Goal: Task Accomplishment & Management: Use online tool/utility

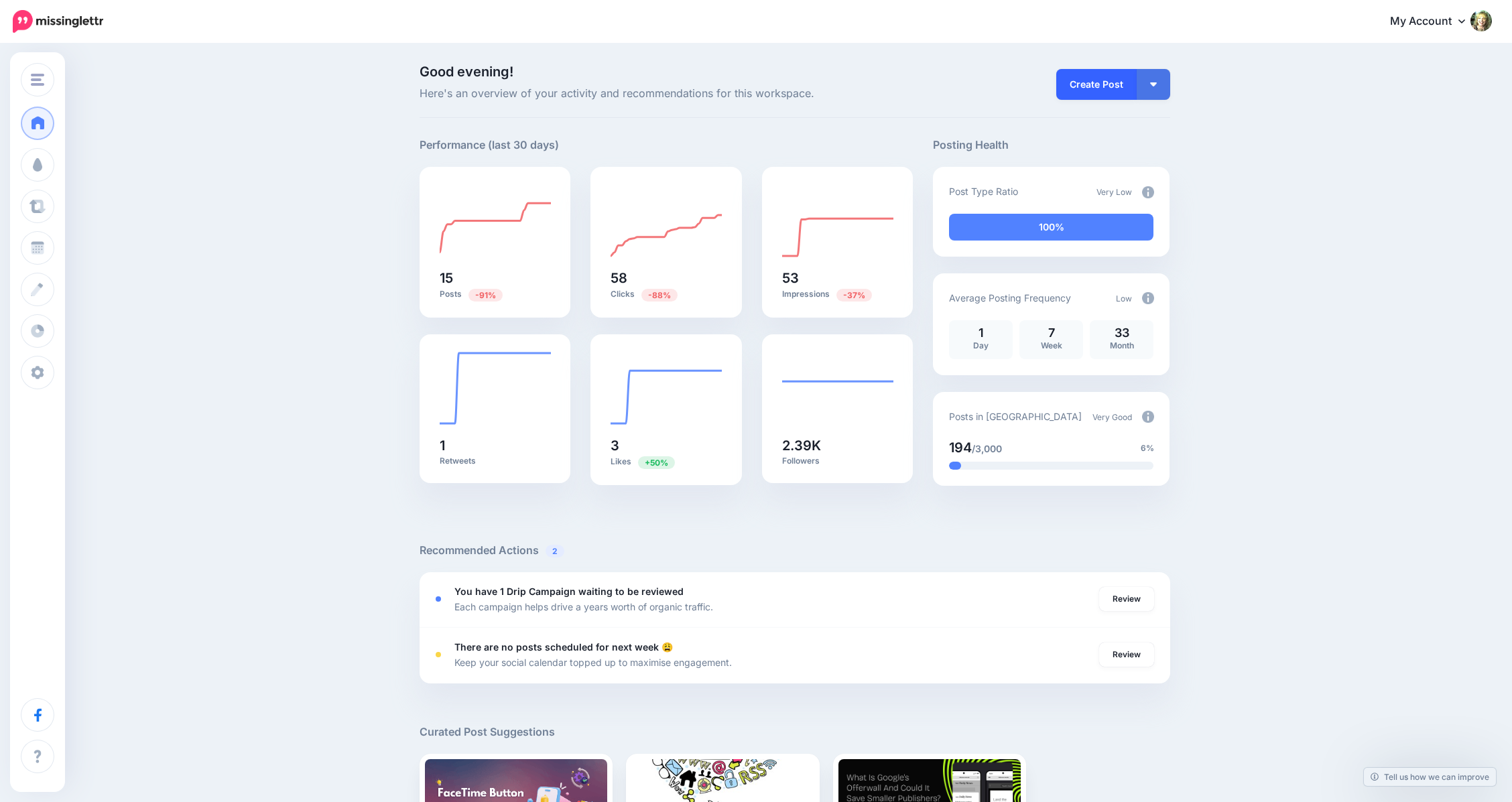
click at [1087, 84] on link "Create Post" at bounding box center [1096, 85] width 80 height 31
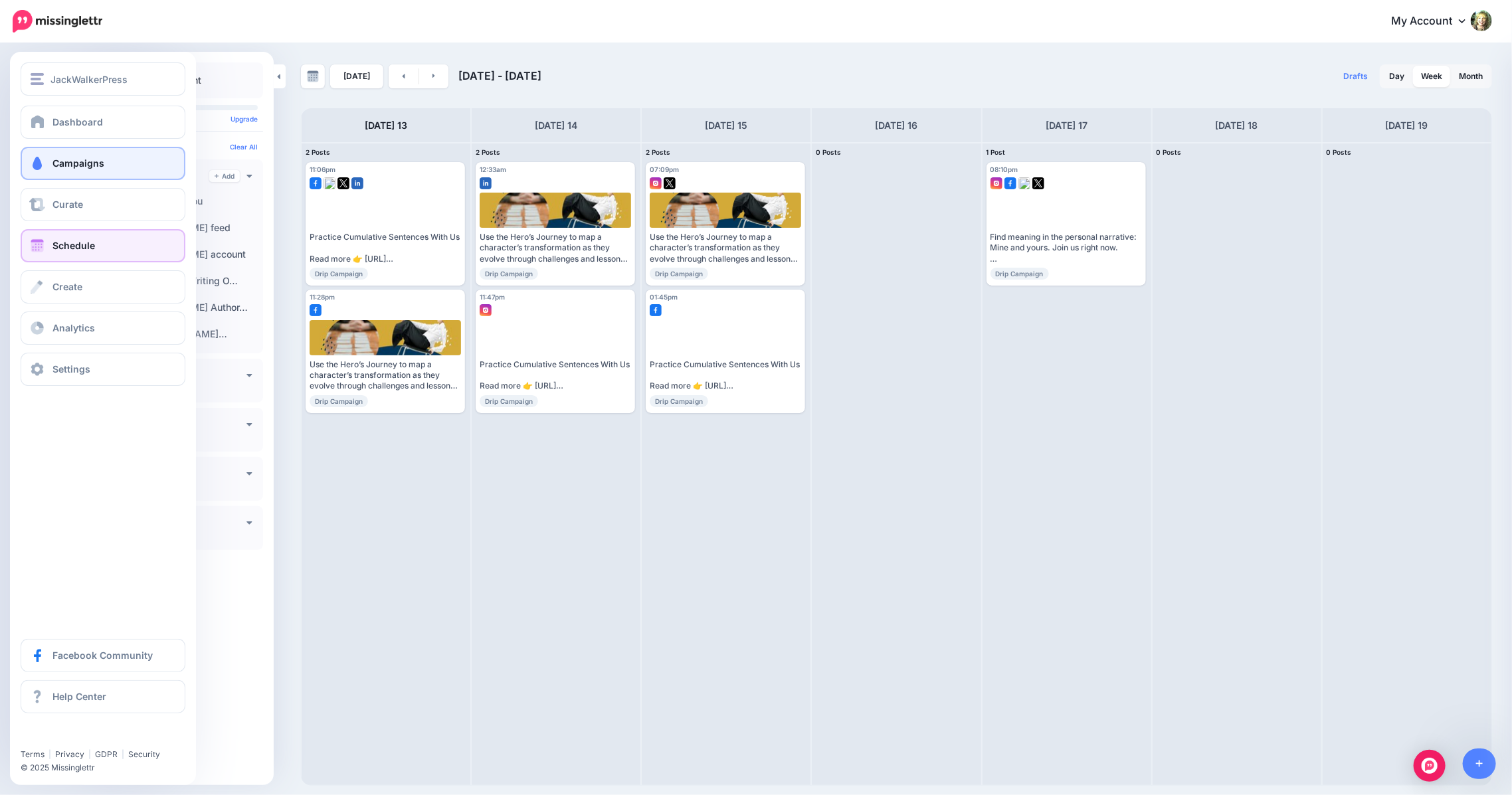
click at [63, 166] on span "Campaigns" at bounding box center [78, 162] width 52 height 11
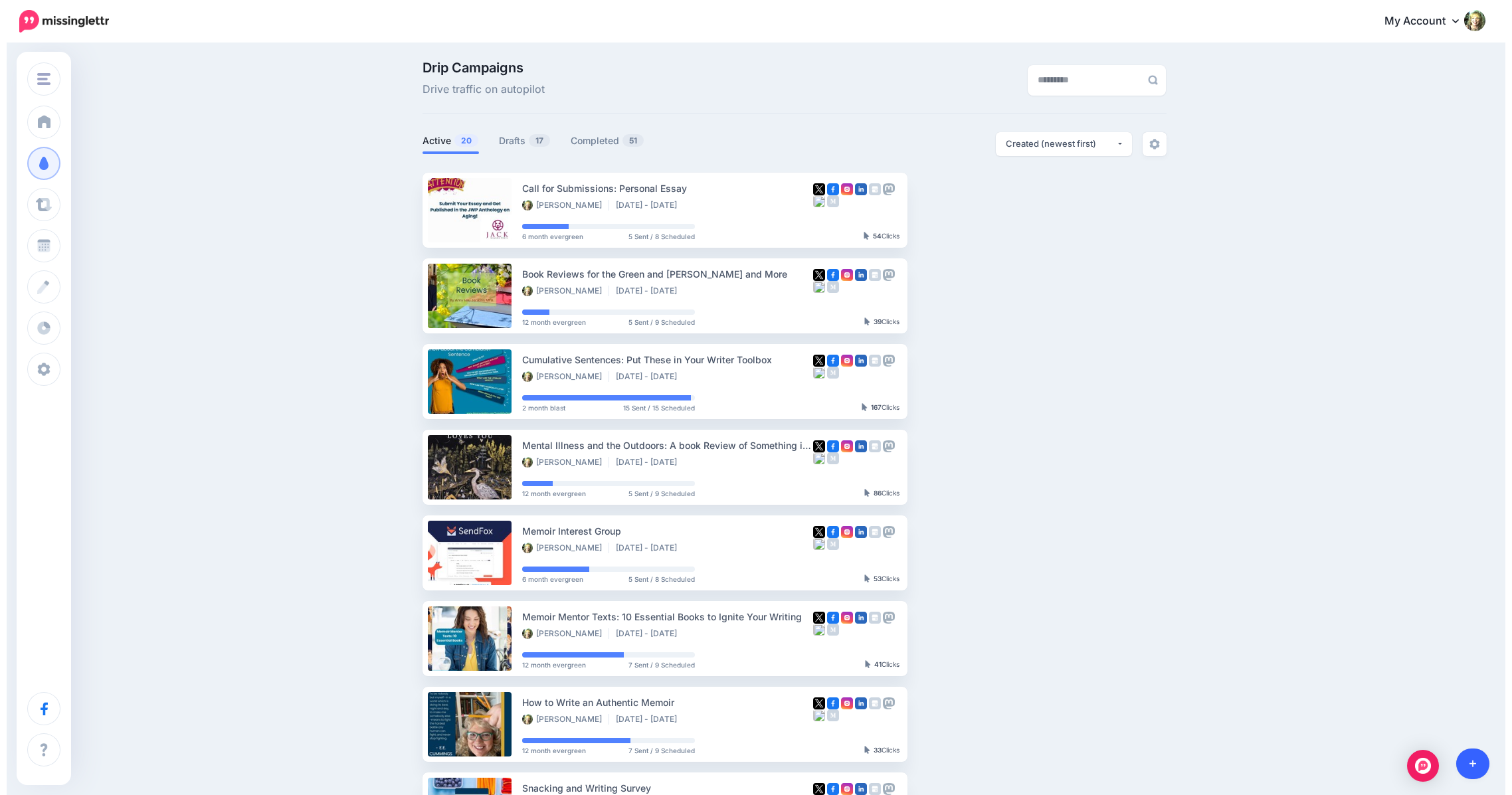
scroll to position [2, 0]
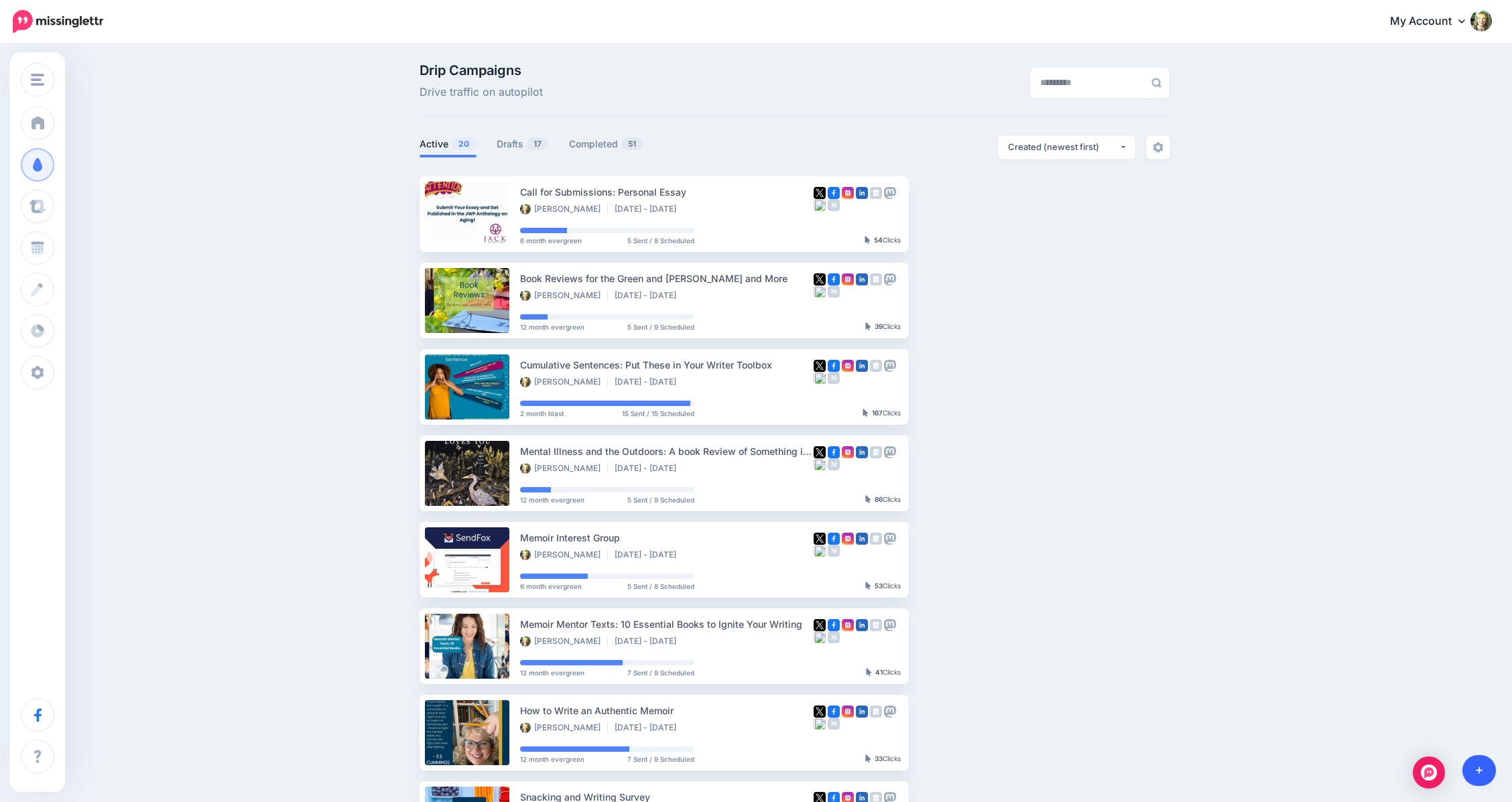
click at [1480, 768] on icon at bounding box center [1479, 770] width 8 height 9
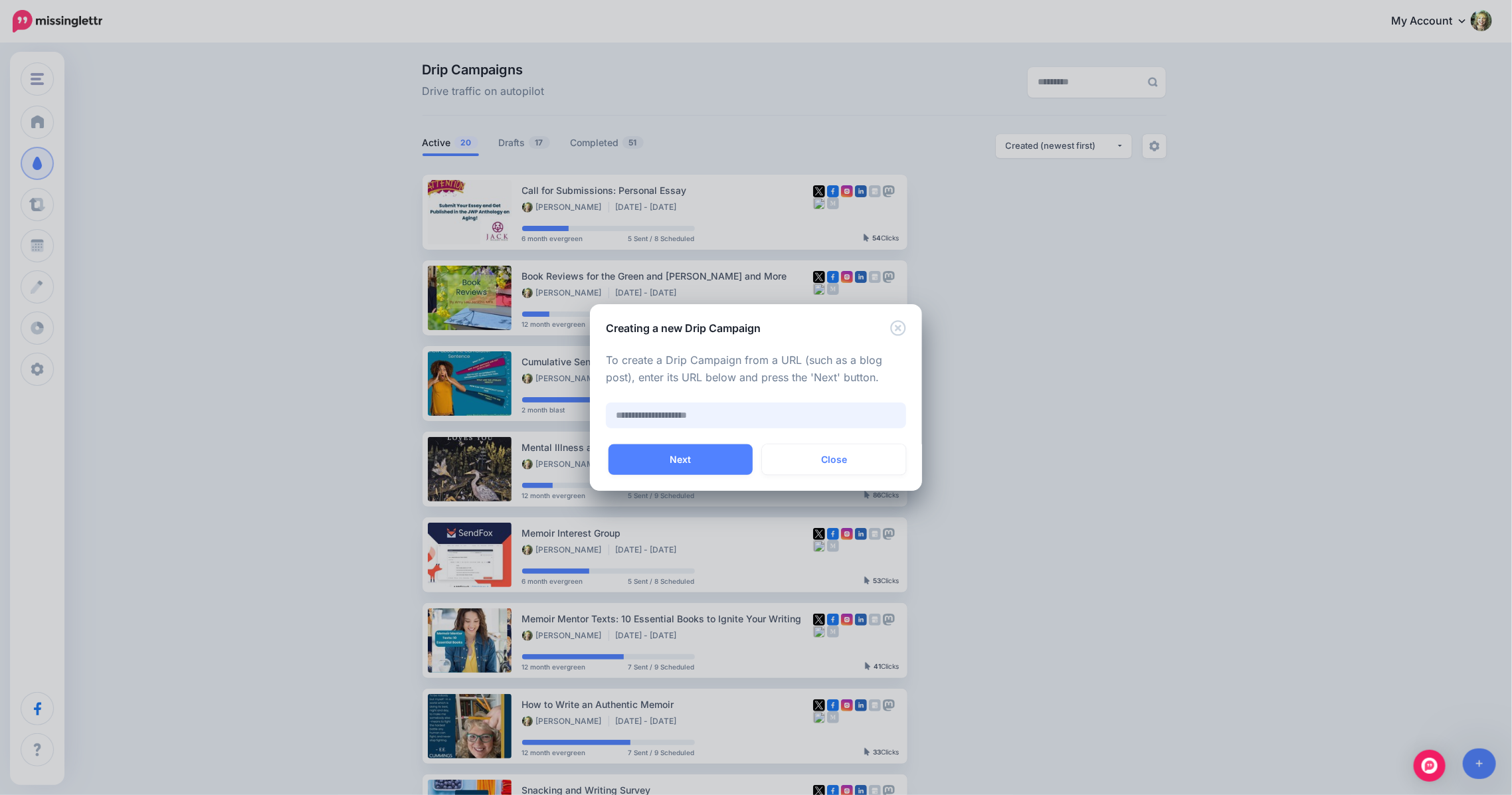
click at [686, 413] on input "text" at bounding box center [756, 415] width 300 height 26
paste input "**********"
type input "**********"
click at [685, 455] on button "Next" at bounding box center [680, 460] width 144 height 31
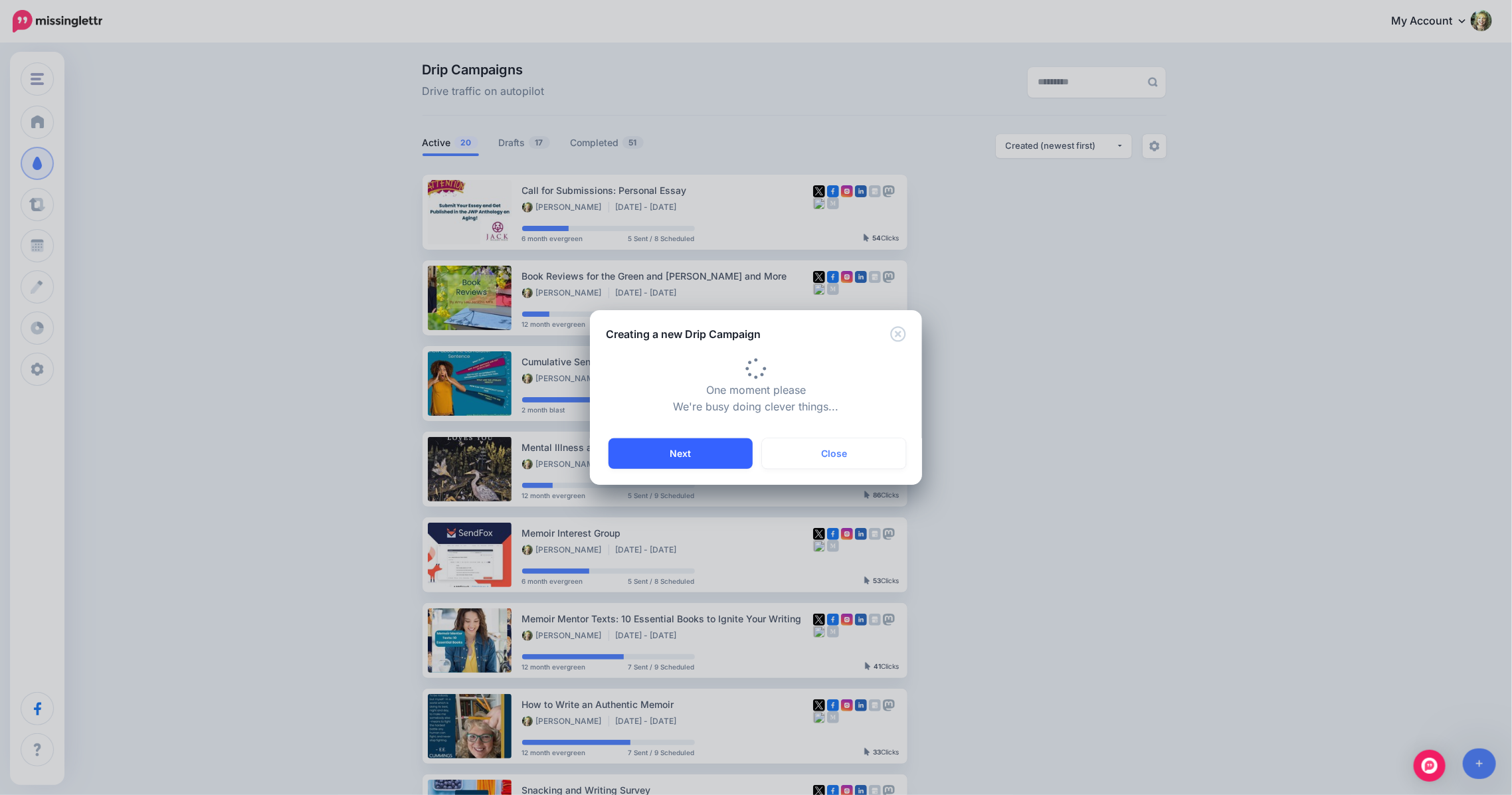
type input "****"
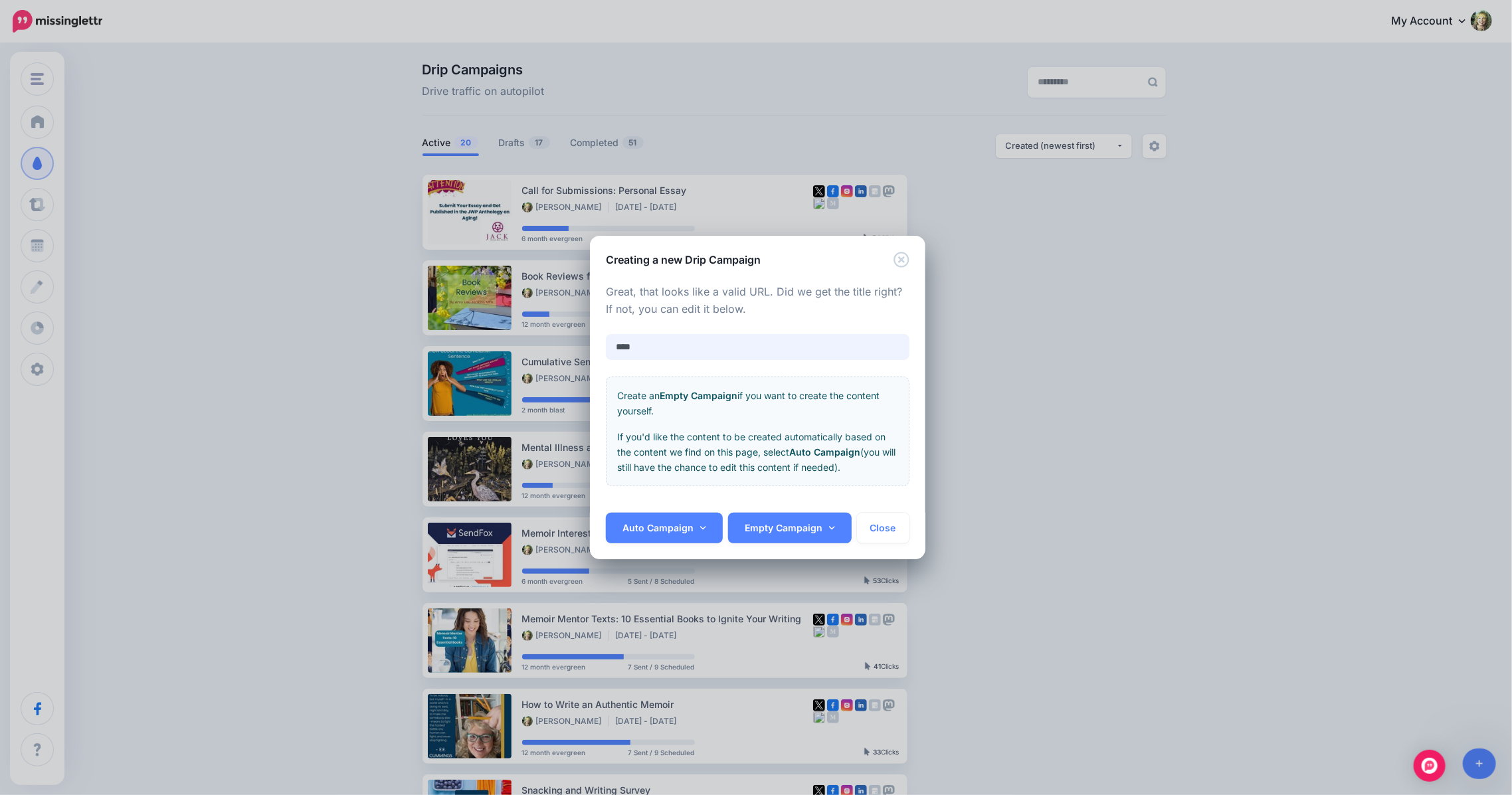
drag, startPoint x: 657, startPoint y: 353, endPoint x: 555, endPoint y: 338, distance: 103.1
click at [555, 338] on div "**********" at bounding box center [756, 398] width 1512 height 795
type input "**********"
click at [666, 528] on link "Auto Campaign" at bounding box center [664, 528] width 117 height 31
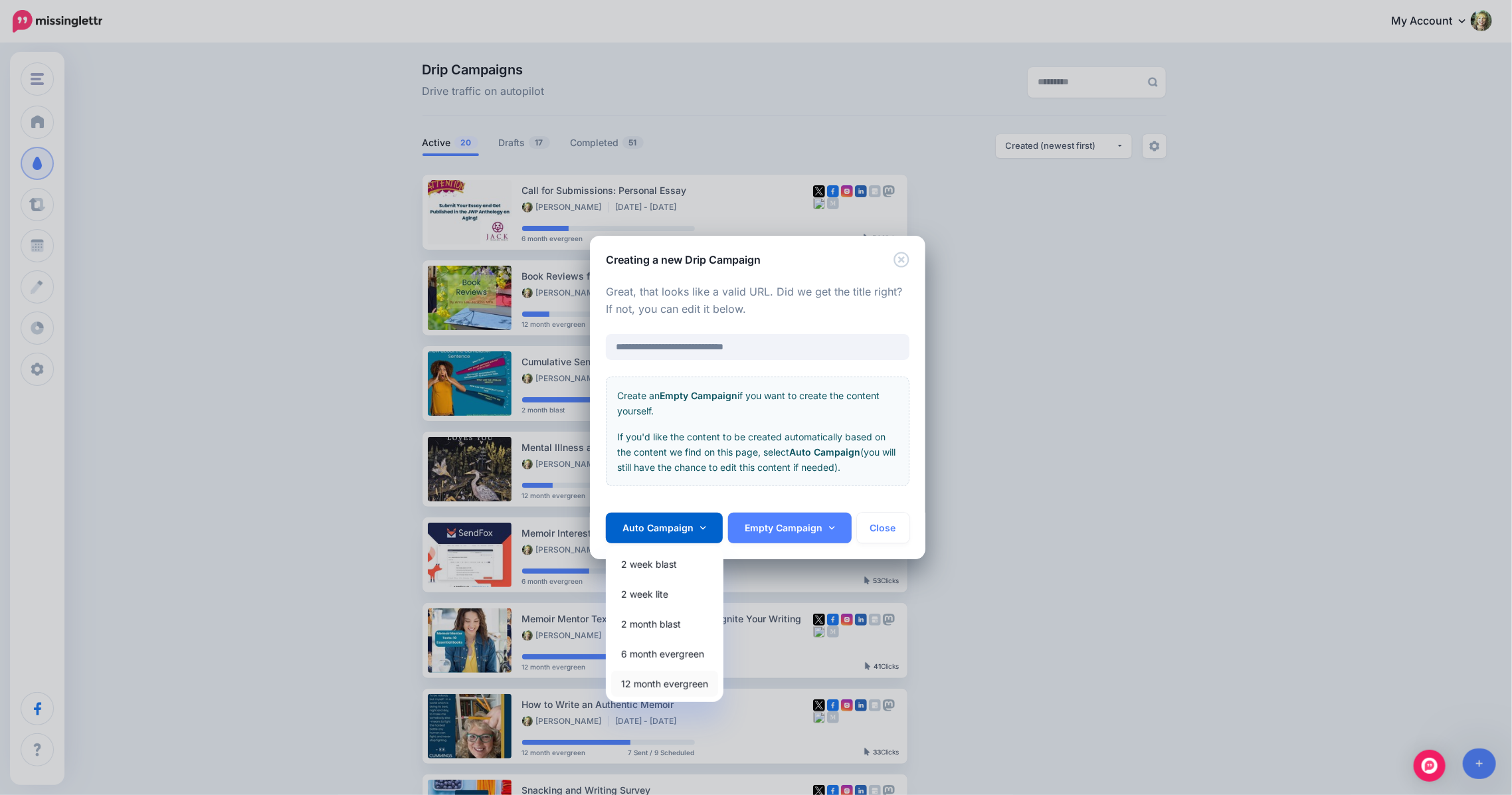
click at [633, 686] on link "12 month evergreen" at bounding box center [664, 684] width 107 height 26
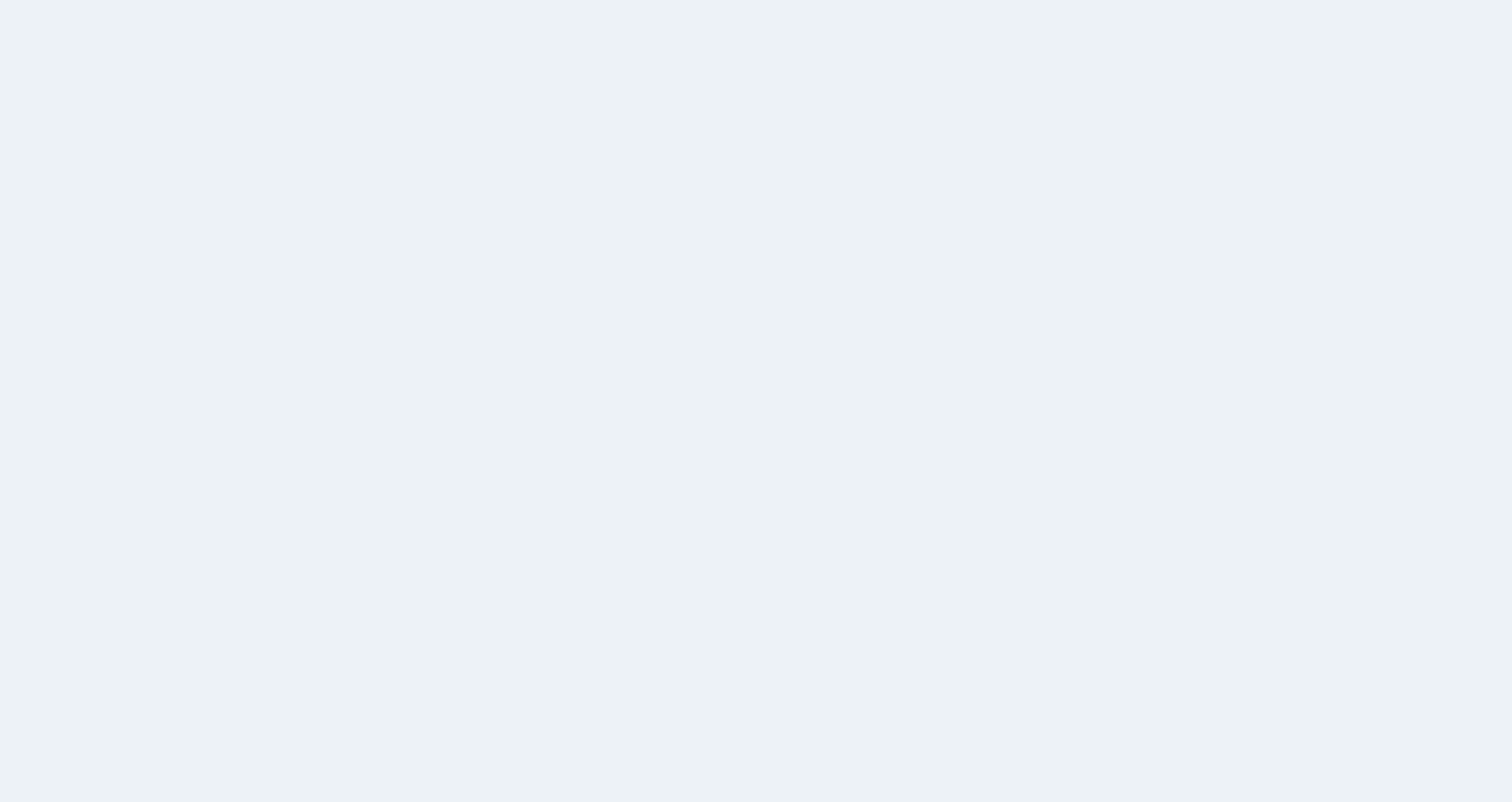
scroll to position [2, 0]
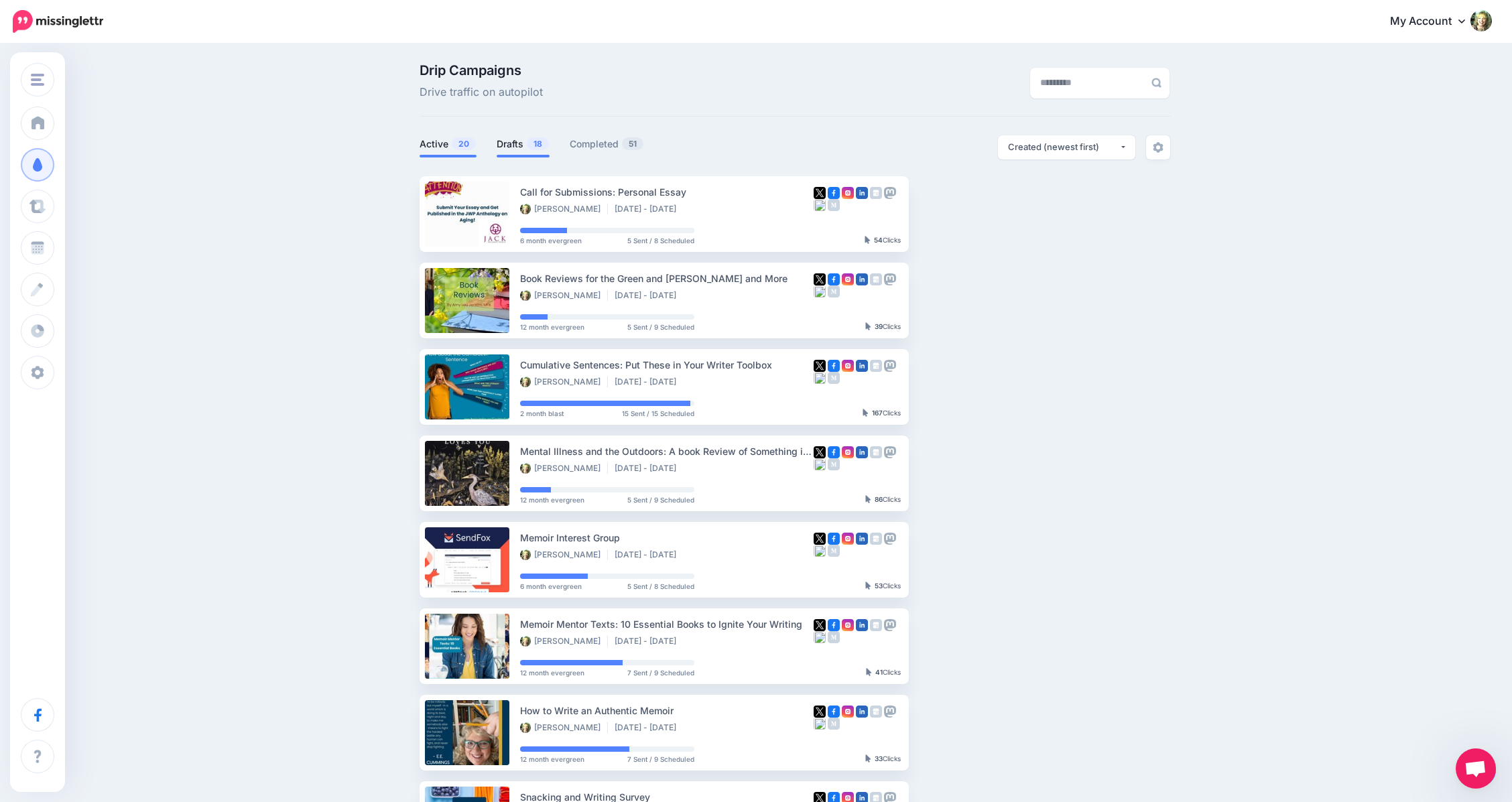
click at [530, 142] on link "Drafts 18" at bounding box center [523, 144] width 53 height 16
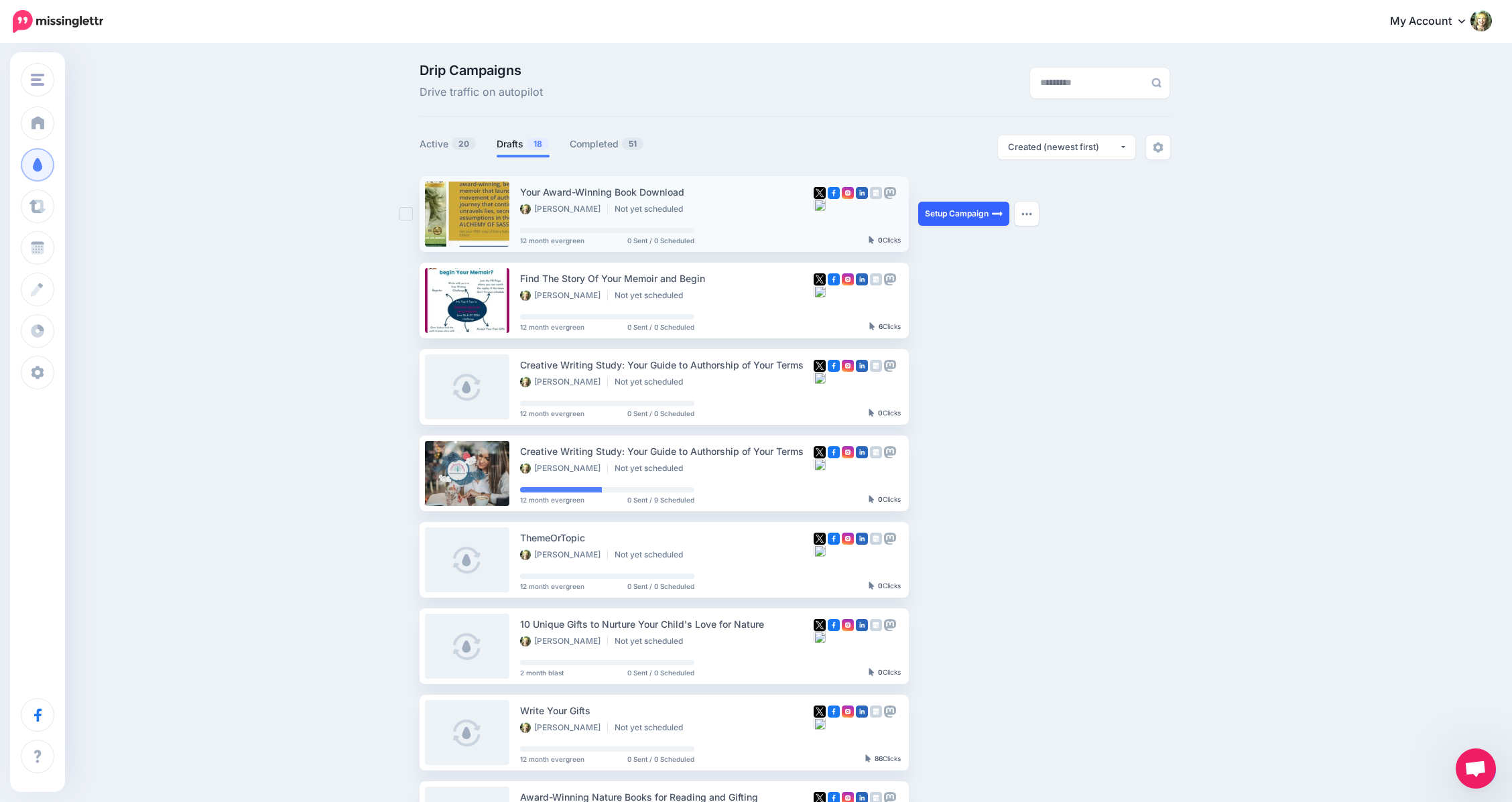
click at [1003, 212] on img at bounding box center [997, 214] width 10 height 10
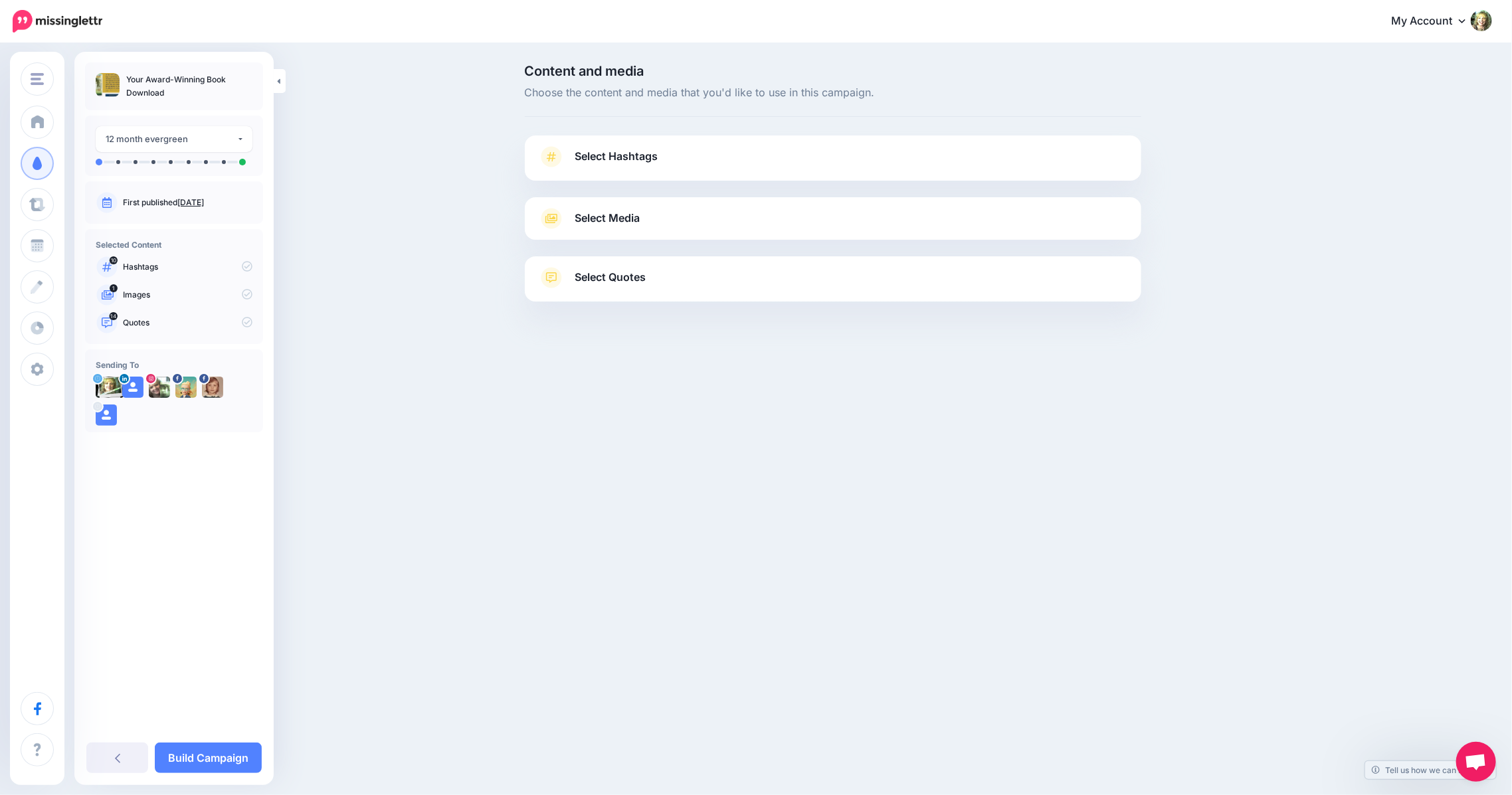
click at [620, 158] on span "Select Hashtags" at bounding box center [616, 156] width 83 height 18
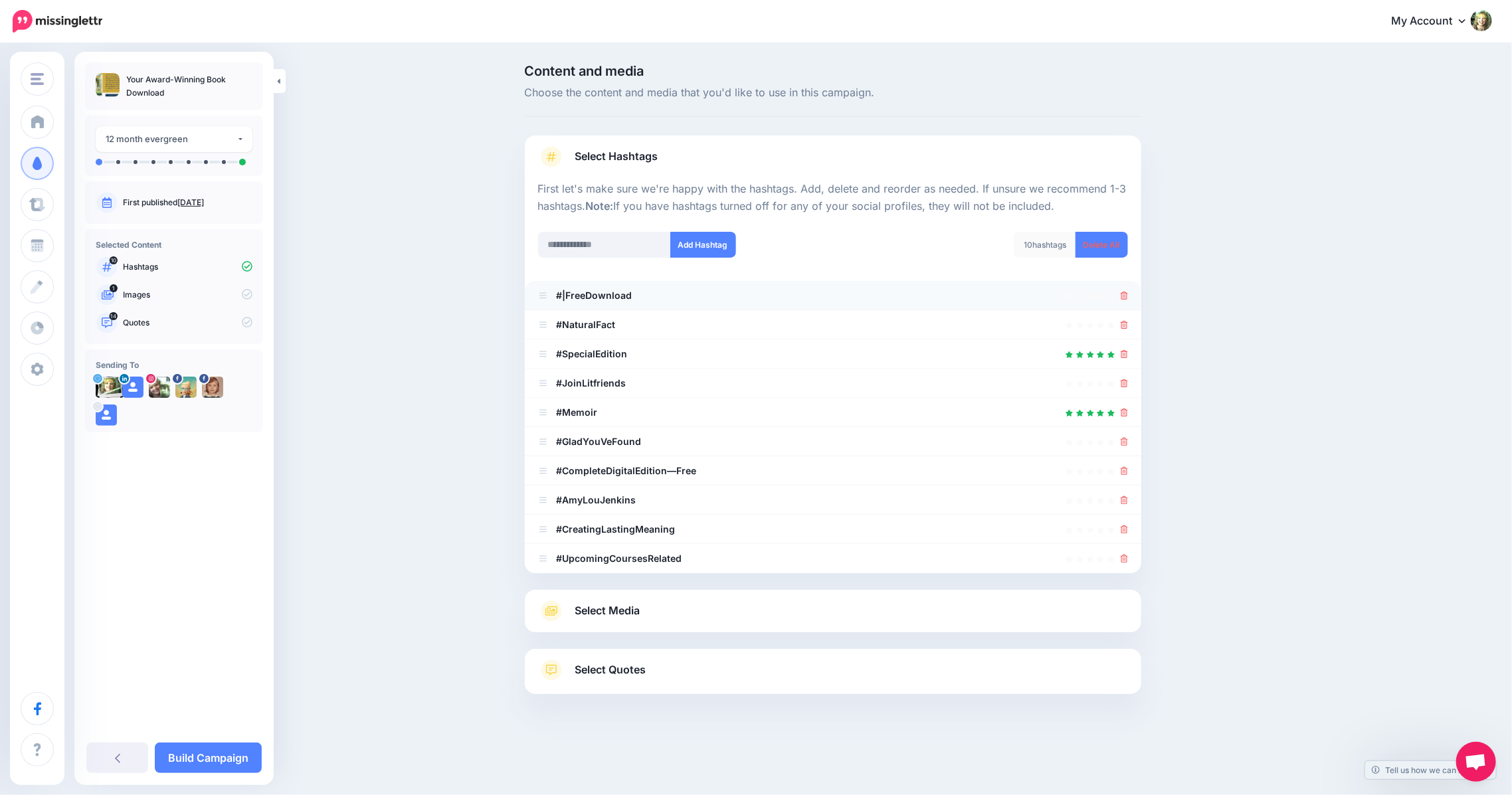
click at [1127, 301] on div at bounding box center [1124, 295] width 8 height 16
click at [1123, 327] on icon at bounding box center [1124, 324] width 8 height 8
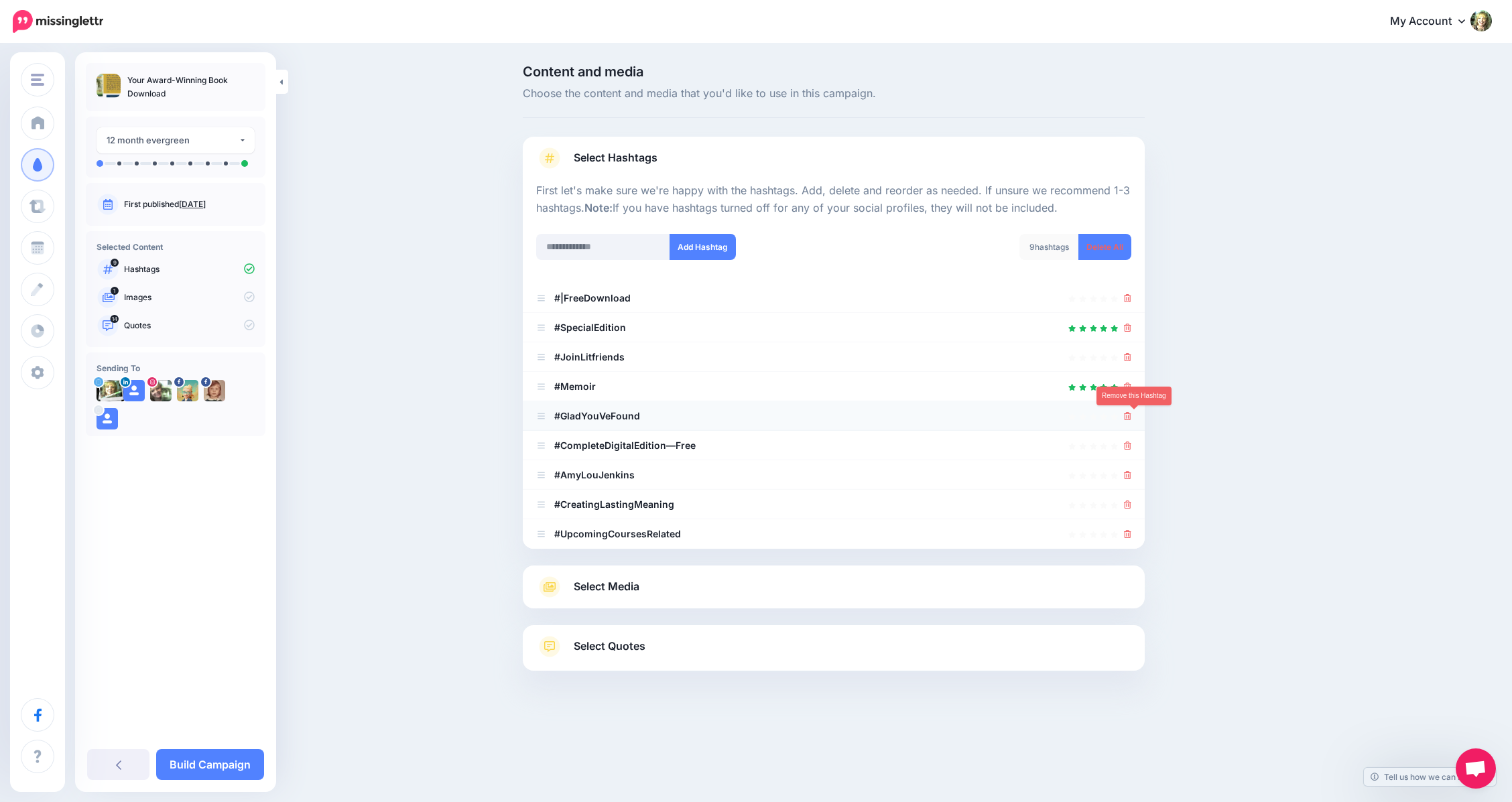
click at [1132, 417] on icon at bounding box center [1127, 416] width 8 height 8
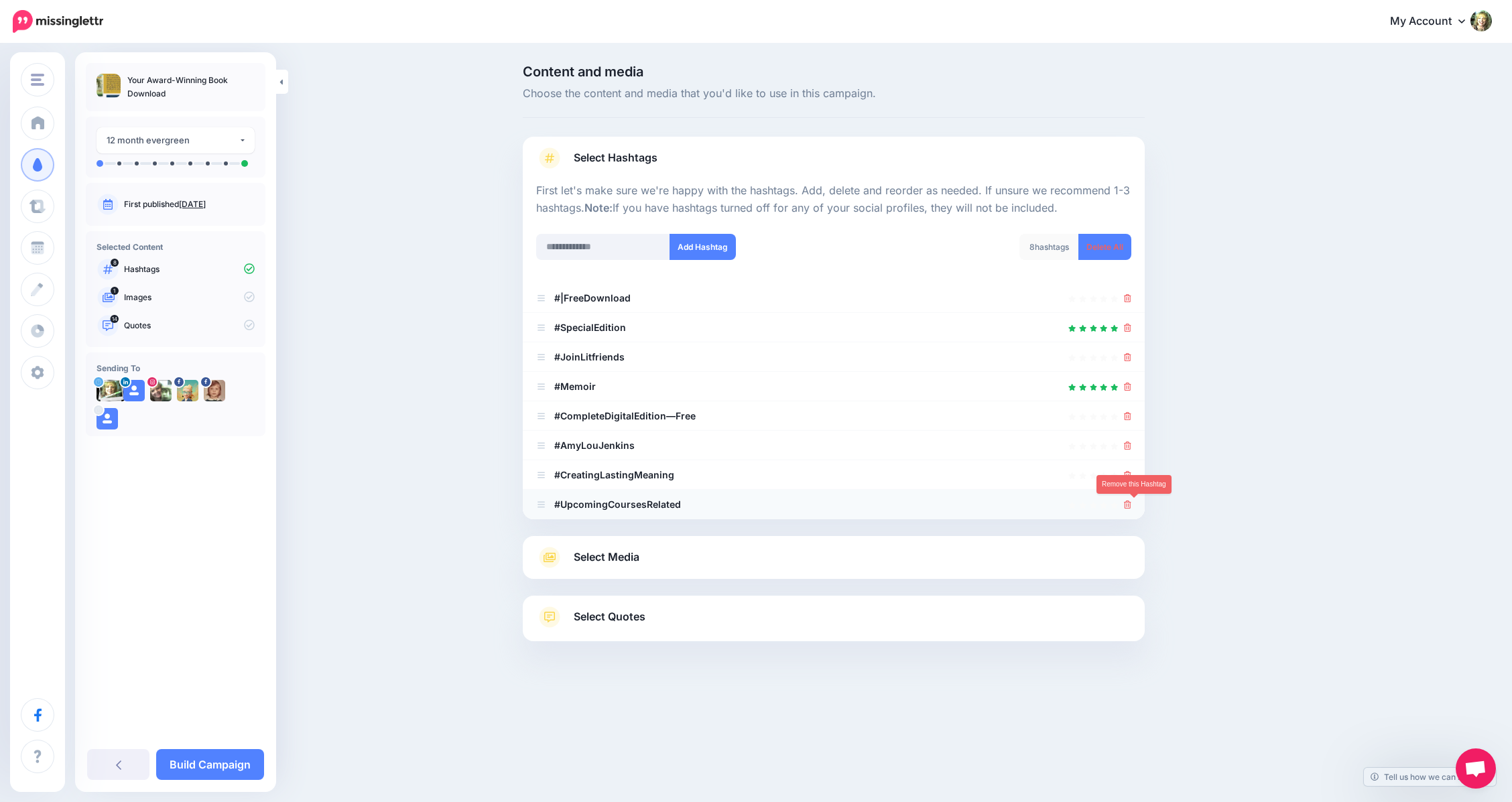
click at [1132, 503] on icon at bounding box center [1127, 504] width 8 height 8
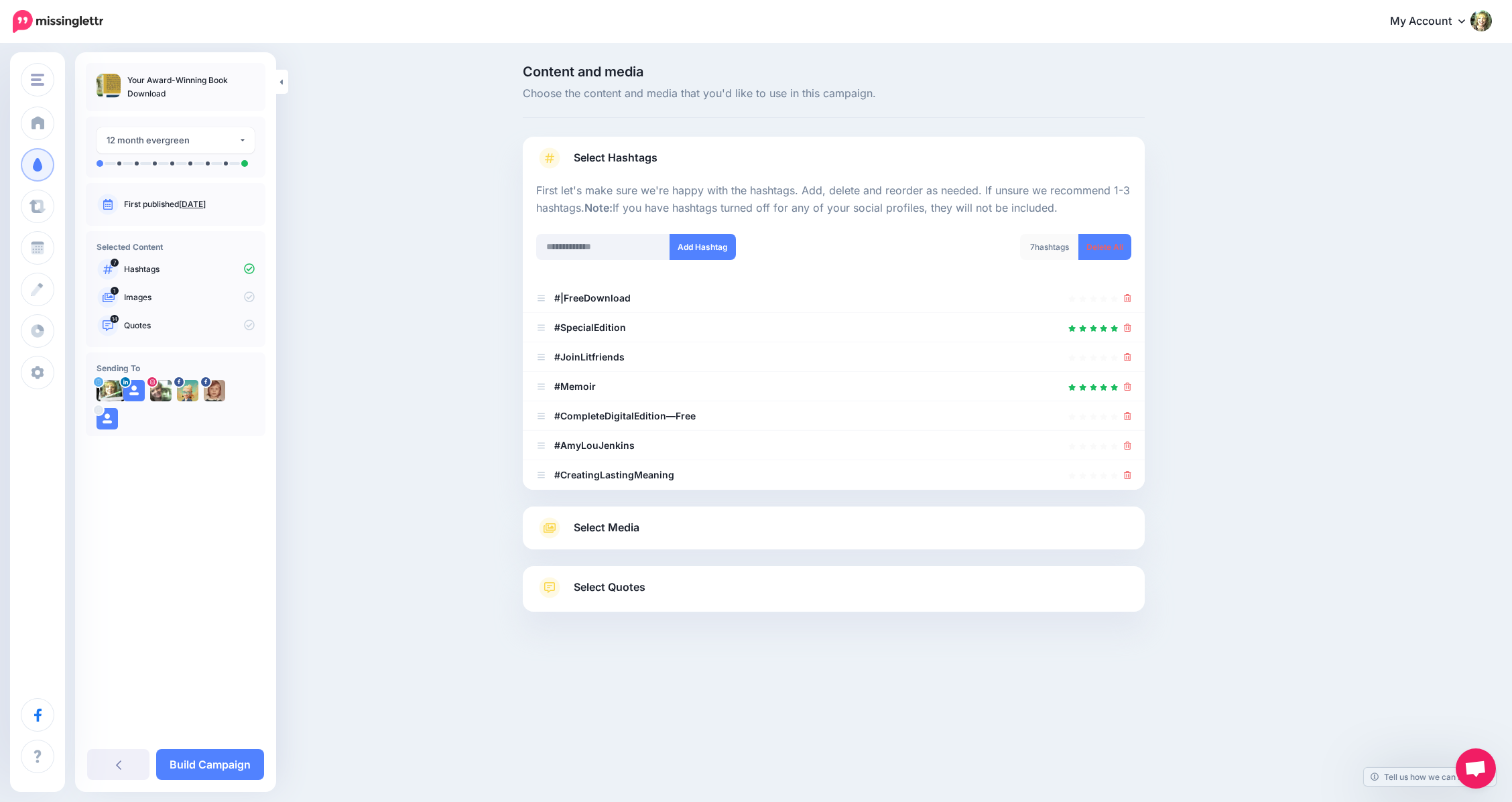
click at [596, 529] on span "Select Media" at bounding box center [606, 527] width 66 height 18
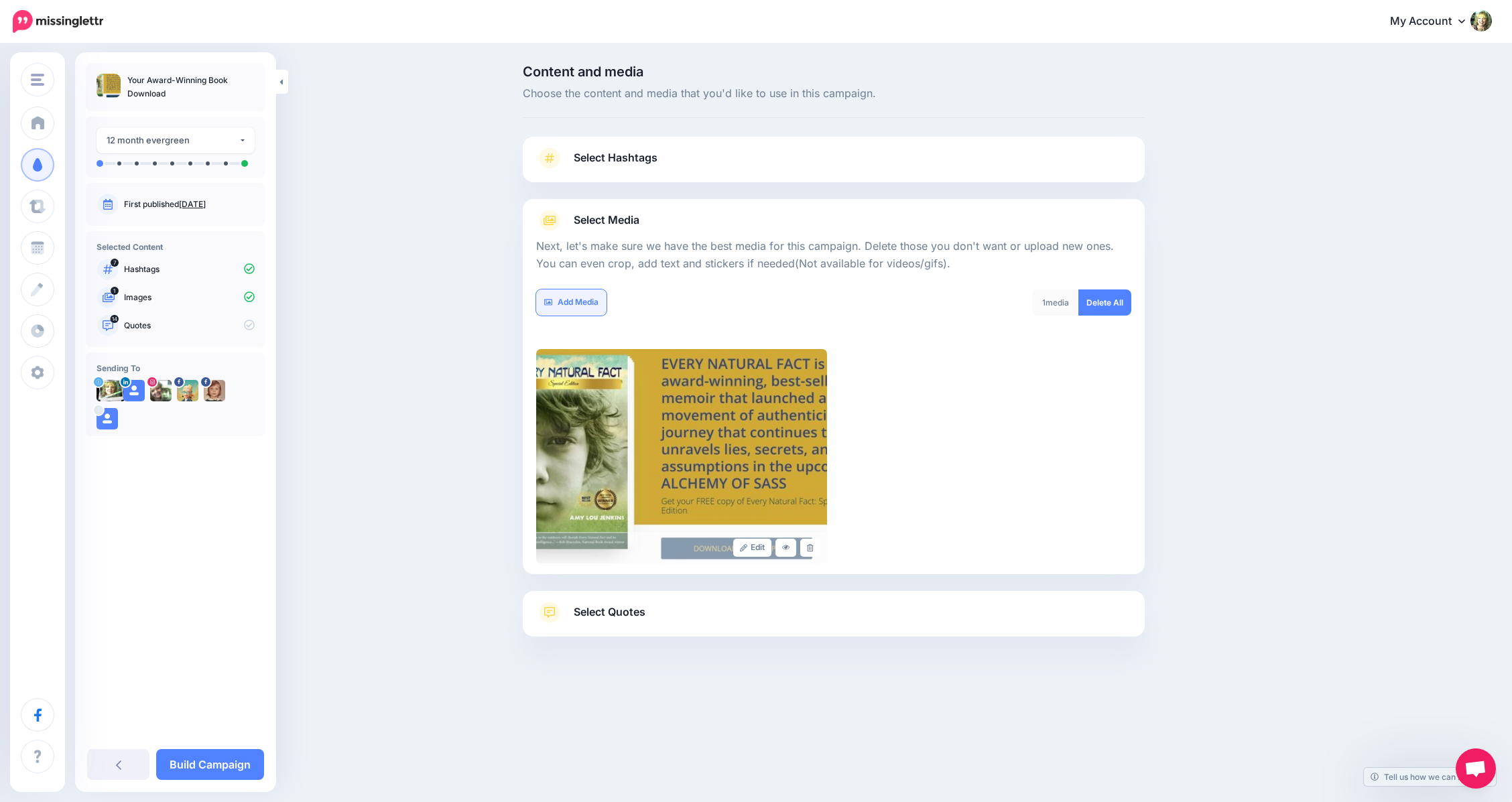
click at [574, 302] on link "Add Media" at bounding box center [572, 303] width 71 height 26
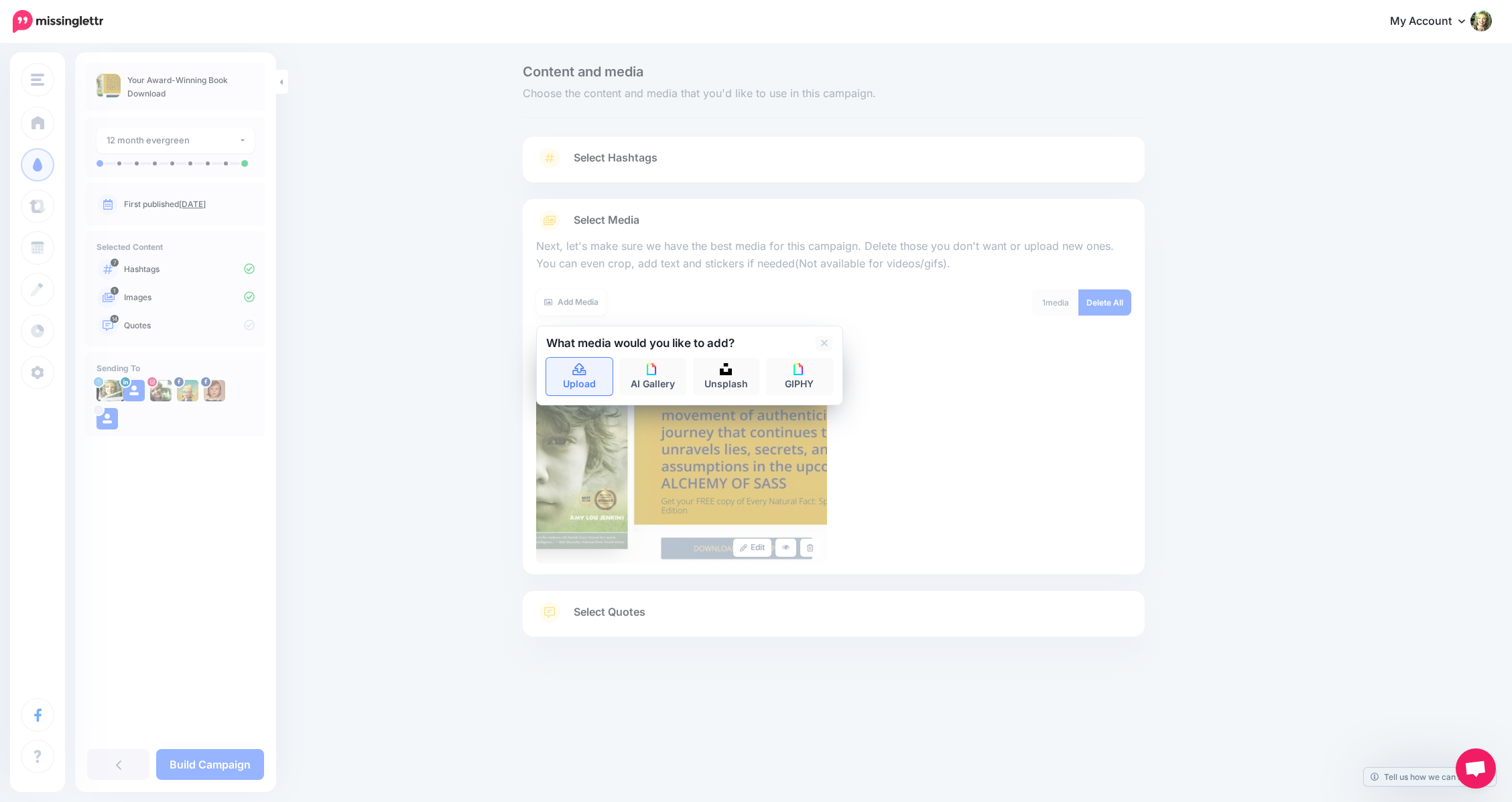
click at [586, 378] on link "Upload" at bounding box center [580, 377] width 67 height 38
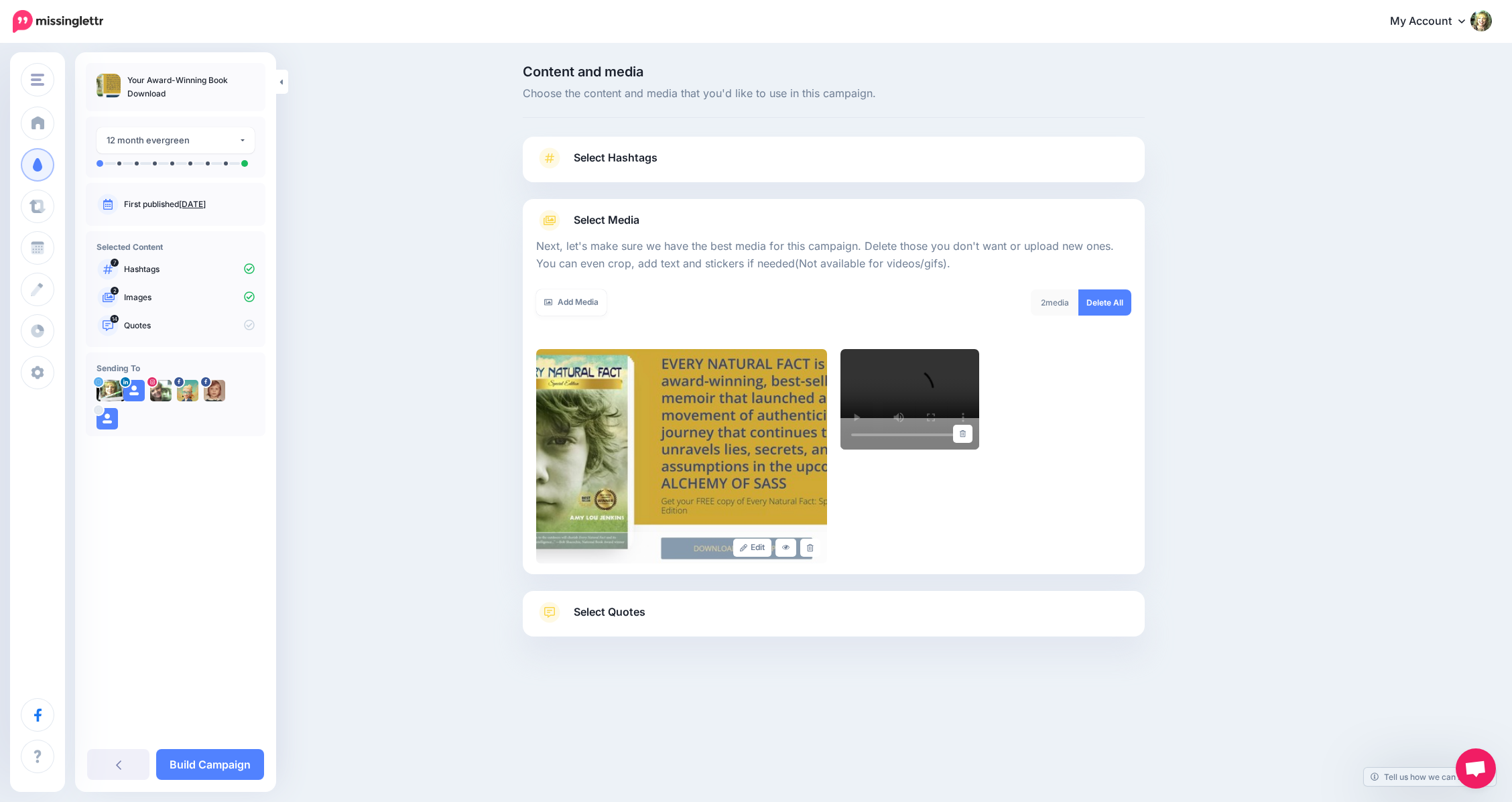
scroll to position [19, 0]
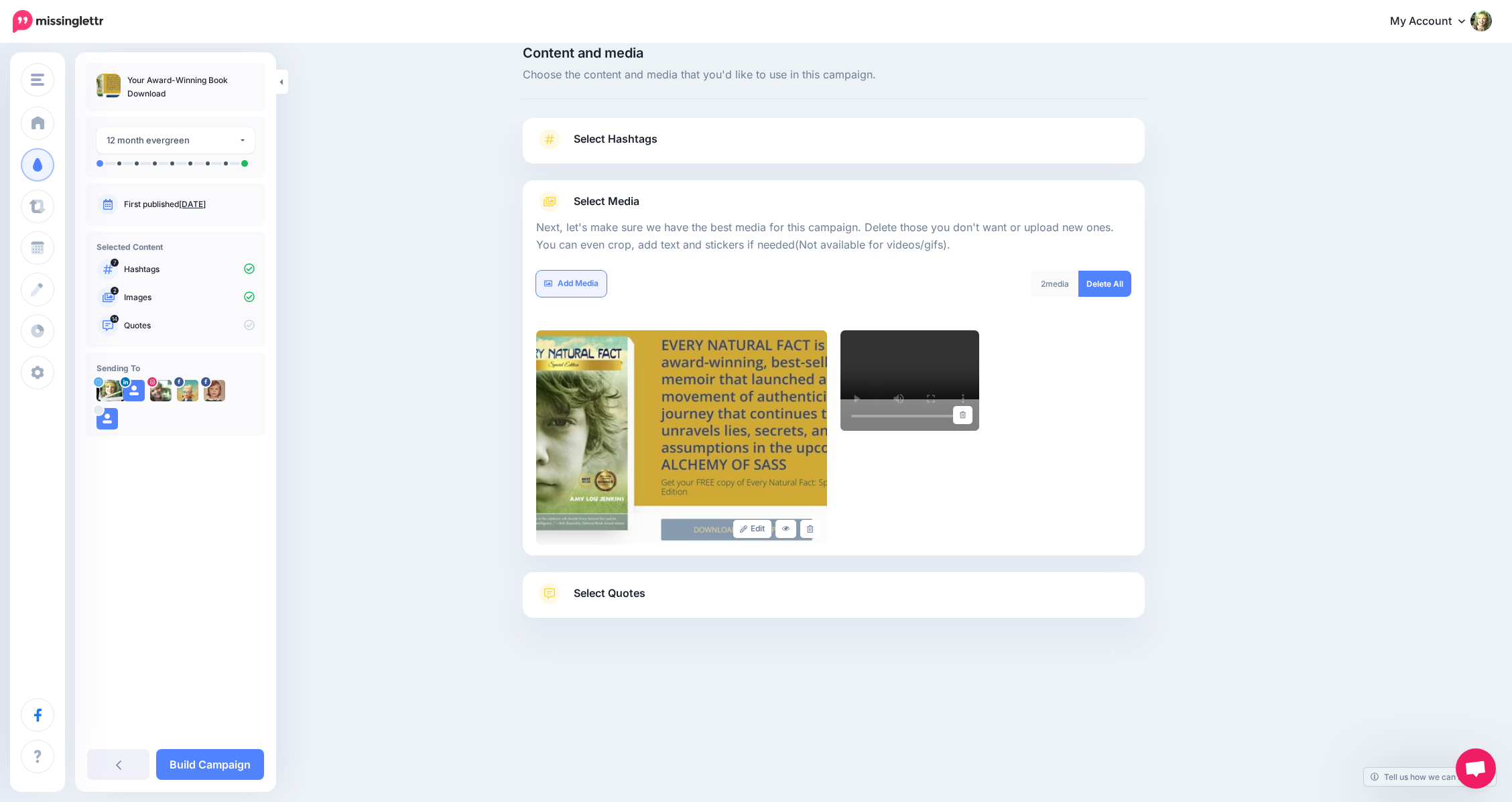
click at [572, 286] on link "Add Media" at bounding box center [572, 284] width 71 height 26
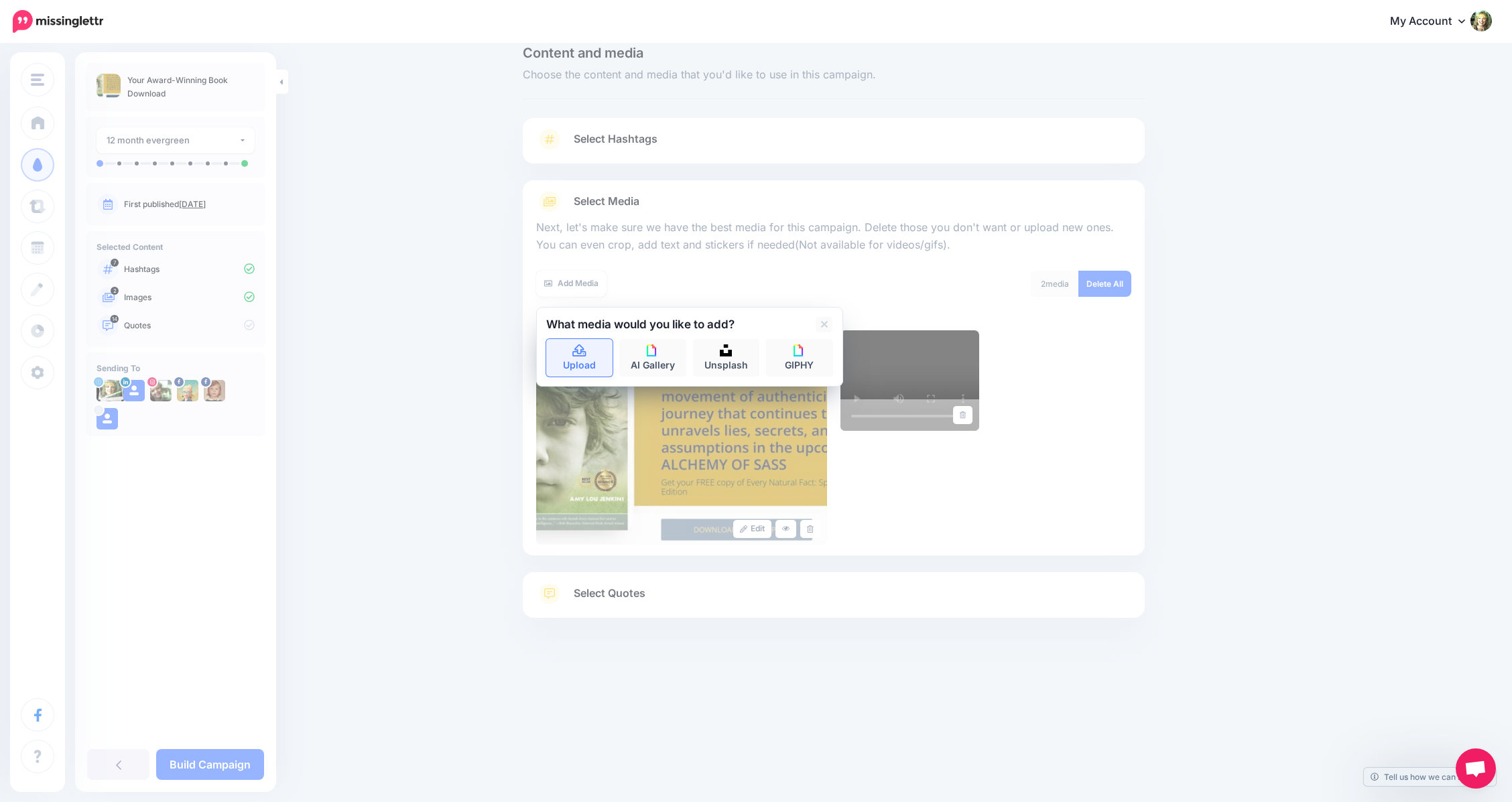
click at [585, 360] on link "Upload" at bounding box center [580, 358] width 67 height 38
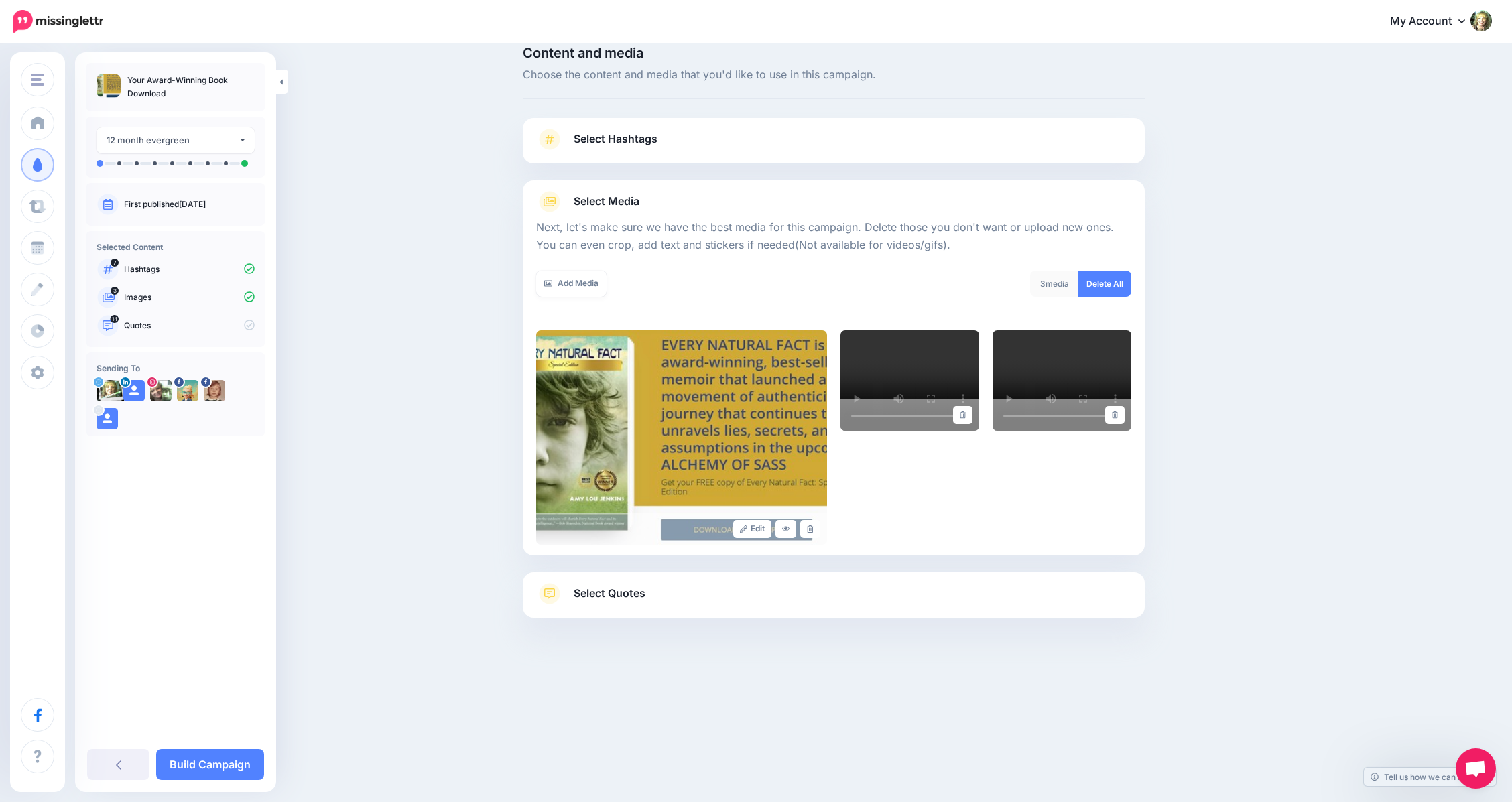
click at [595, 592] on span "Select Quotes" at bounding box center [609, 593] width 72 height 18
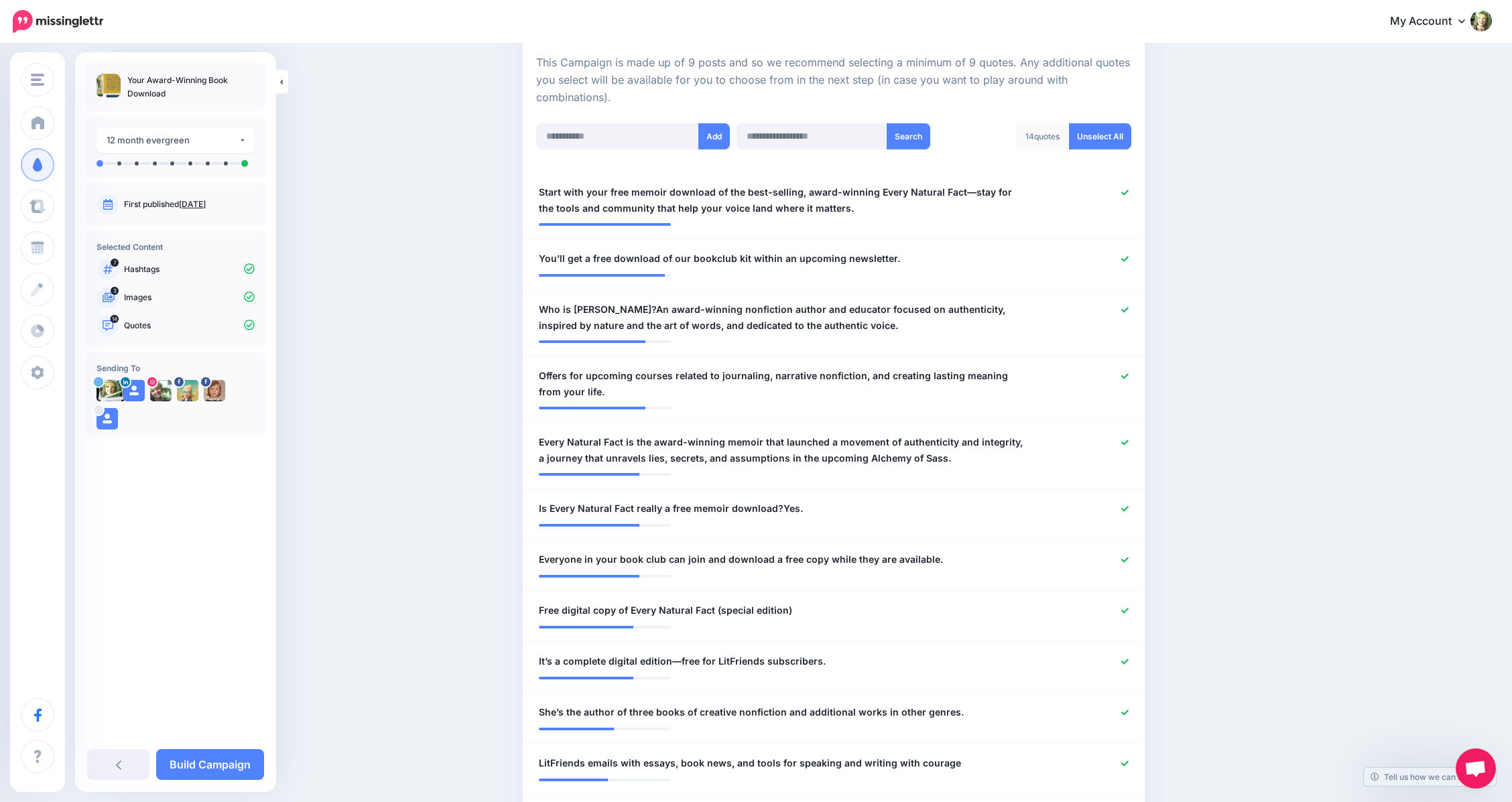
scroll to position [299, 0]
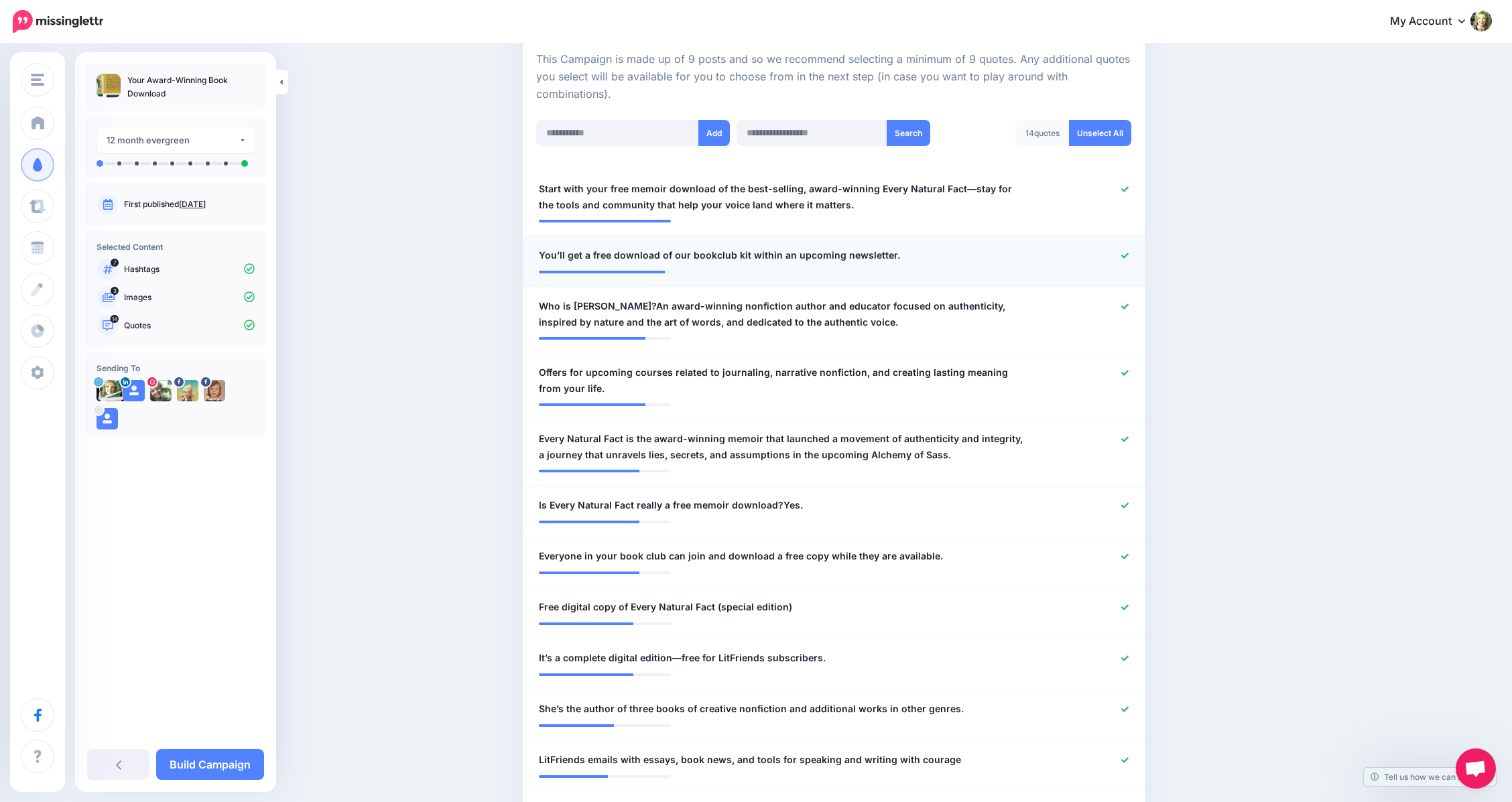
click at [1129, 254] on icon at bounding box center [1125, 255] width 8 height 8
click at [1129, 304] on icon at bounding box center [1125, 306] width 8 height 8
click at [1128, 252] on icon at bounding box center [1125, 255] width 8 height 8
click at [1129, 501] on icon at bounding box center [1125, 504] width 8 height 8
click at [1110, 134] on link "Unselect All" at bounding box center [1100, 133] width 62 height 26
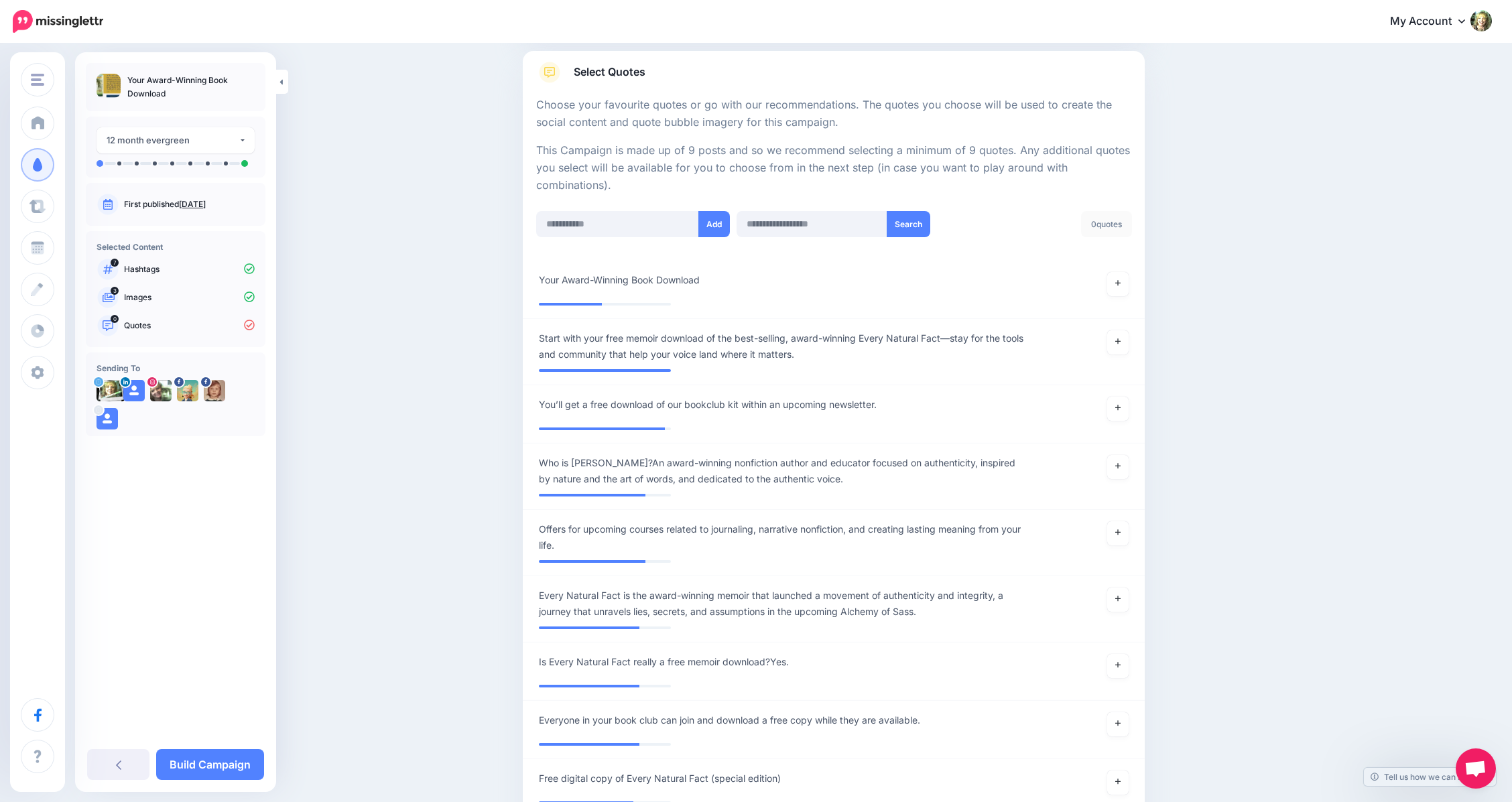
scroll to position [209, 0]
click at [1120, 340] on icon at bounding box center [1118, 341] width 5 height 5
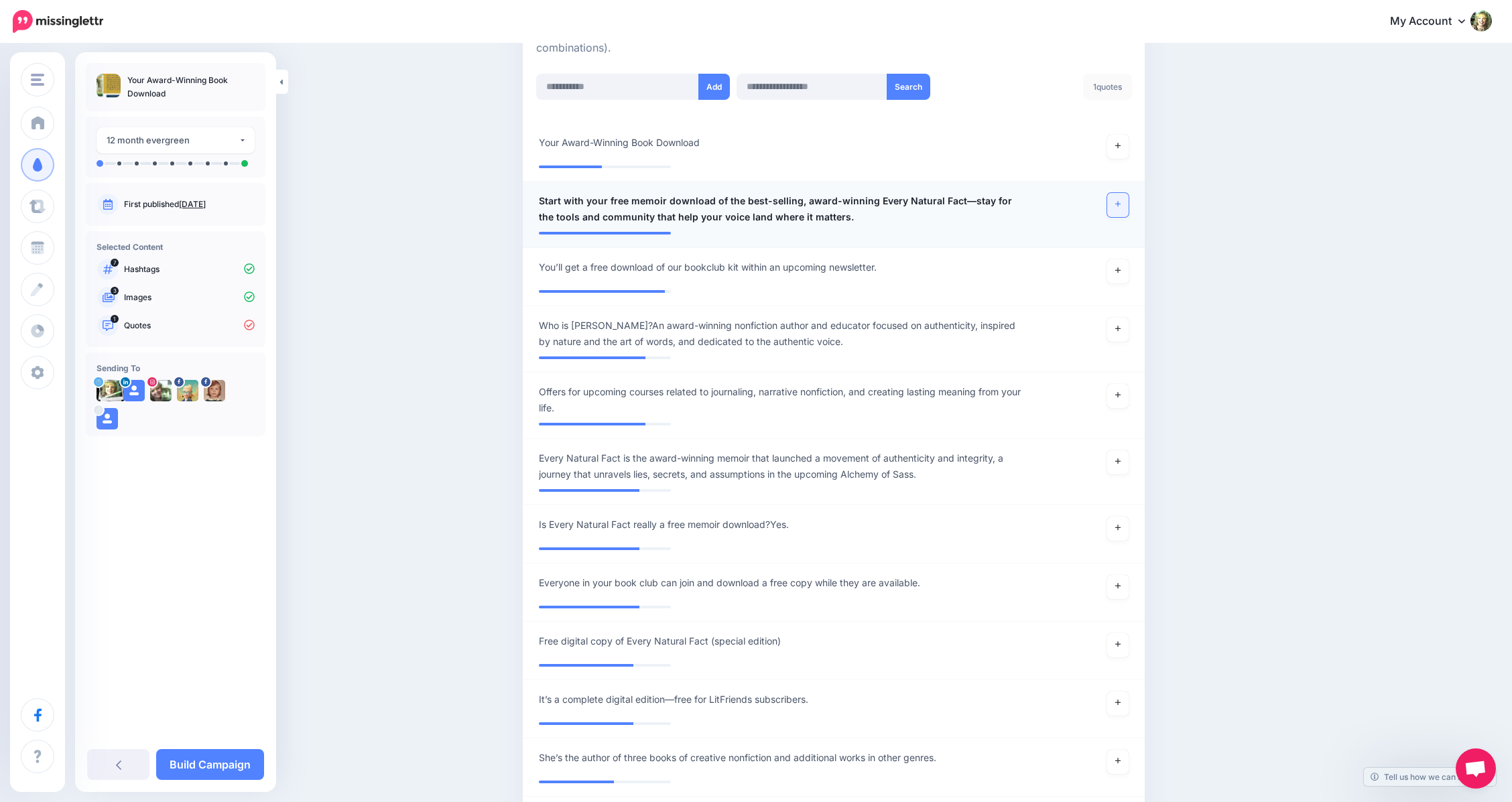
scroll to position [348, 0]
click at [1120, 523] on icon at bounding box center [1118, 526] width 5 height 5
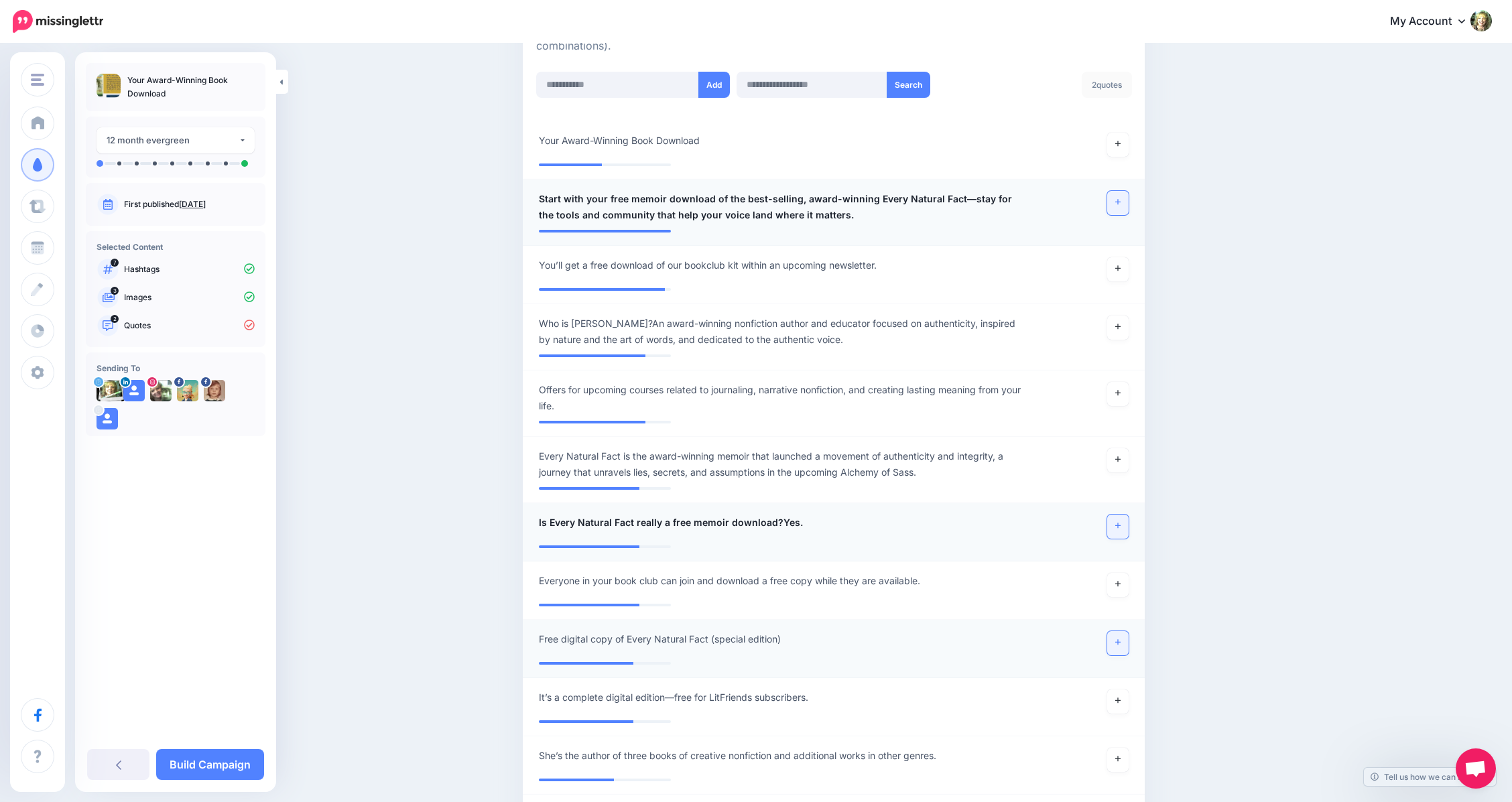
click at [1120, 643] on icon at bounding box center [1118, 642] width 5 height 8
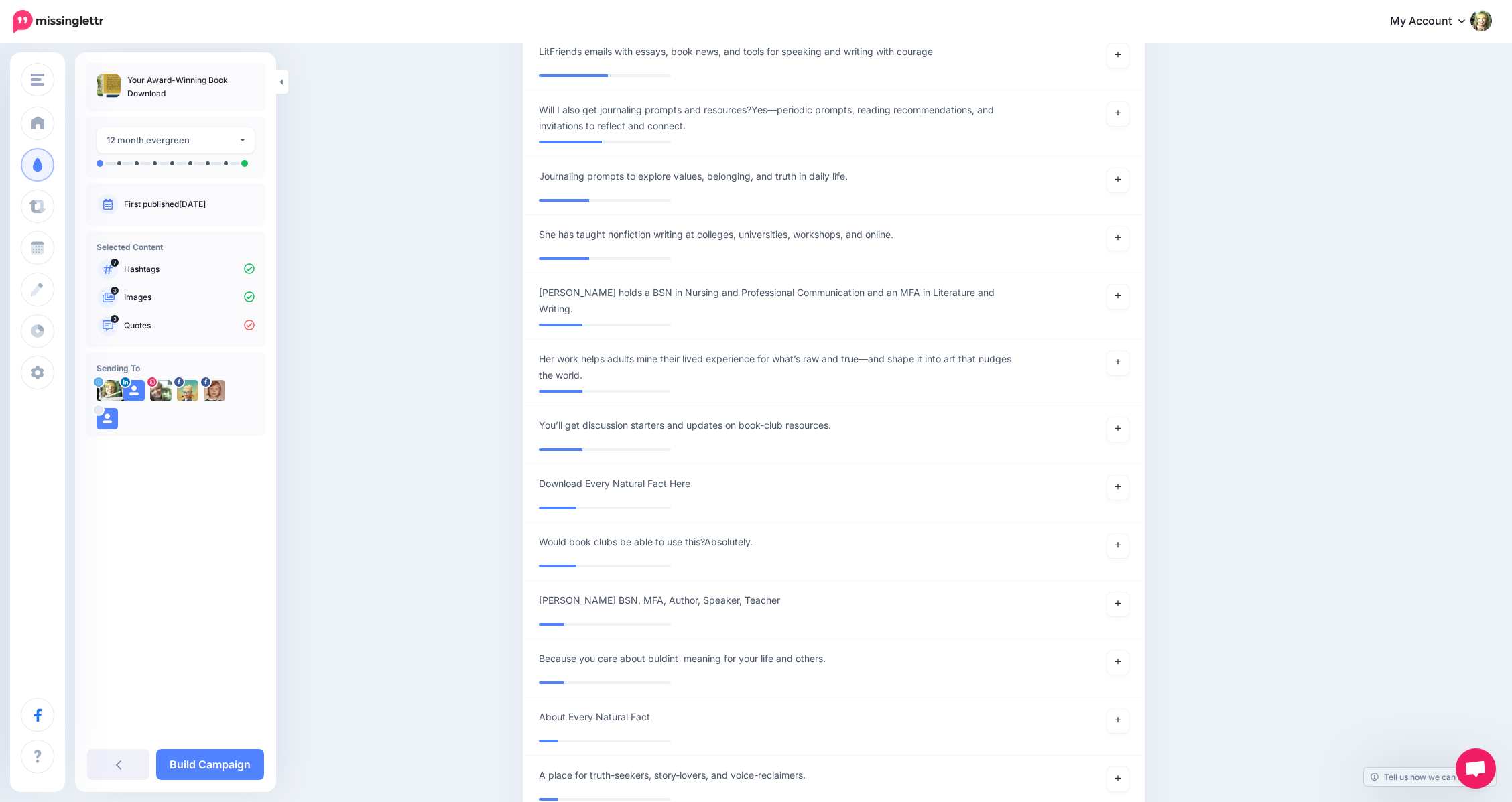
scroll to position [1111, 0]
click at [1120, 483] on icon at bounding box center [1118, 486] width 5 height 8
click at [1126, 491] on link at bounding box center [1118, 486] width 22 height 24
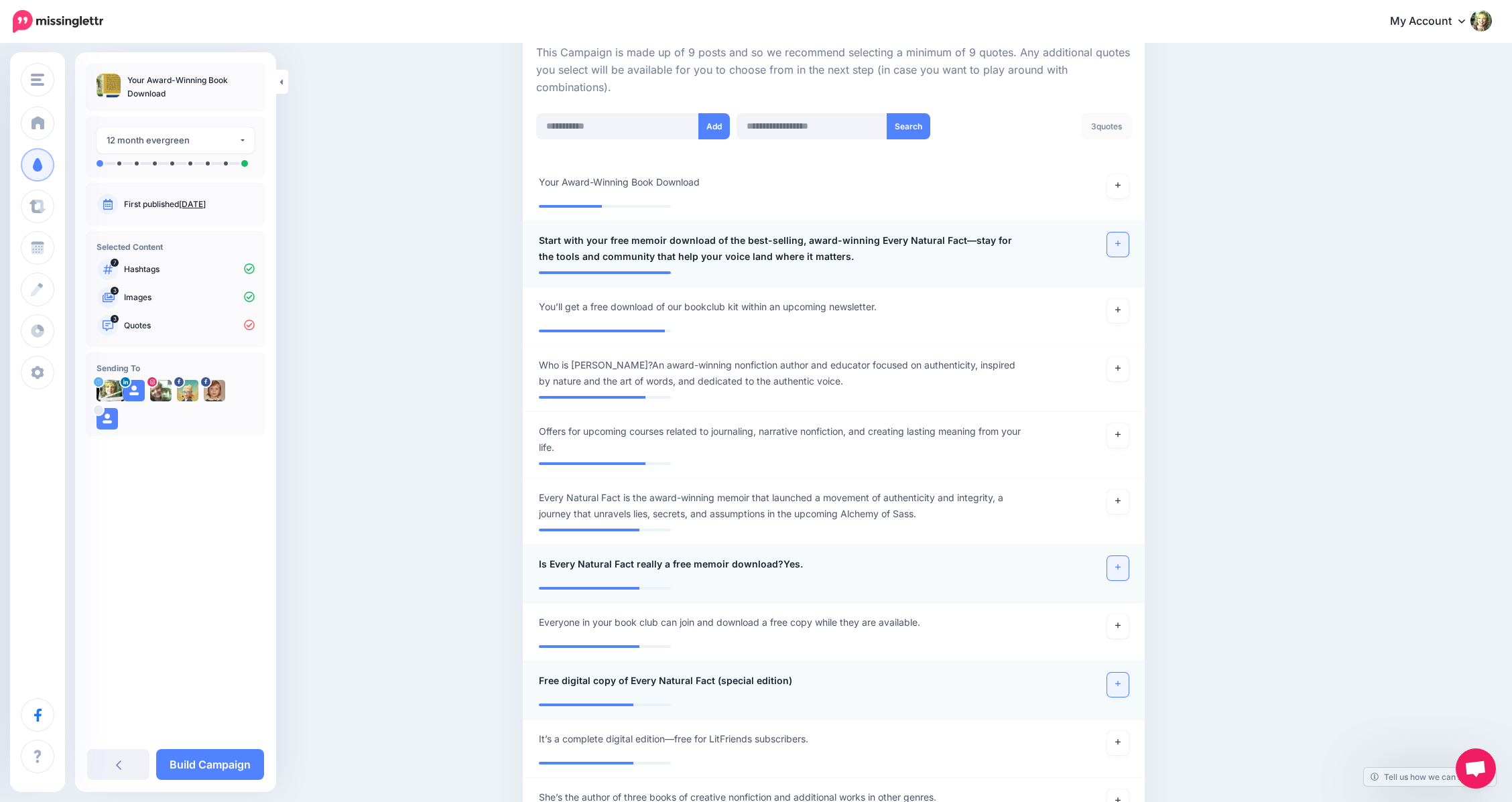
scroll to position [306, 0]
click at [1120, 240] on icon at bounding box center [1118, 242] width 5 height 8
click at [1129, 502] on link at bounding box center [1118, 501] width 22 height 24
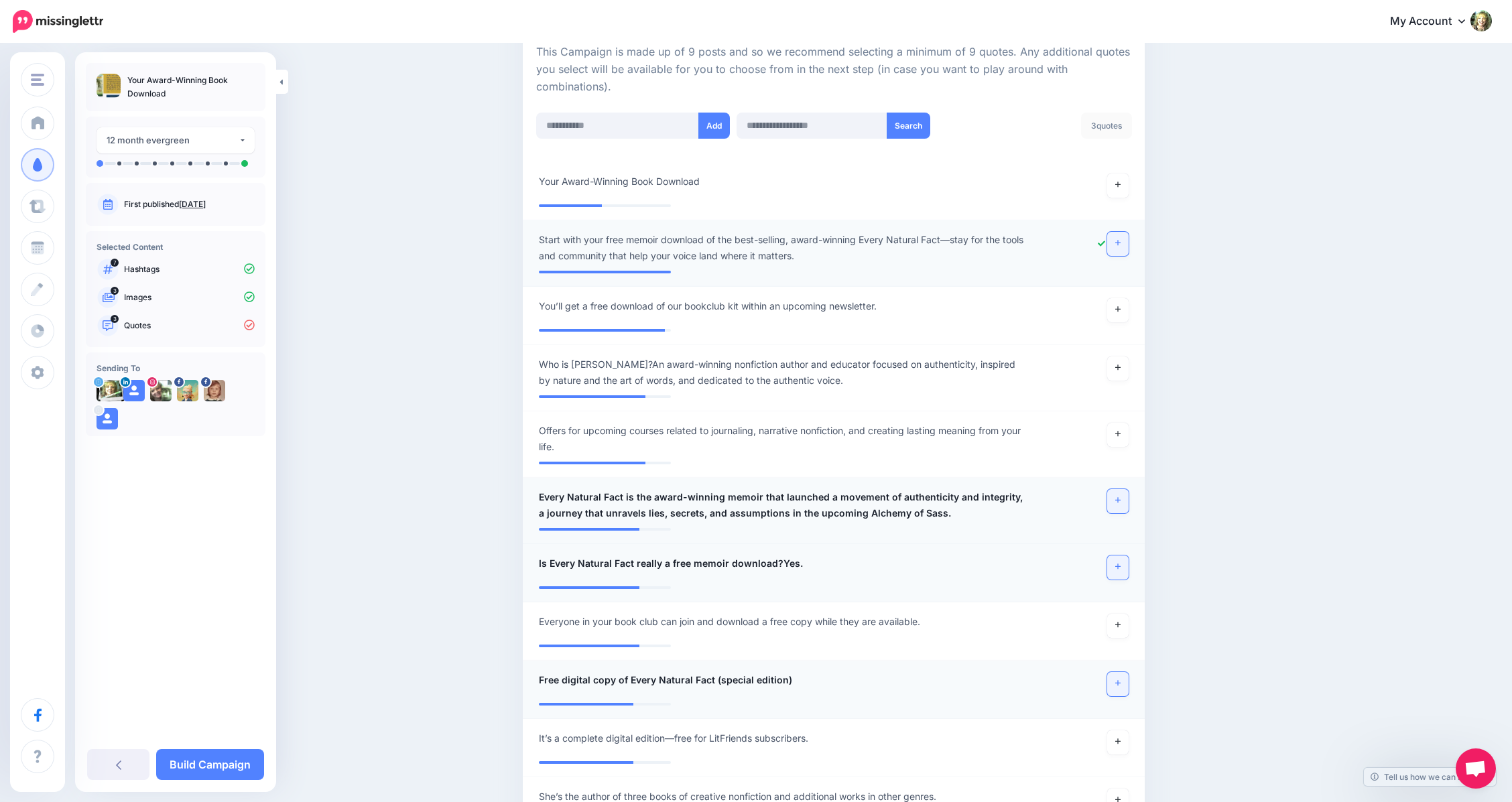
click at [1120, 502] on icon at bounding box center [1118, 500] width 5 height 8
click at [1120, 564] on icon at bounding box center [1118, 567] width 5 height 8
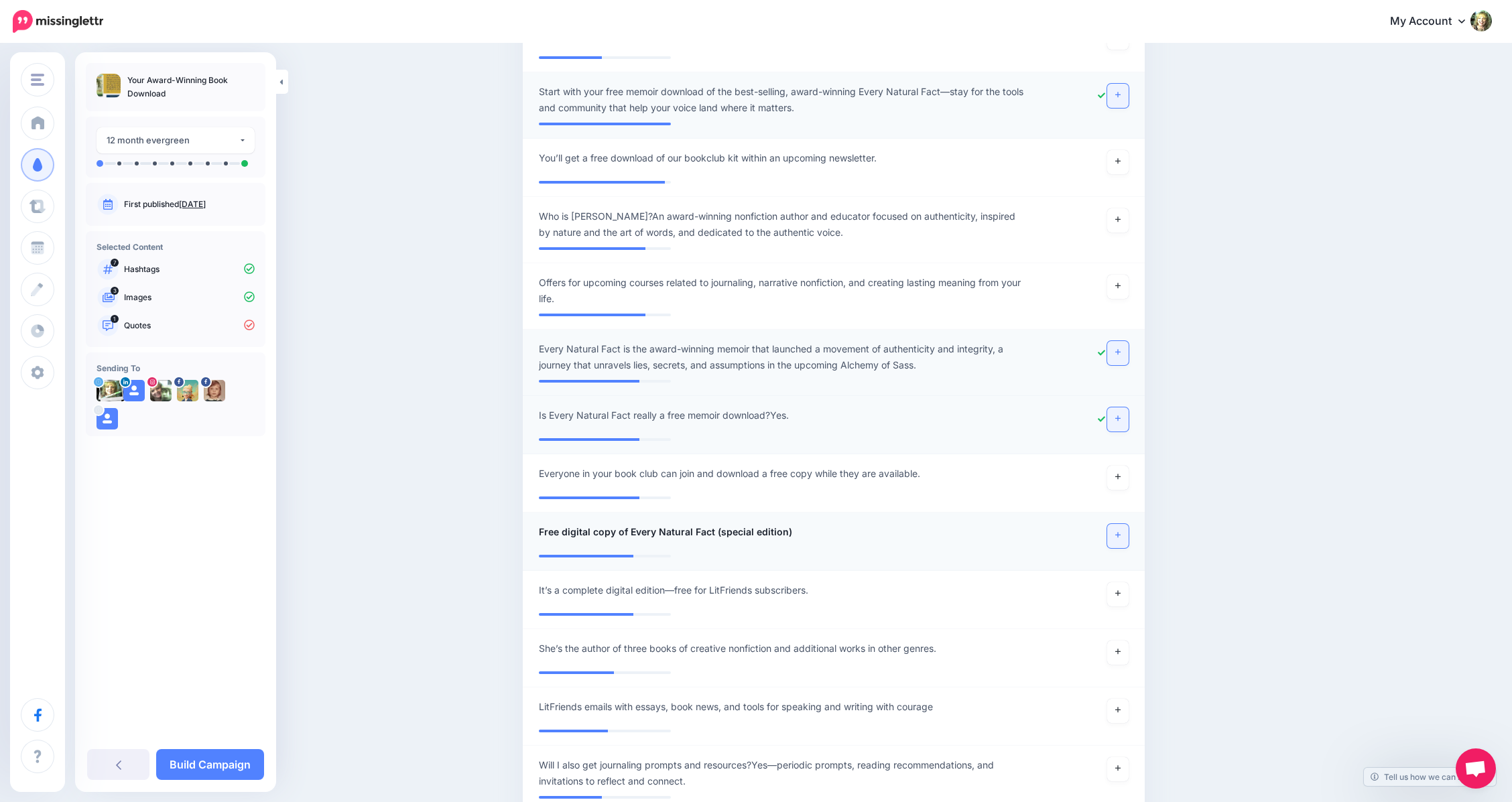
scroll to position [460, 0]
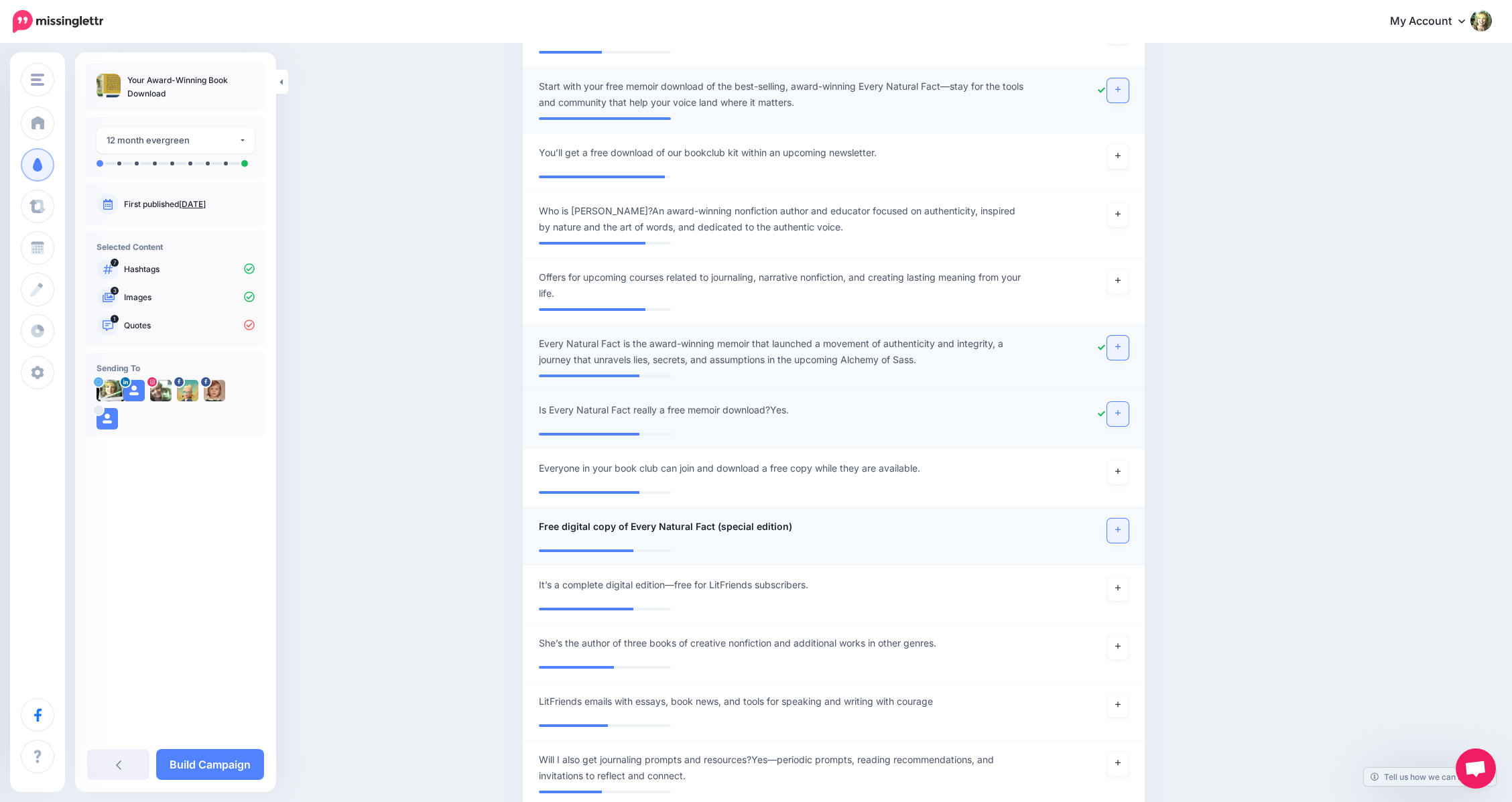
click at [1120, 529] on icon at bounding box center [1118, 530] width 5 height 5
click at [596, 531] on span "Free digital copy of Every Natural Fact (special edition)" at bounding box center [660, 526] width 242 height 16
click at [637, 530] on textarea "**********" at bounding box center [783, 531] width 489 height 26
click at [632, 526] on textarea "**********" at bounding box center [783, 531] width 489 height 26
click at [660, 528] on textarea "**********" at bounding box center [783, 531] width 489 height 26
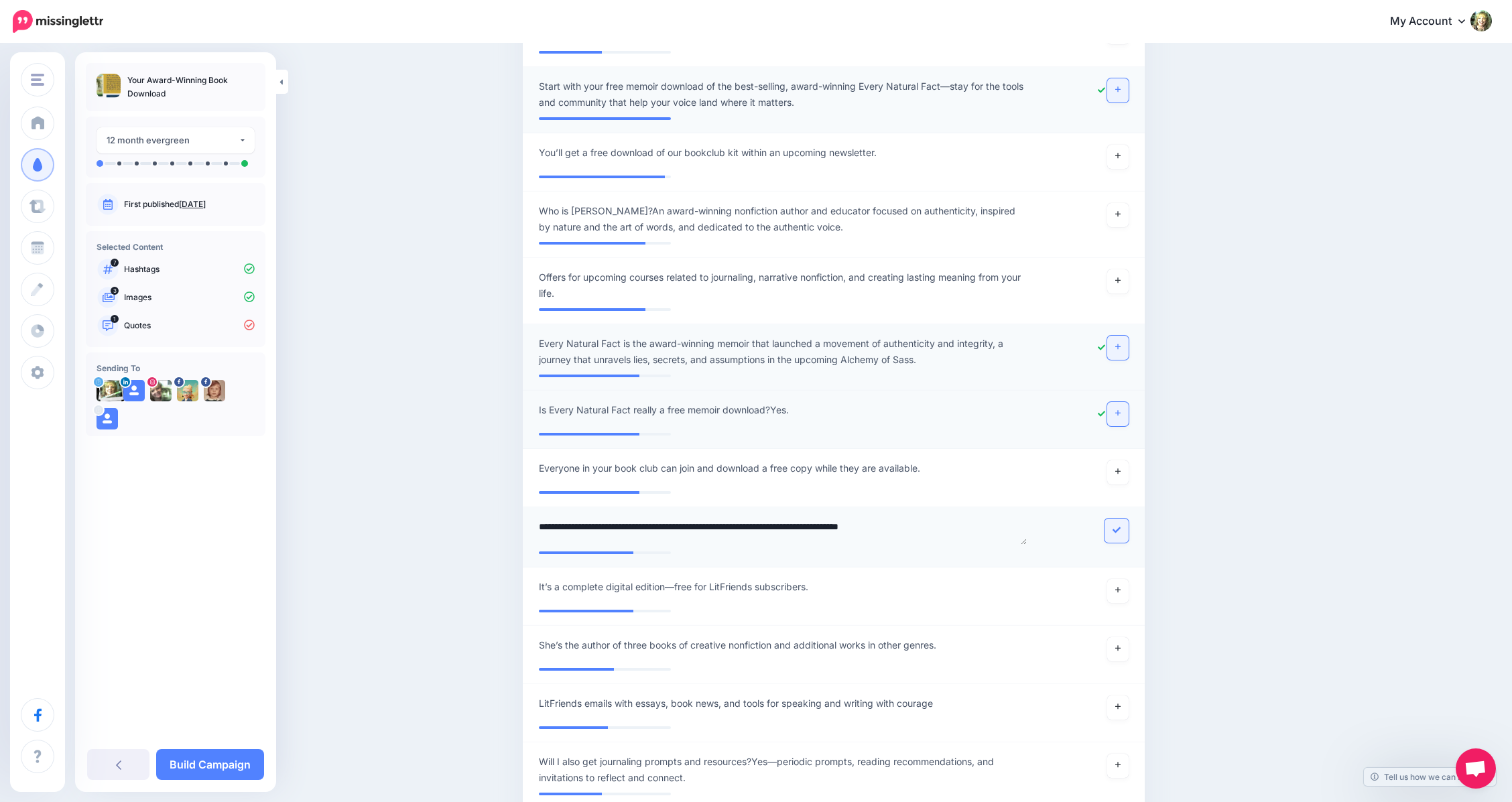
type textarea "**********"
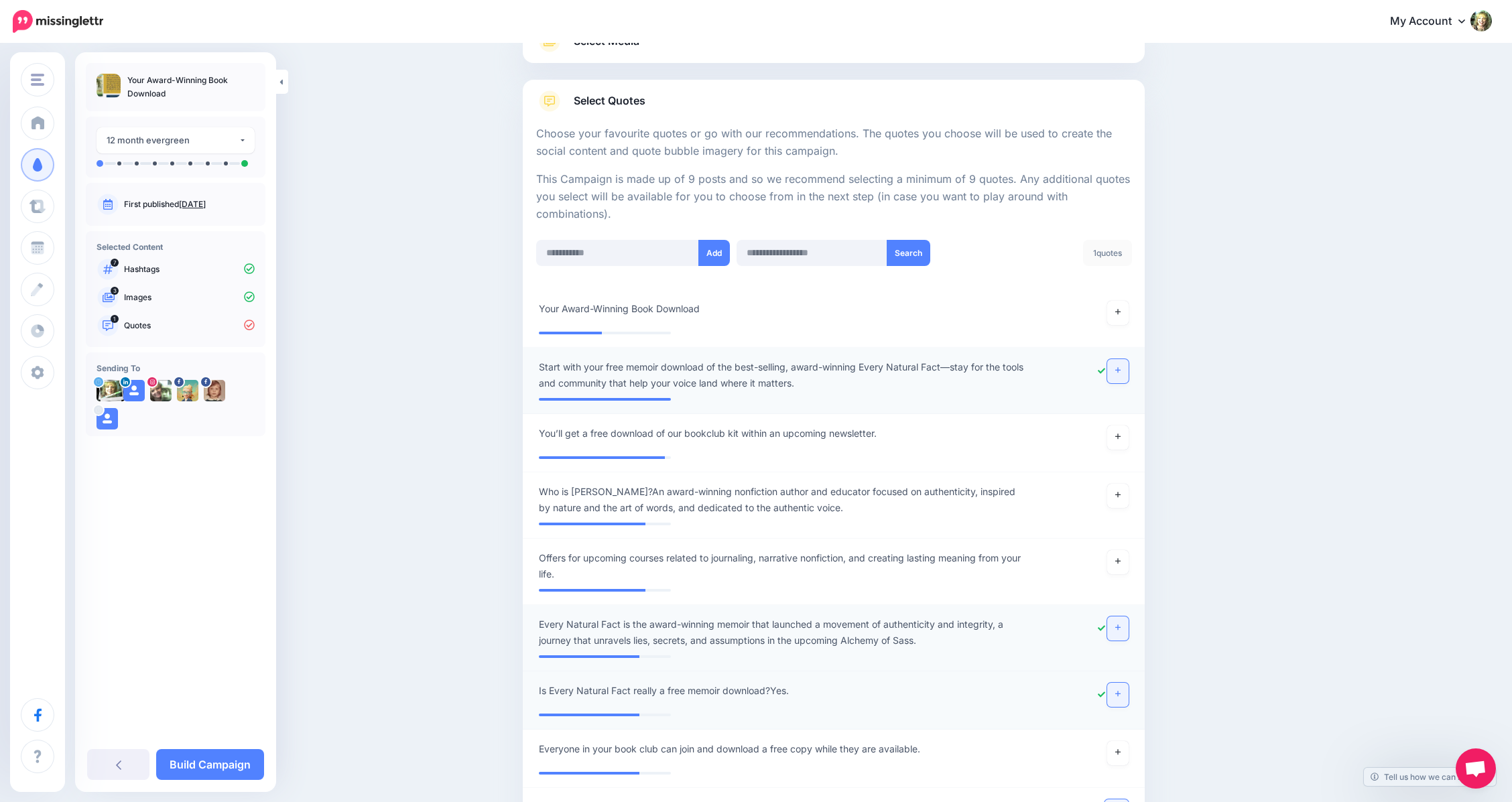
scroll to position [134, 0]
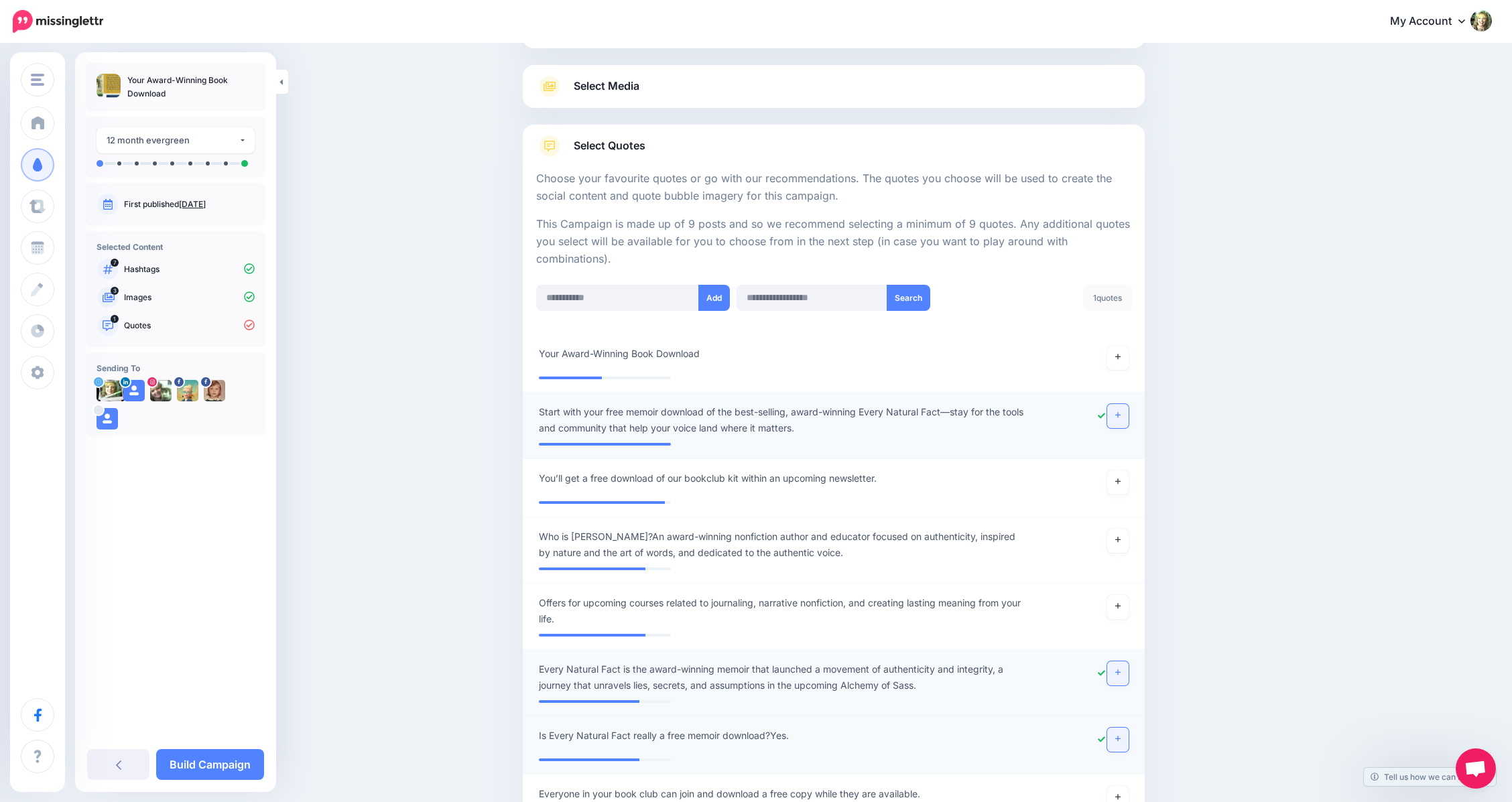
click at [919, 435] on span "Start with your free memoir download of the best-selling, award-winning Every N…" at bounding box center [783, 420] width 489 height 32
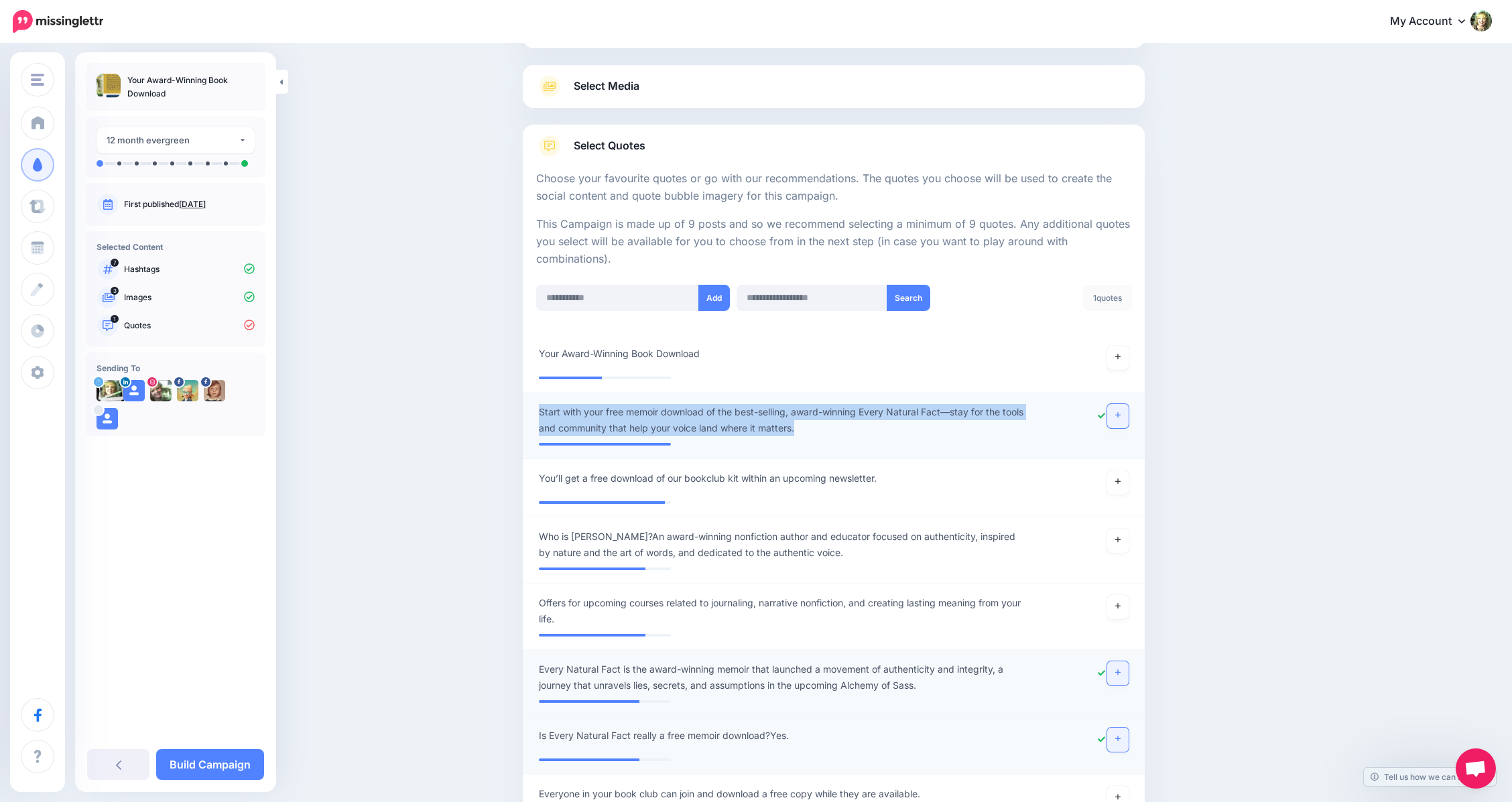
drag, startPoint x: 919, startPoint y: 435, endPoint x: 530, endPoint y: 404, distance: 390.2
click at [530, 404] on li "**********" at bounding box center [833, 425] width 622 height 66
copy span "Start with your free memoir download of the best-selling, award-winning Every N…"
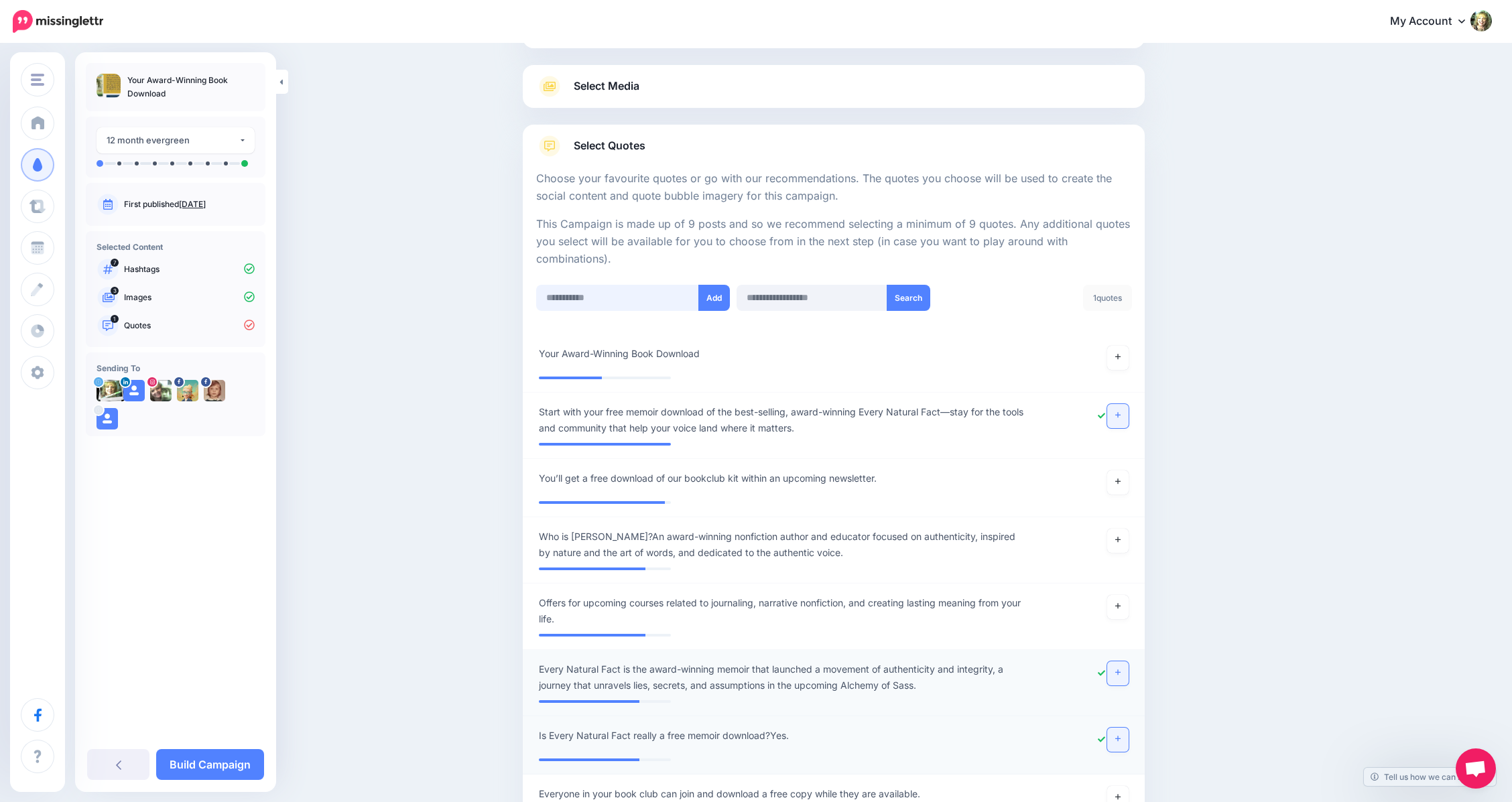
click at [561, 299] on input "text" at bounding box center [618, 298] width 163 height 26
paste input "**********"
type input "**********"
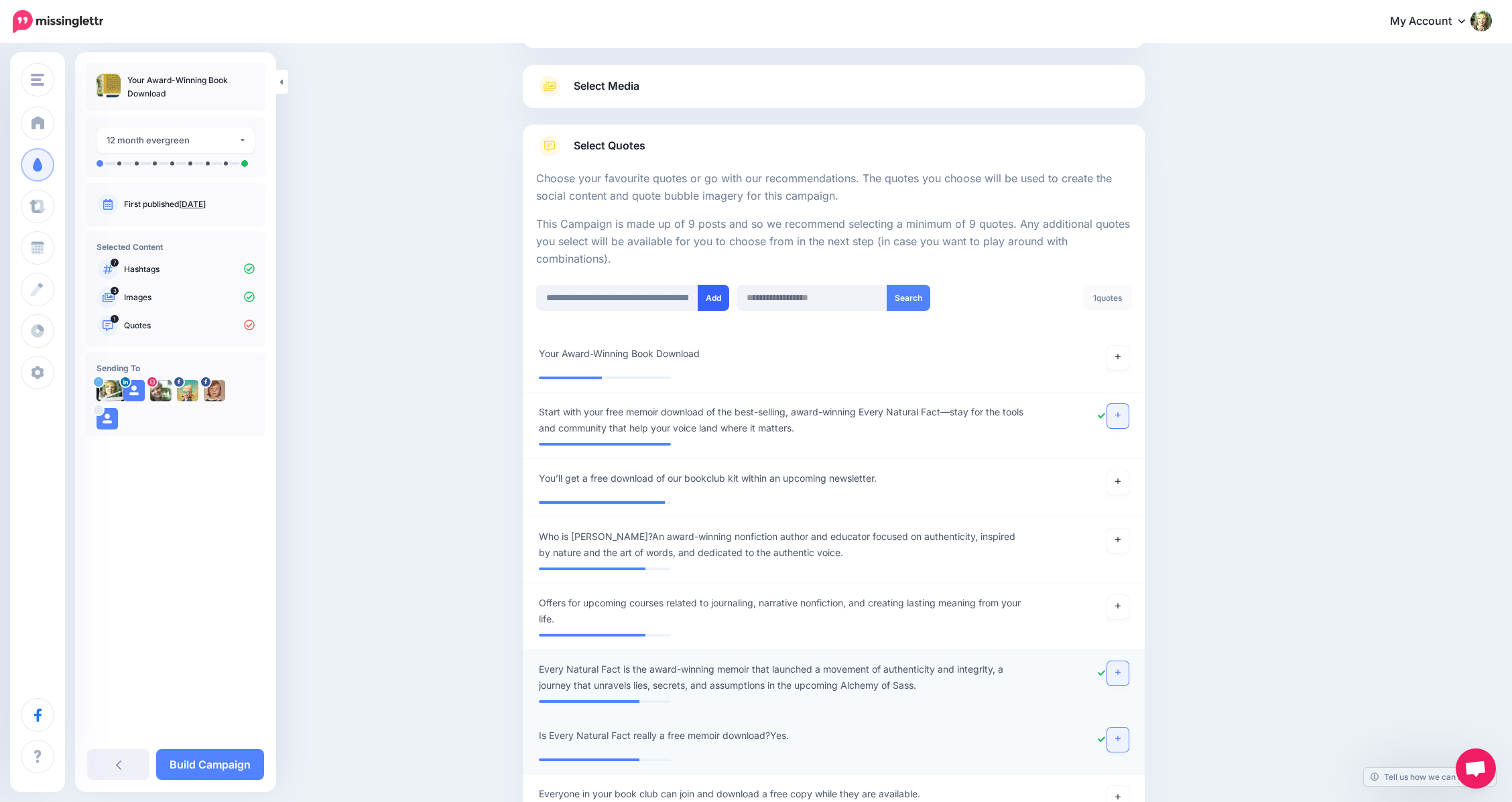
click at [720, 298] on button "Add" at bounding box center [713, 298] width 32 height 26
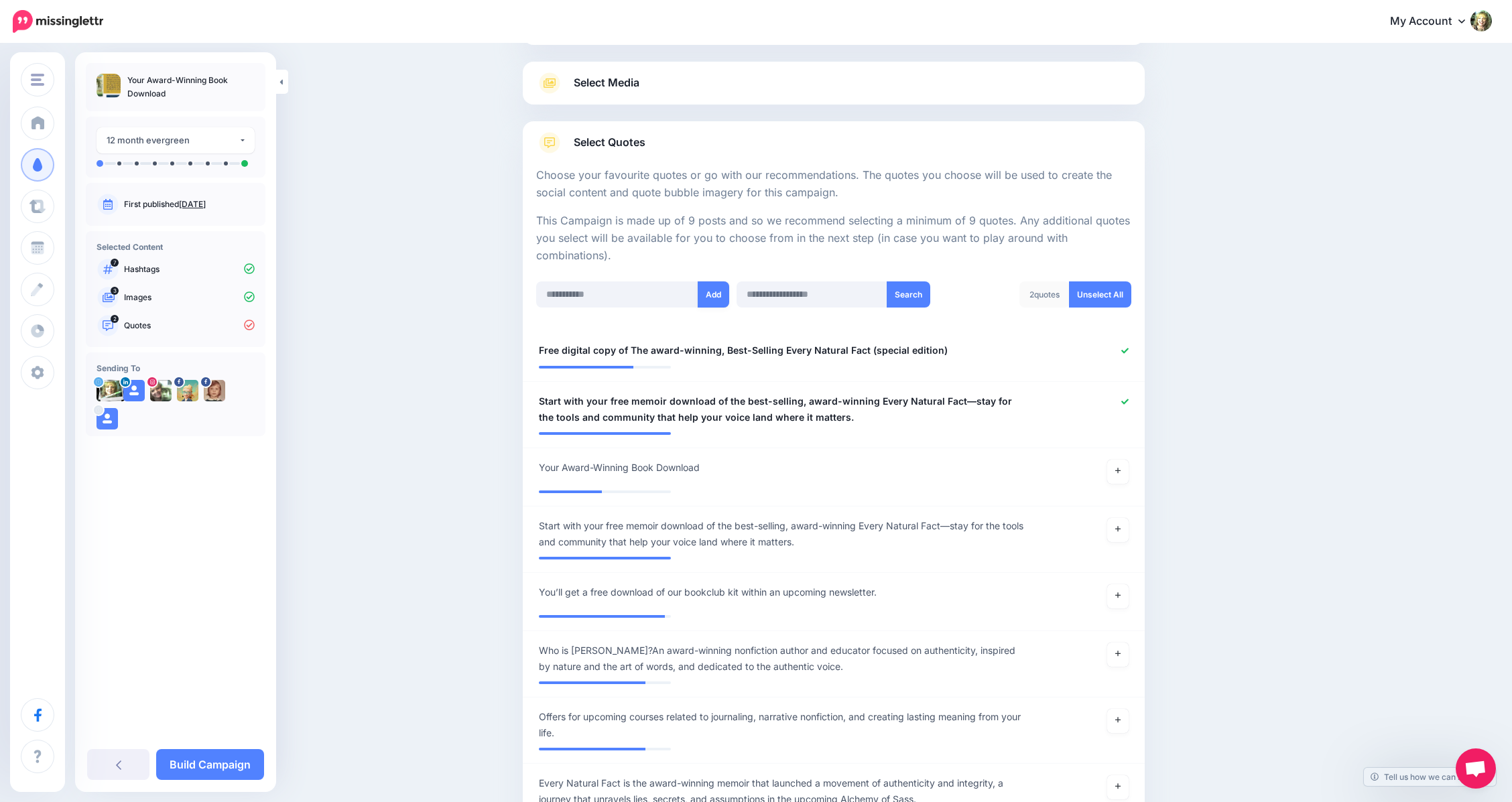
scroll to position [140, 0]
click at [1120, 524] on icon at bounding box center [1118, 527] width 5 height 8
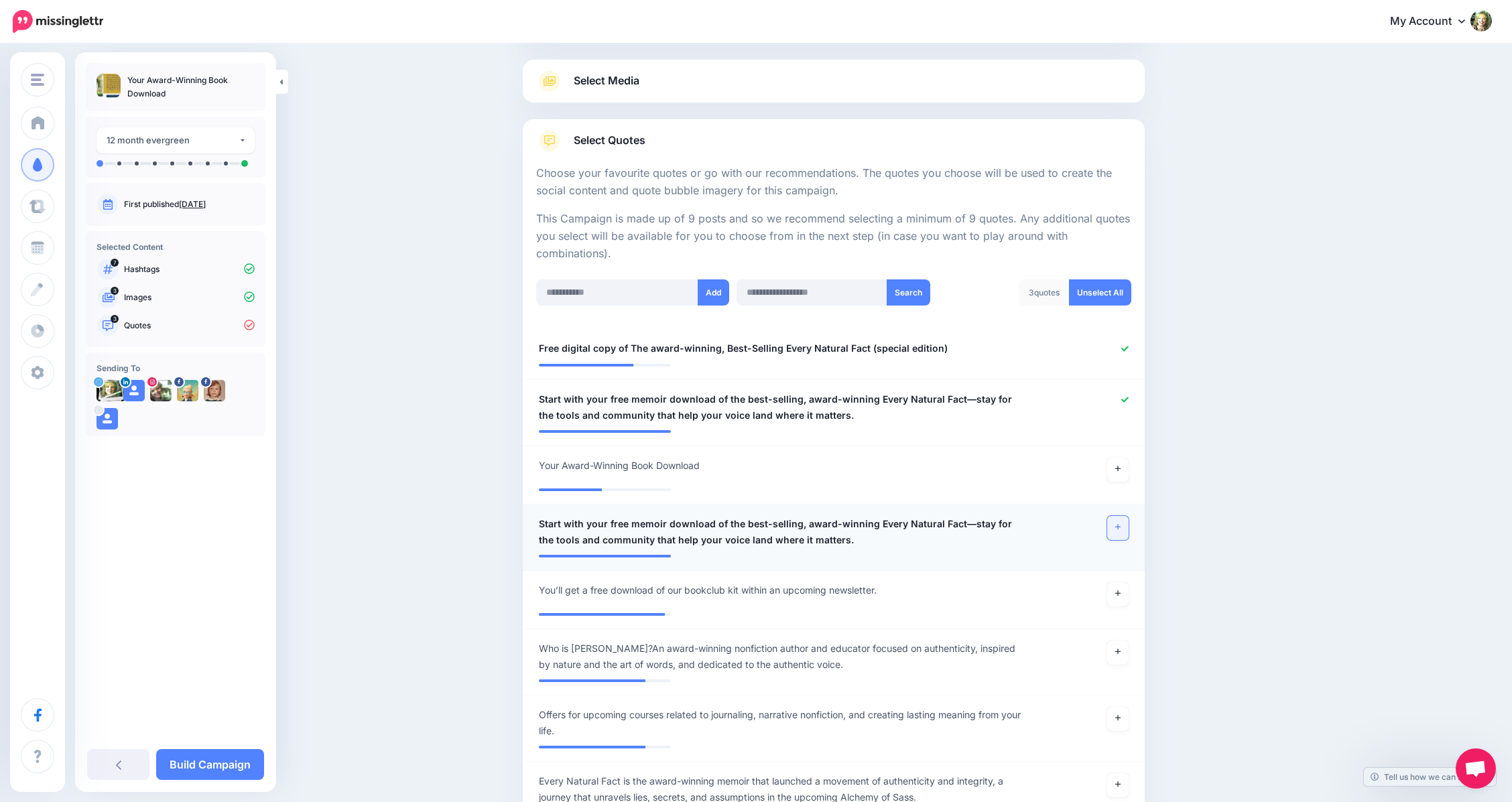
click at [1120, 529] on icon at bounding box center [1118, 527] width 5 height 8
click at [660, 293] on input "text" at bounding box center [618, 292] width 163 height 26
paste input "**********"
type input "**********"
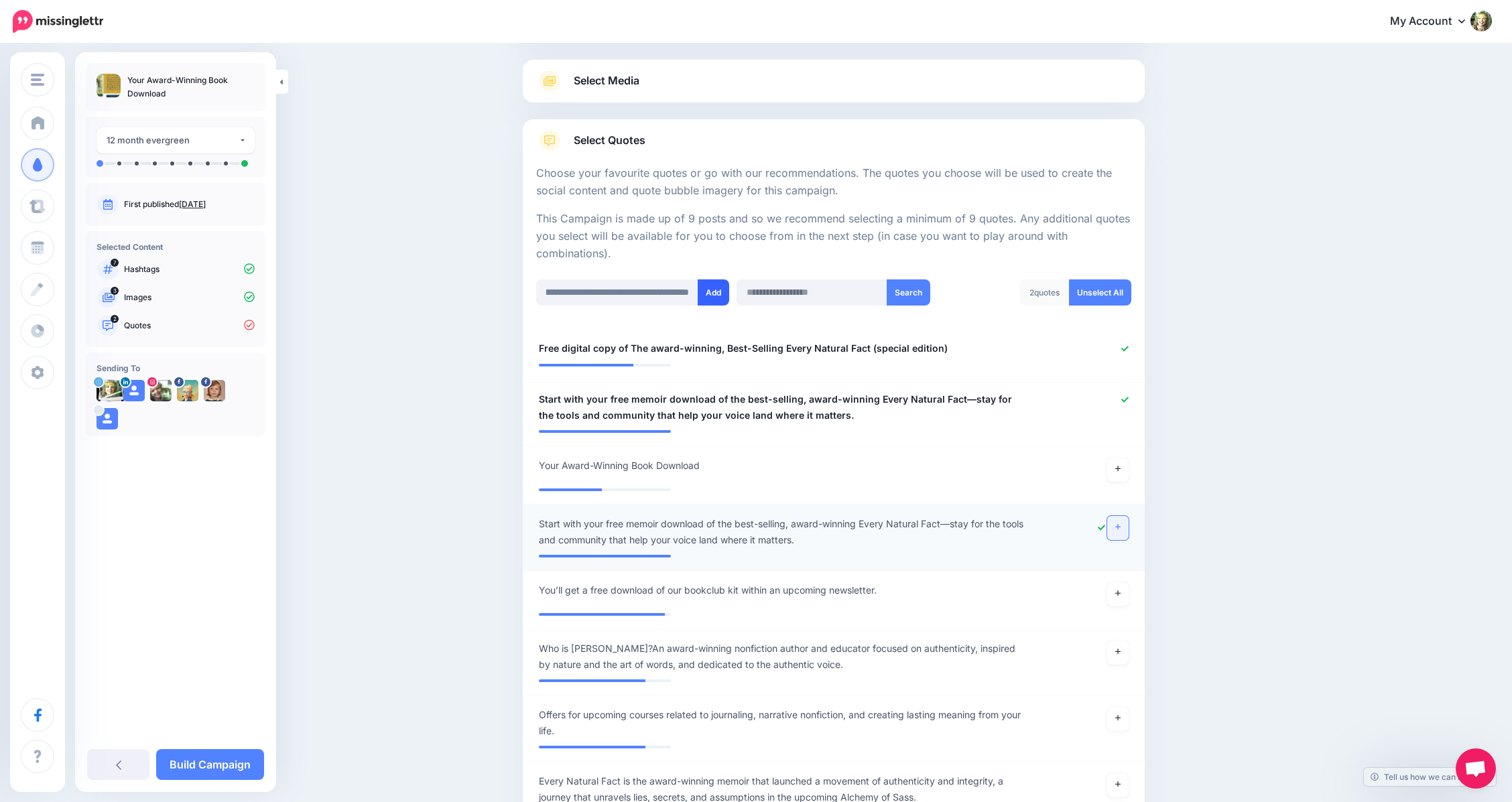
scroll to position [0, 0]
click at [724, 295] on button "Add" at bounding box center [713, 292] width 32 height 26
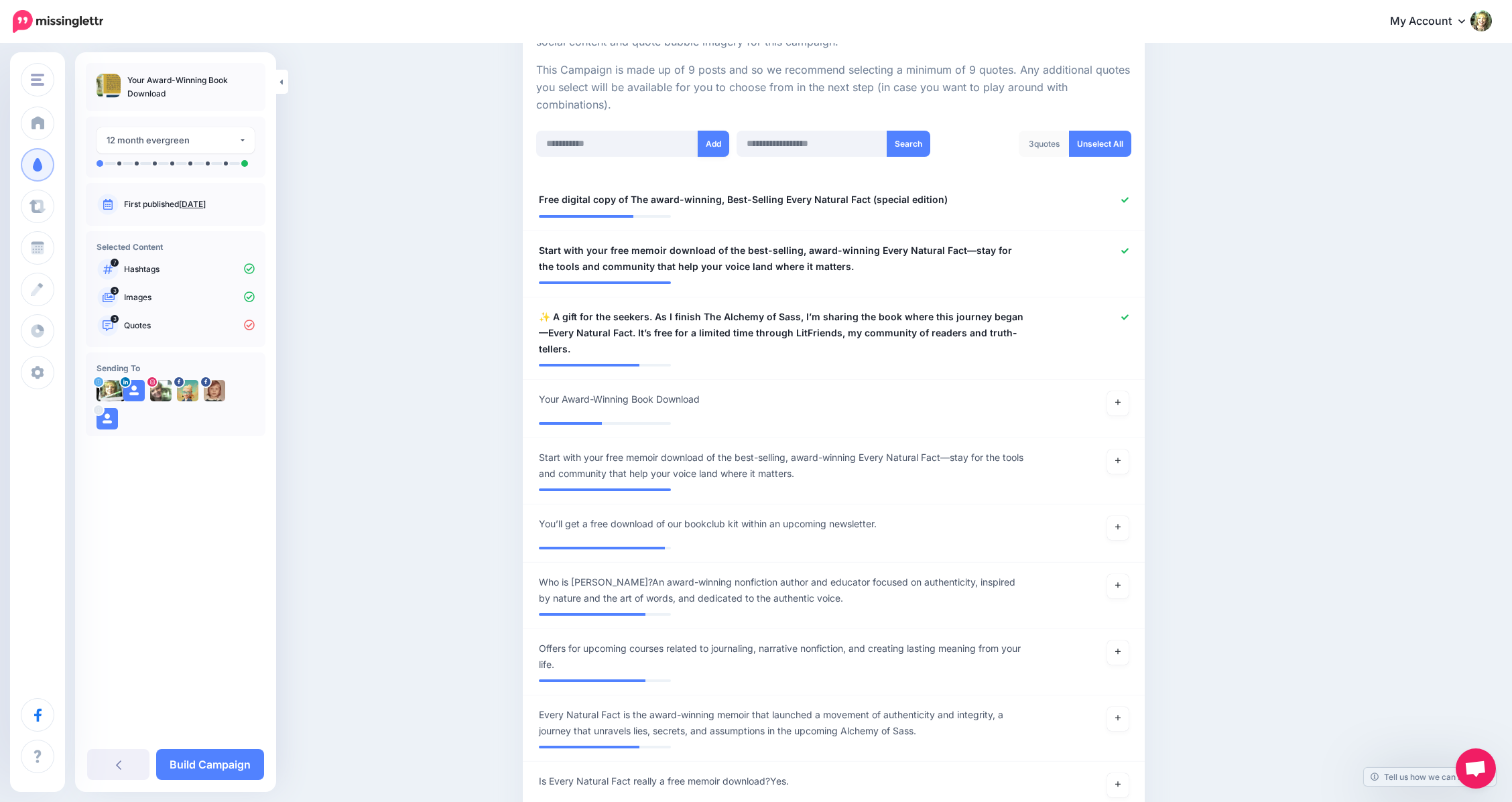
scroll to position [290, 0]
click at [1120, 398] on icon at bounding box center [1118, 401] width 5 height 5
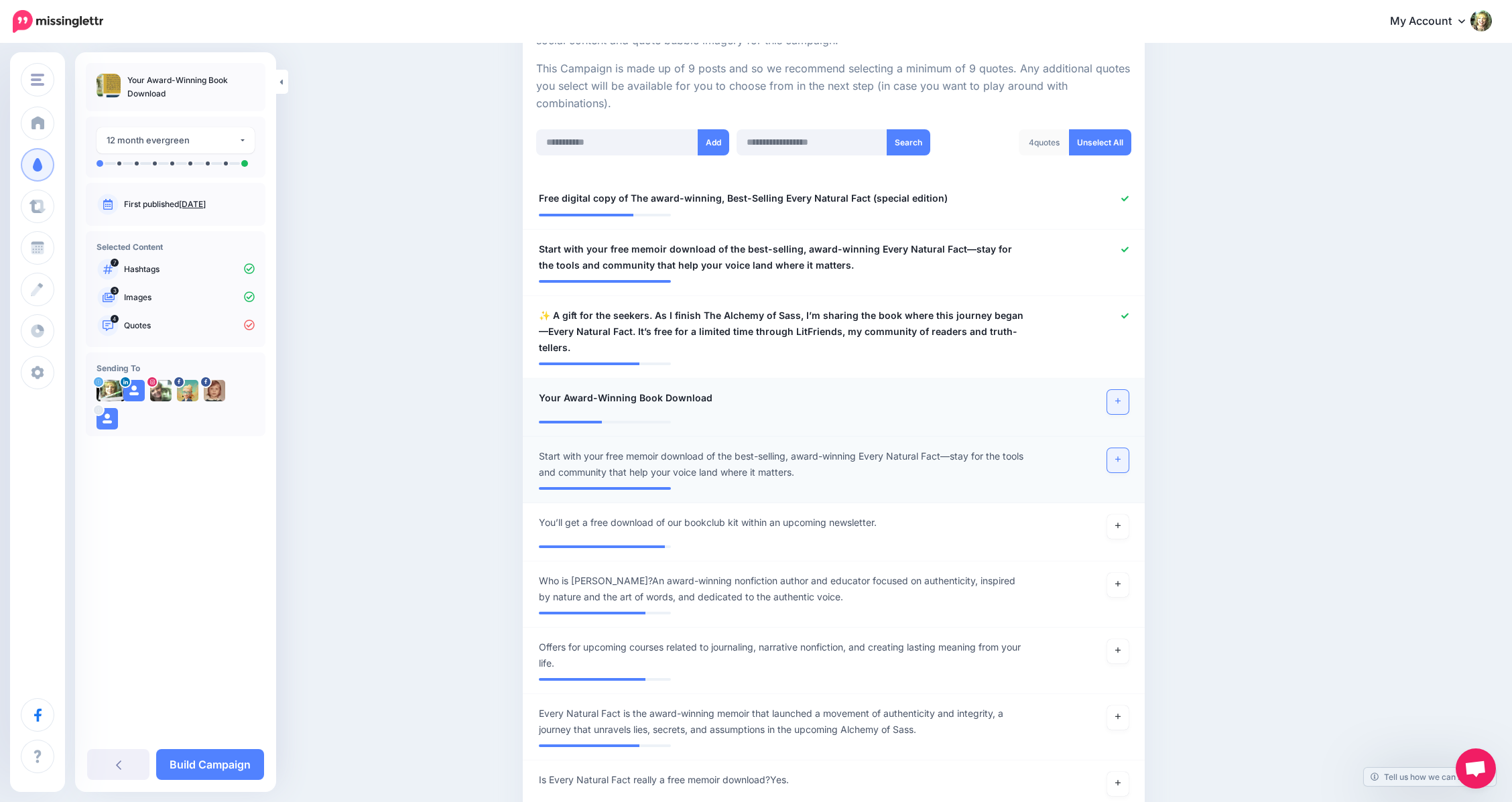
click at [1120, 455] on icon at bounding box center [1118, 459] width 5 height 8
click at [1123, 448] on link at bounding box center [1114, 461] width 29 height 24
click at [1120, 455] on icon at bounding box center [1118, 459] width 5 height 8
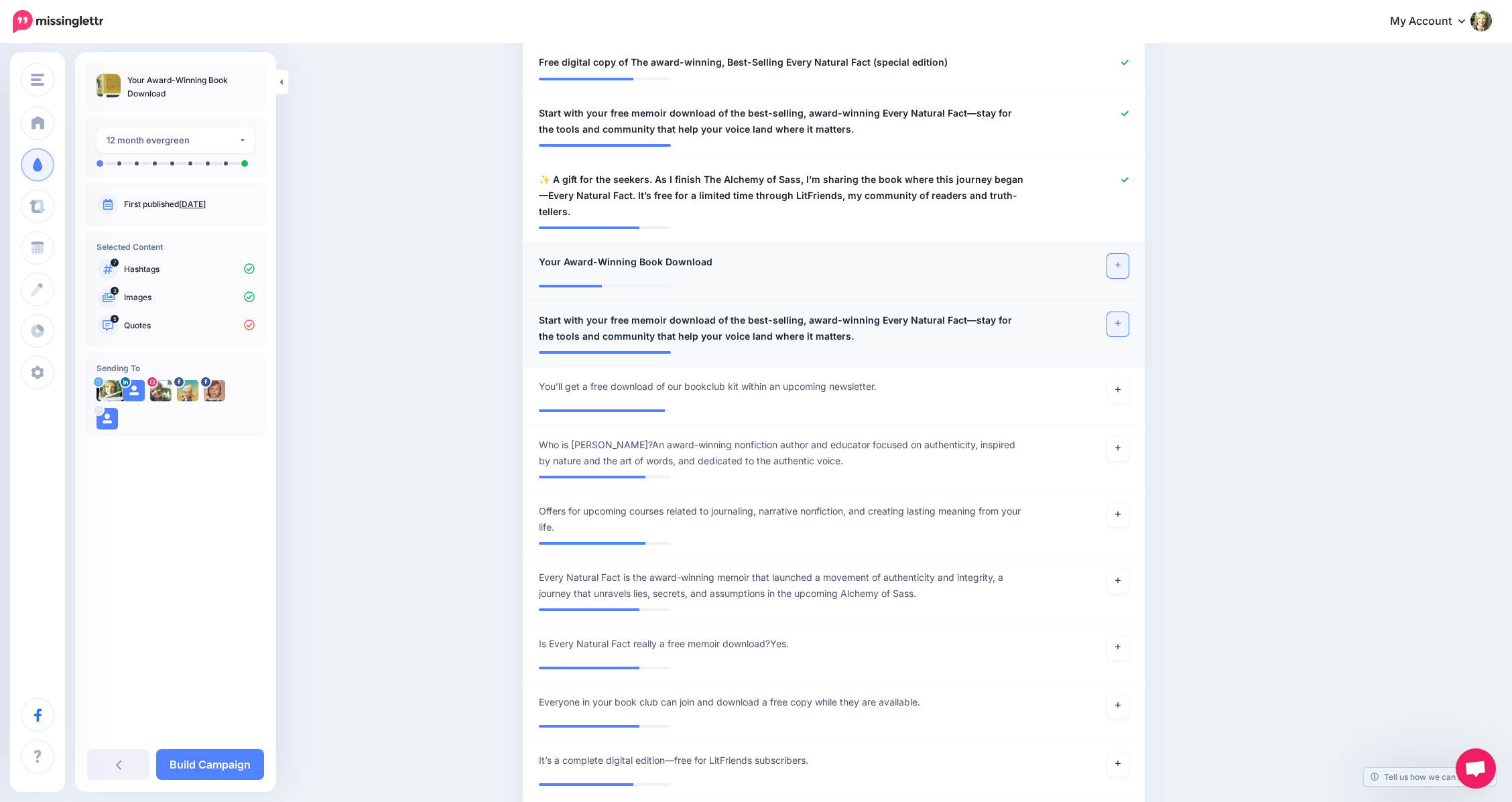
scroll to position [428, 0]
click at [1121, 569] on link at bounding box center [1118, 580] width 22 height 24
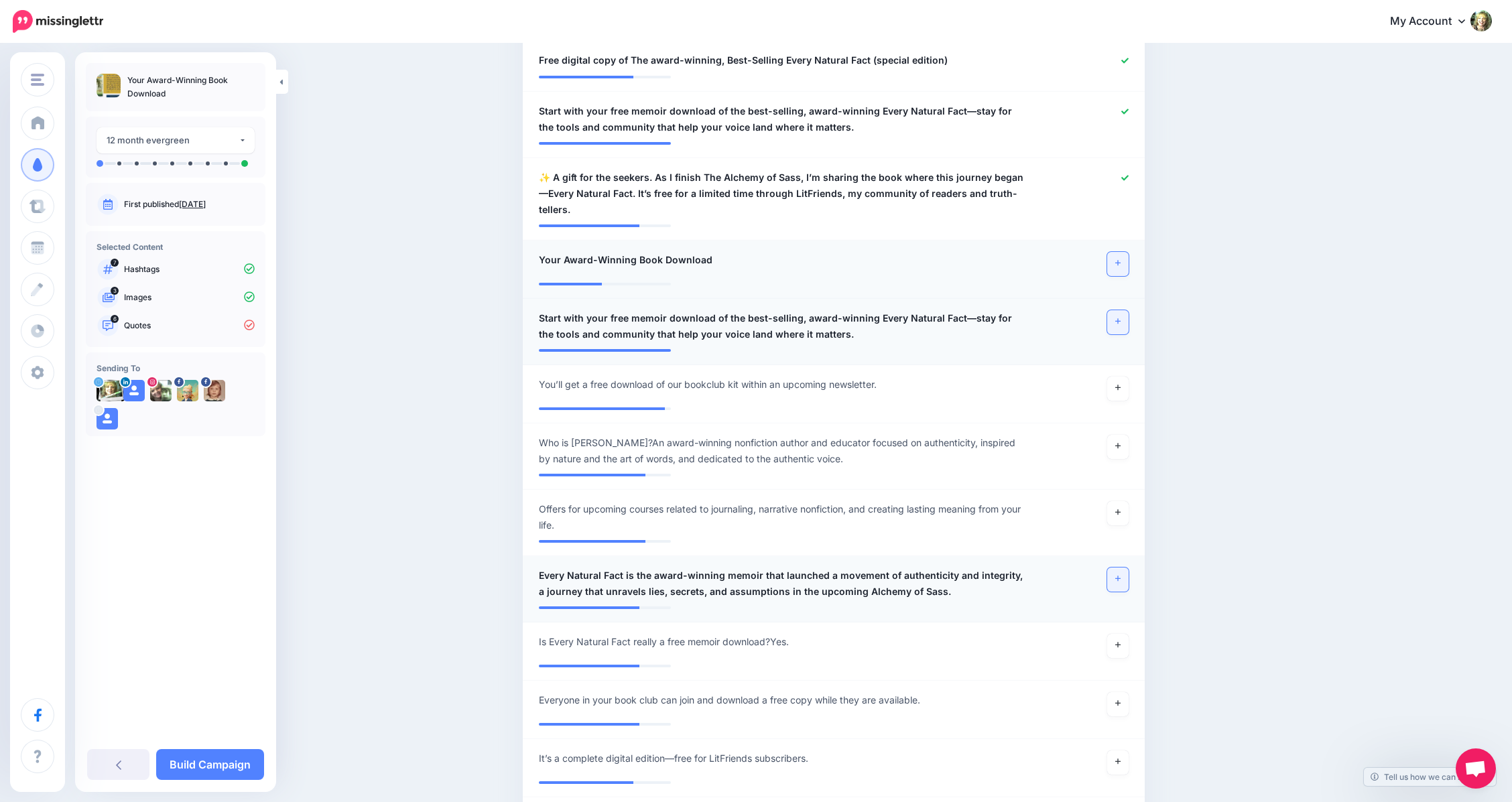
click at [1126, 570] on link at bounding box center [1118, 580] width 22 height 24
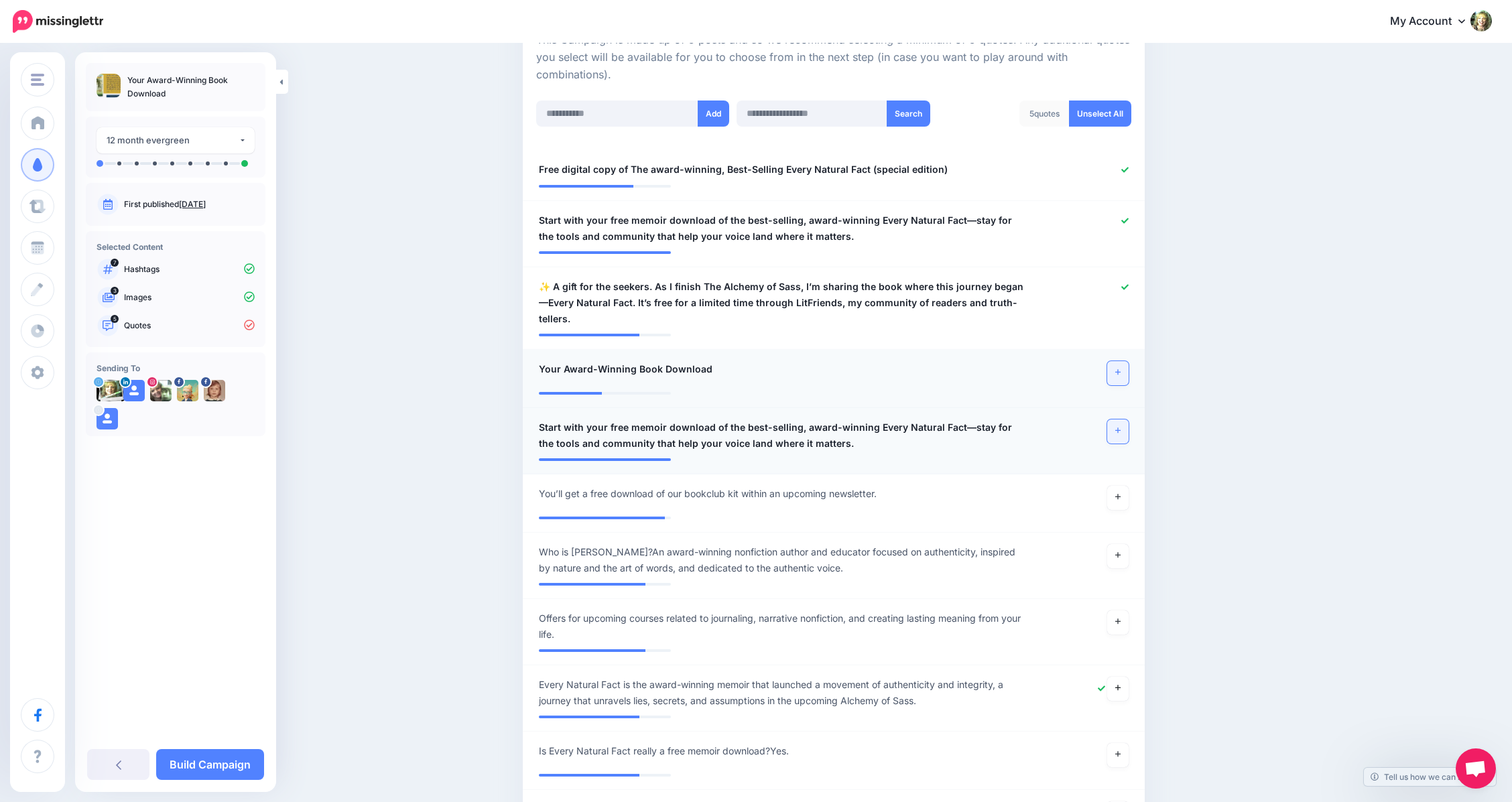
scroll to position [316, 0]
click at [1120, 555] on icon at bounding box center [1118, 557] width 5 height 5
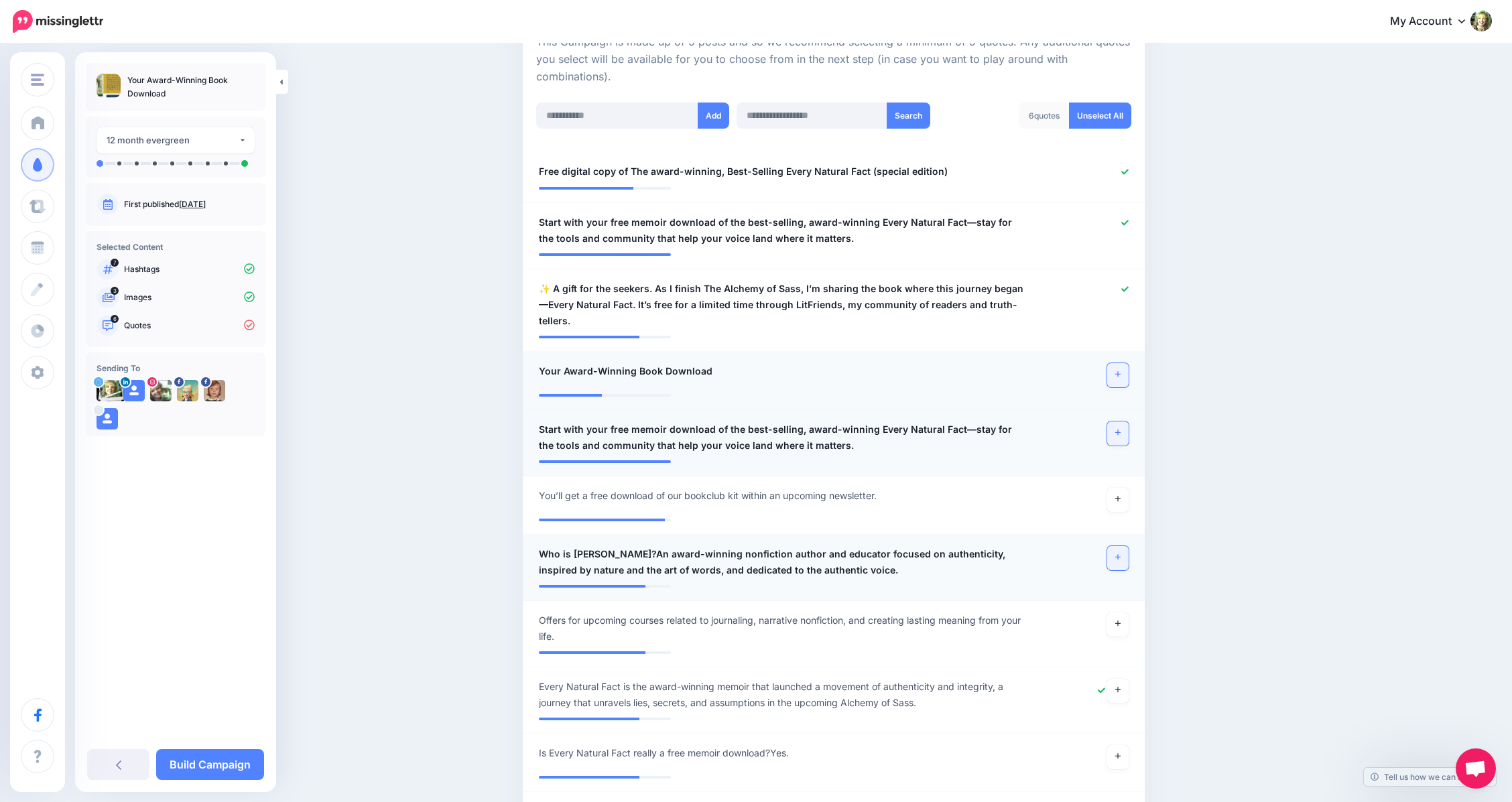
click at [1120, 554] on icon at bounding box center [1118, 557] width 5 height 8
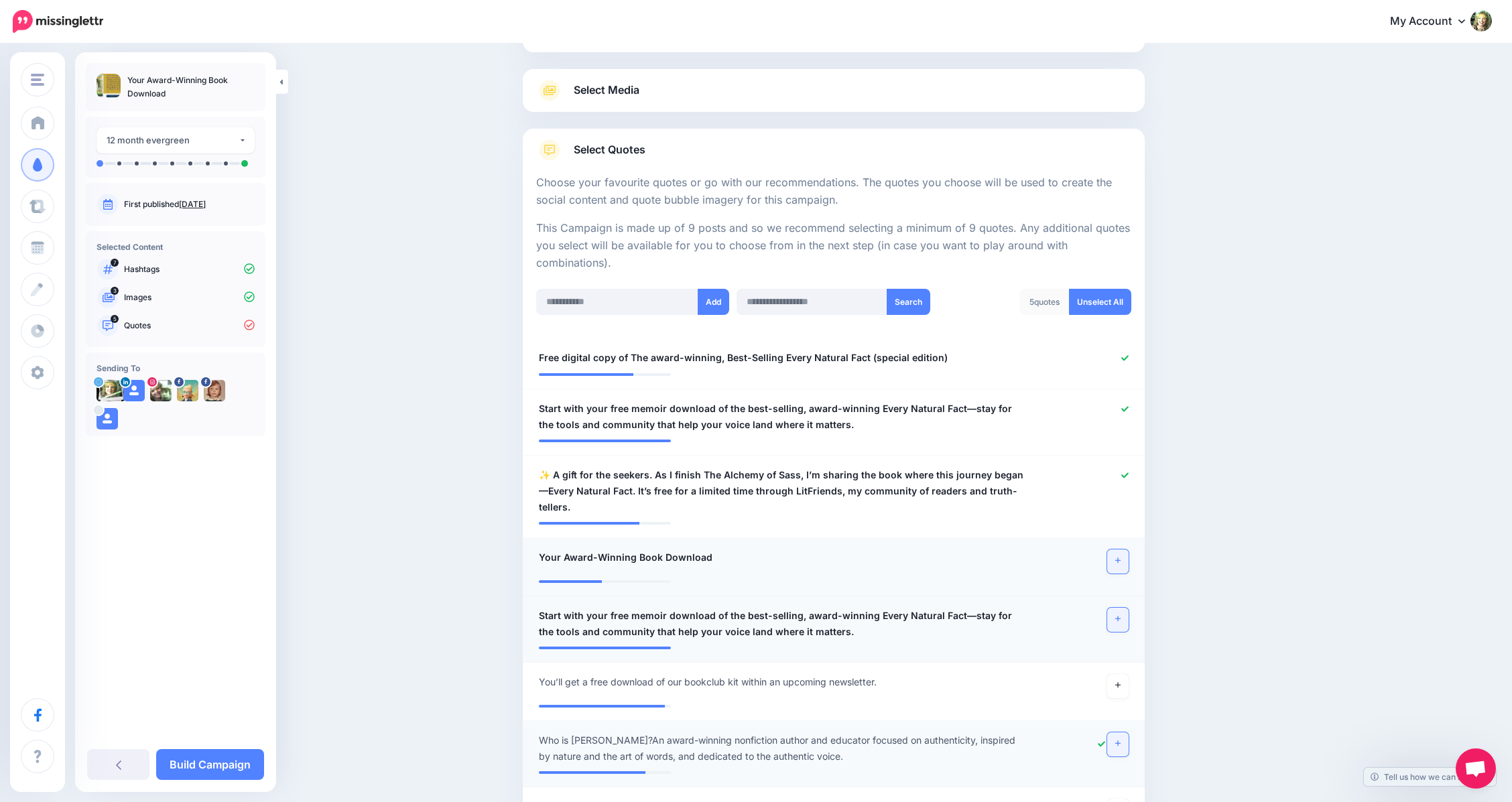
scroll to position [134, 0]
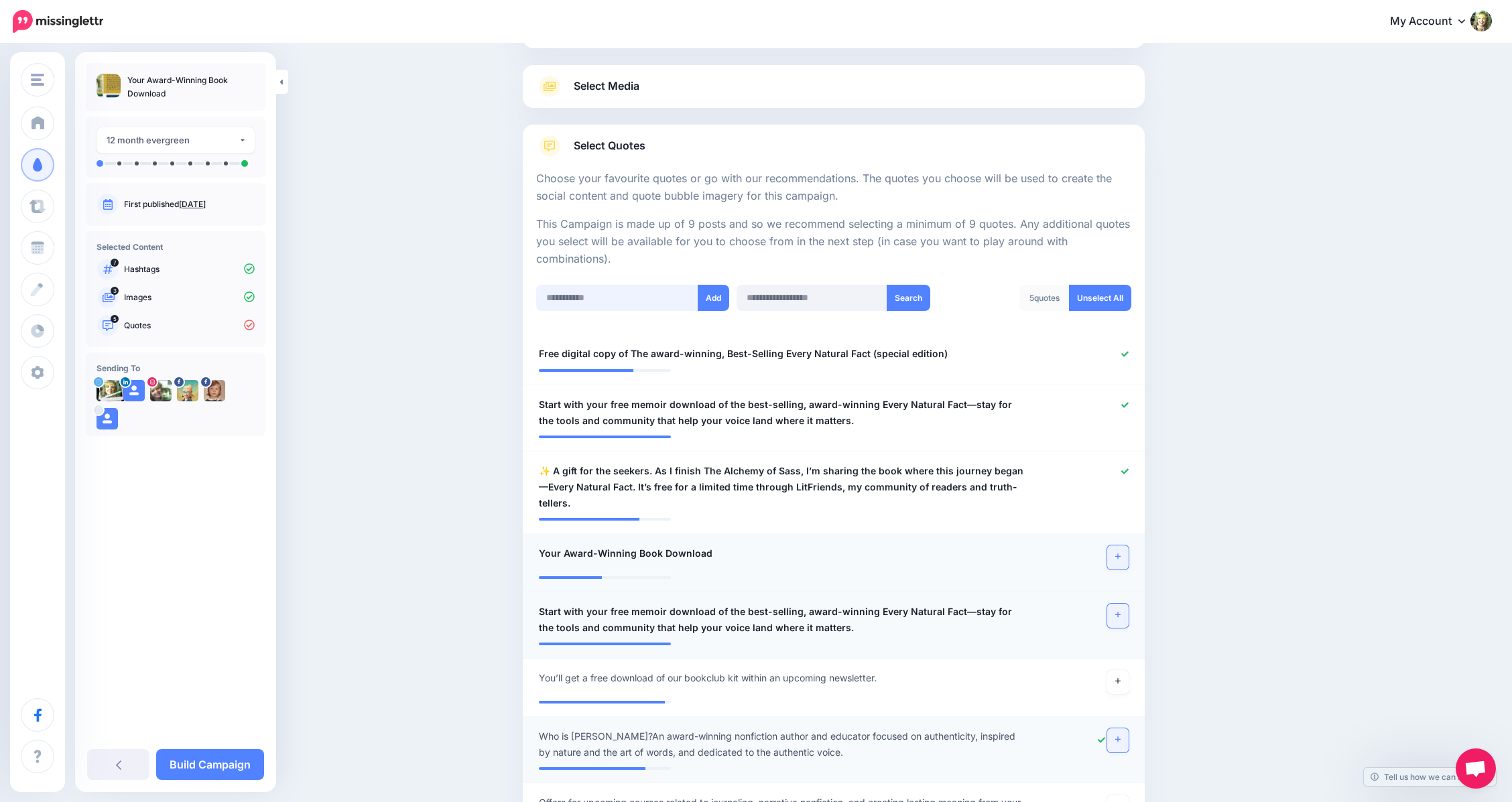
click at [582, 295] on input "text" at bounding box center [618, 298] width 163 height 26
paste input "**********"
type input "**********"
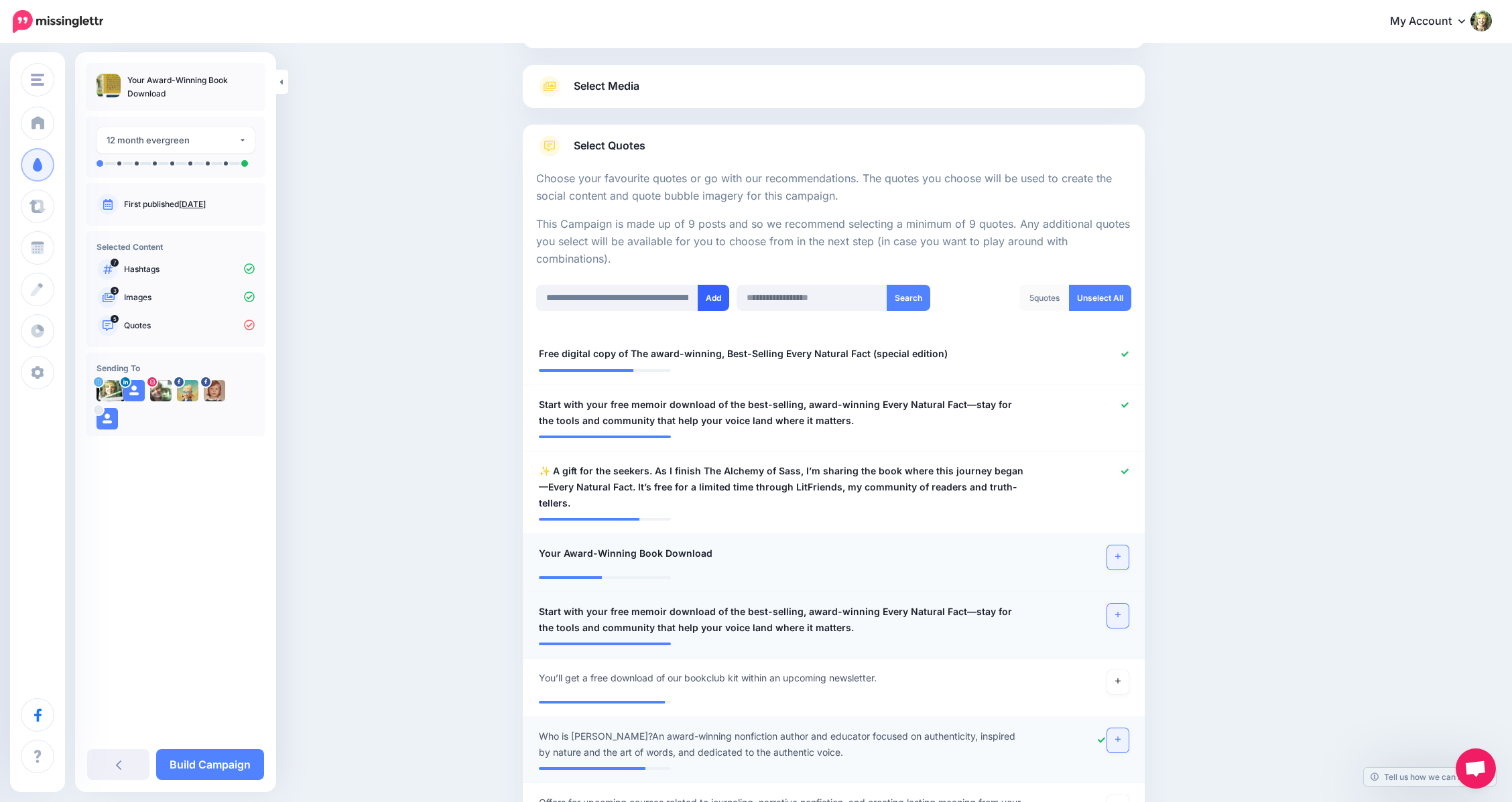
click at [723, 298] on button "Add" at bounding box center [713, 298] width 32 height 26
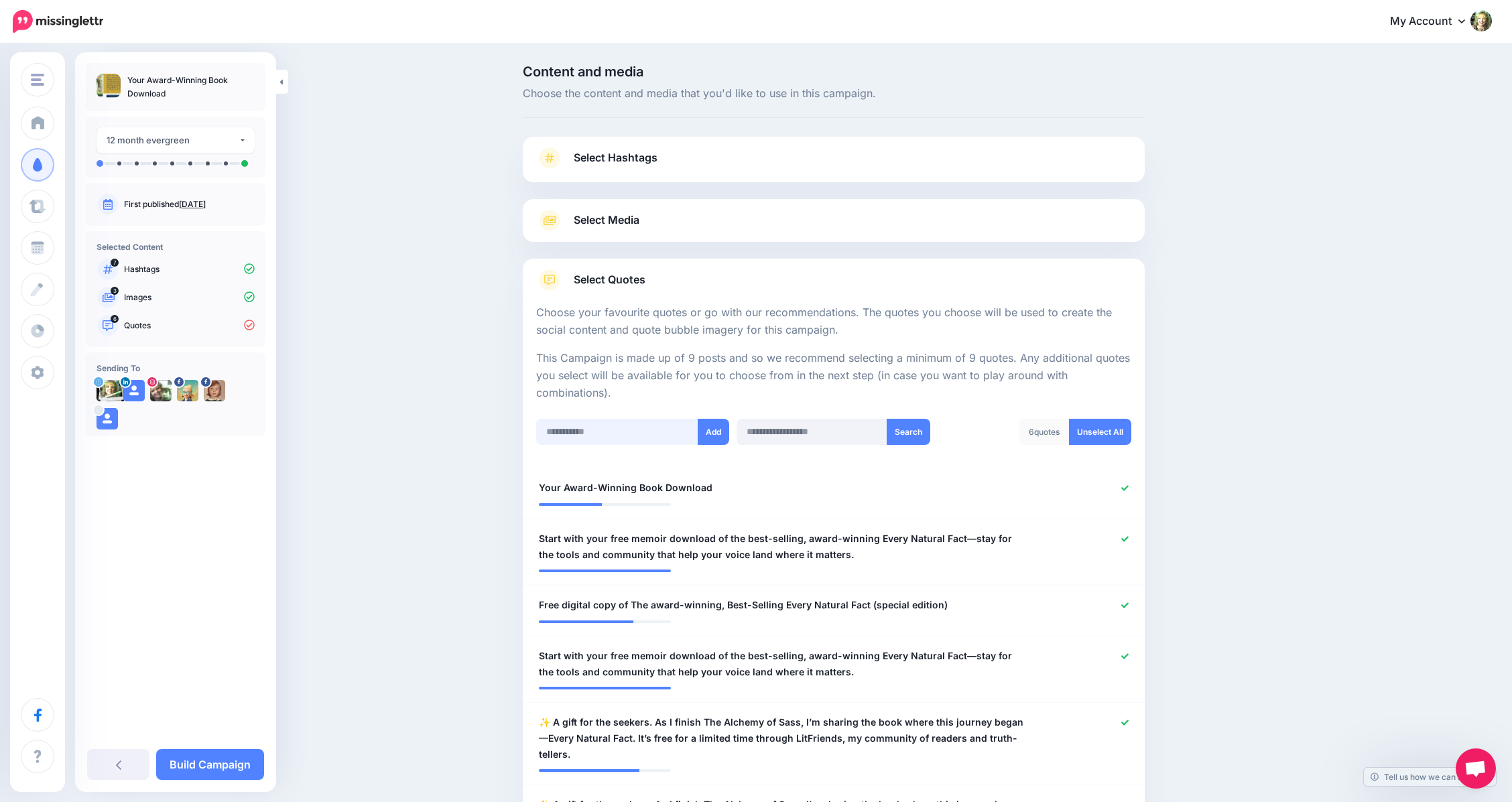
click at [627, 429] on input "text" at bounding box center [618, 432] width 163 height 26
paste input "**********"
type input "**********"
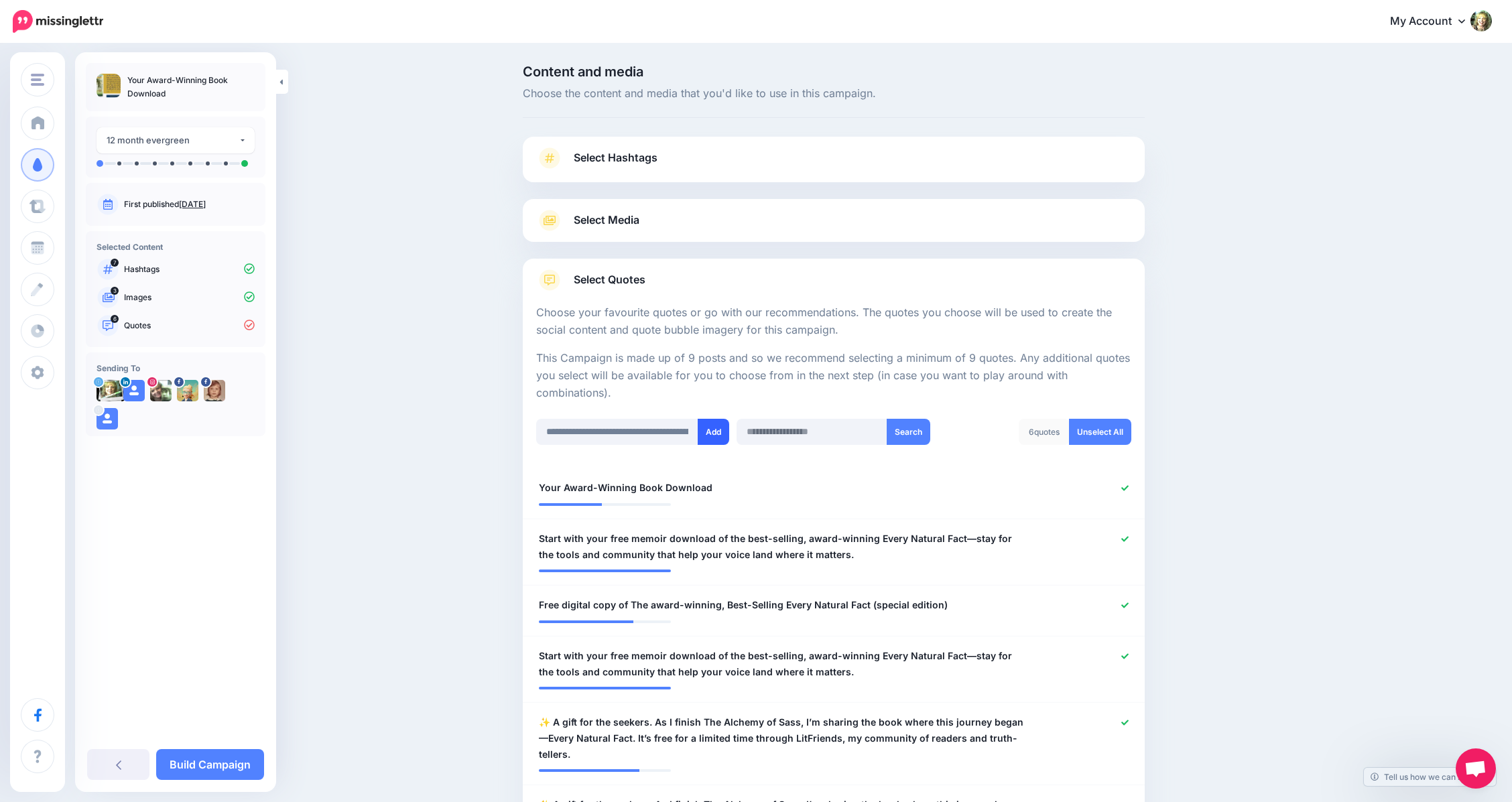
click at [715, 439] on button "Add" at bounding box center [713, 432] width 32 height 26
click at [601, 431] on input "text" at bounding box center [618, 432] width 163 height 26
paste input "**********"
type input "**********"
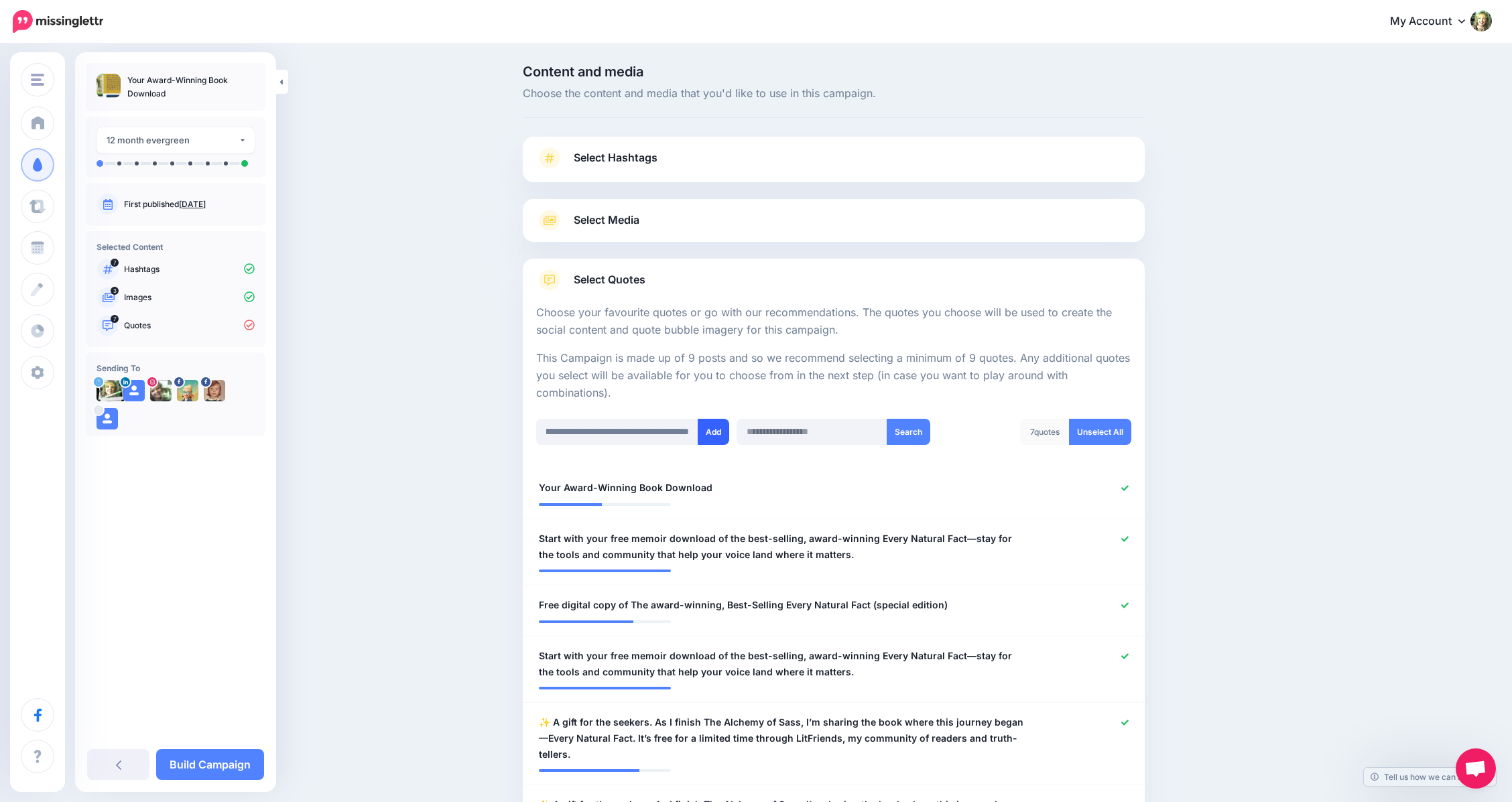
scroll to position [0, 0]
click at [718, 435] on button "Add" at bounding box center [713, 432] width 32 height 26
click at [577, 431] on input "text" at bounding box center [618, 432] width 163 height 26
paste input "**********"
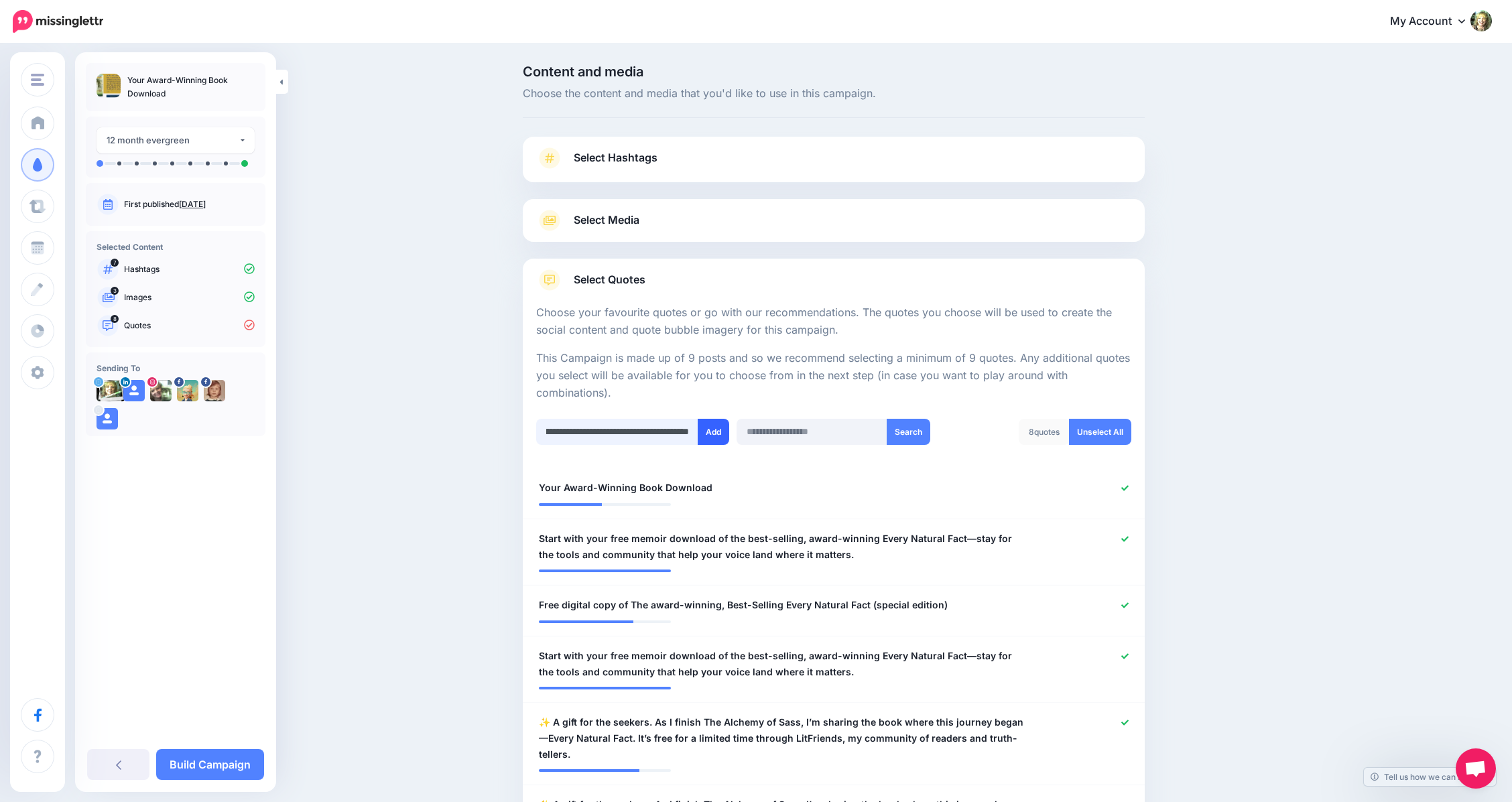
type input "**********"
click at [714, 435] on button "Add" at bounding box center [713, 432] width 32 height 26
click at [588, 432] on input "text" at bounding box center [618, 432] width 163 height 26
paste input "**********"
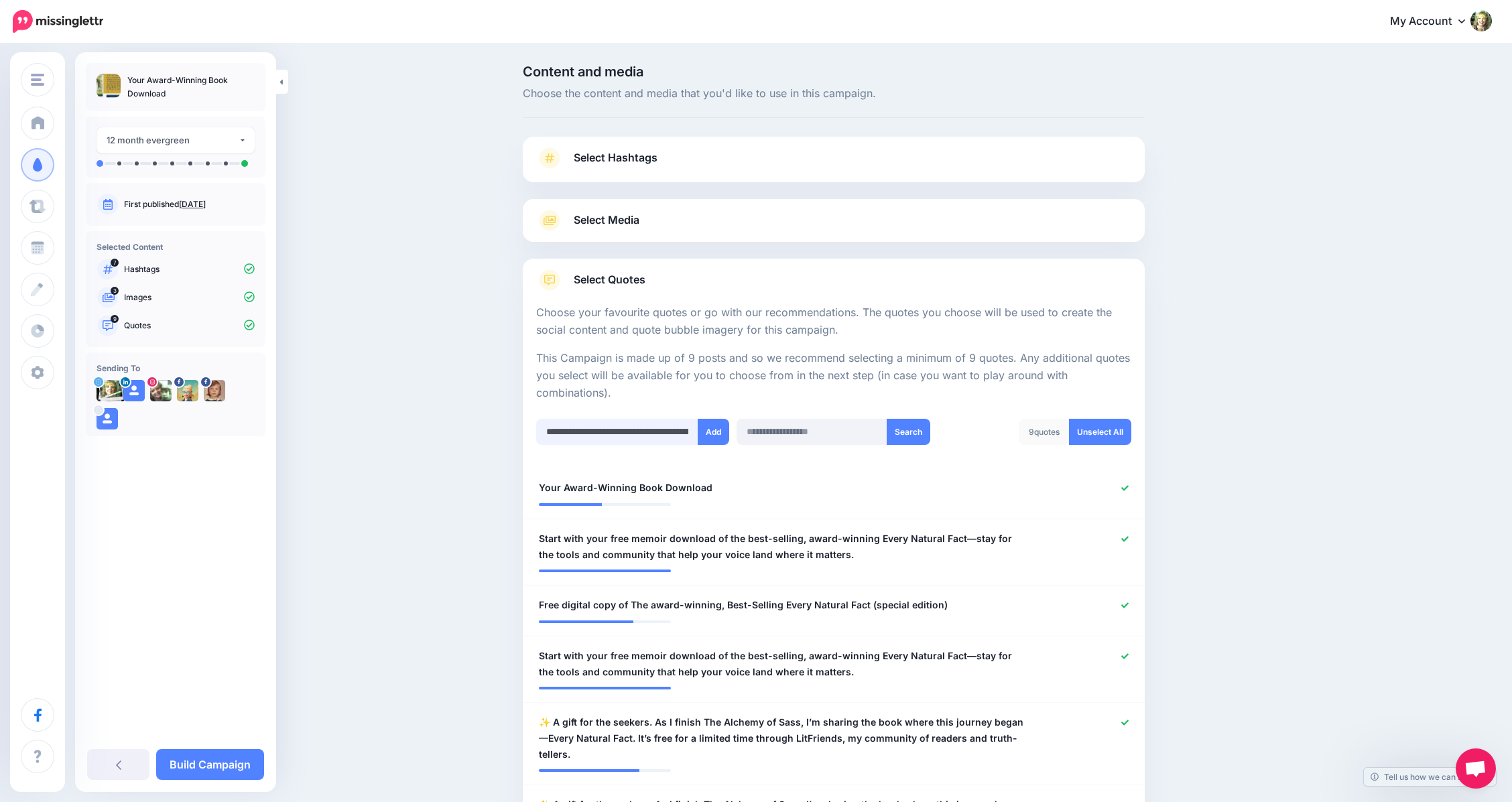
scroll to position [0, 814]
type input "**********"
click at [718, 435] on button "Add" at bounding box center [713, 432] width 32 height 26
click at [217, 762] on link "Build Campaign" at bounding box center [210, 765] width 108 height 31
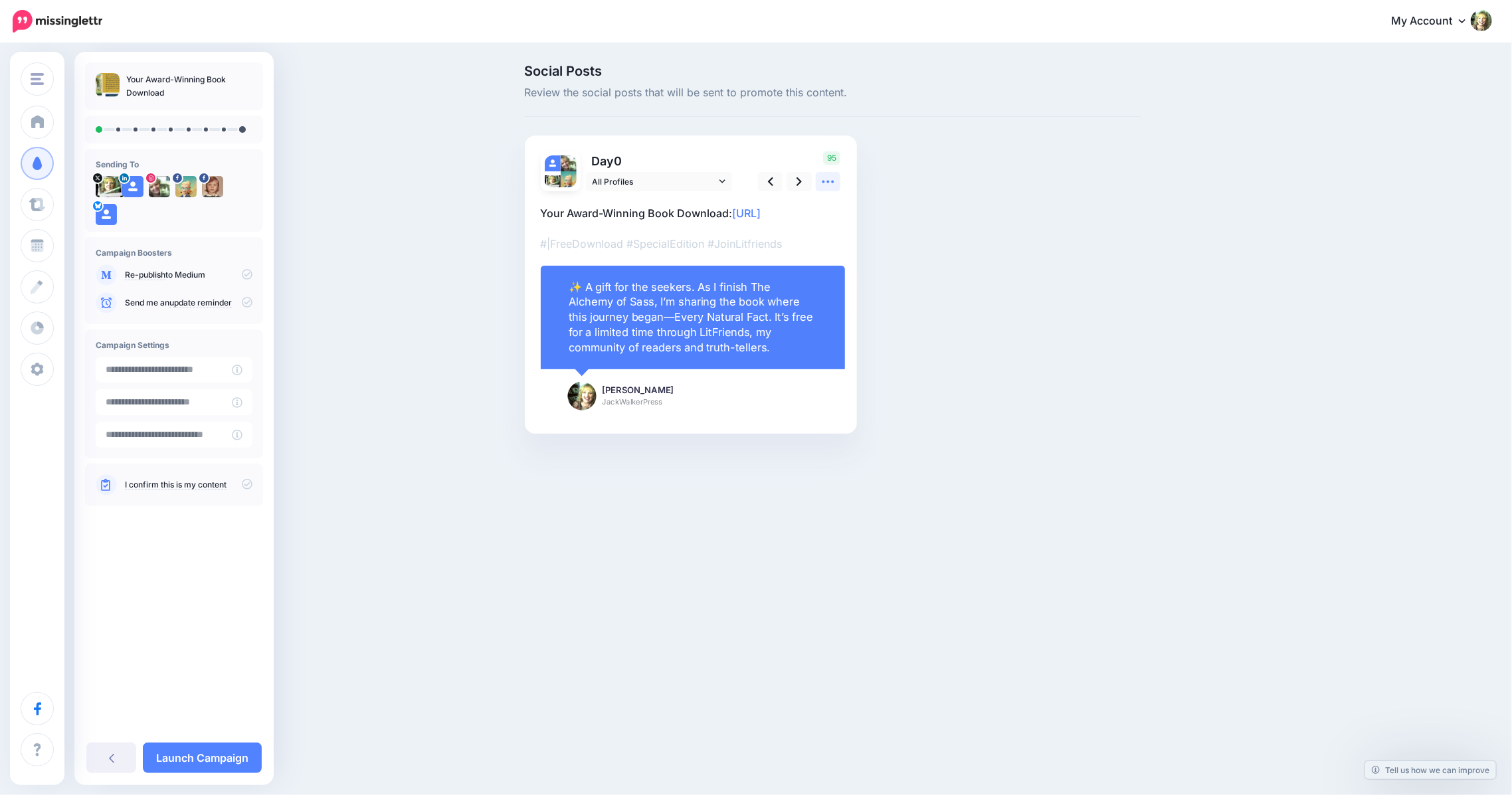
click at [832, 186] on icon at bounding box center [828, 181] width 14 height 14
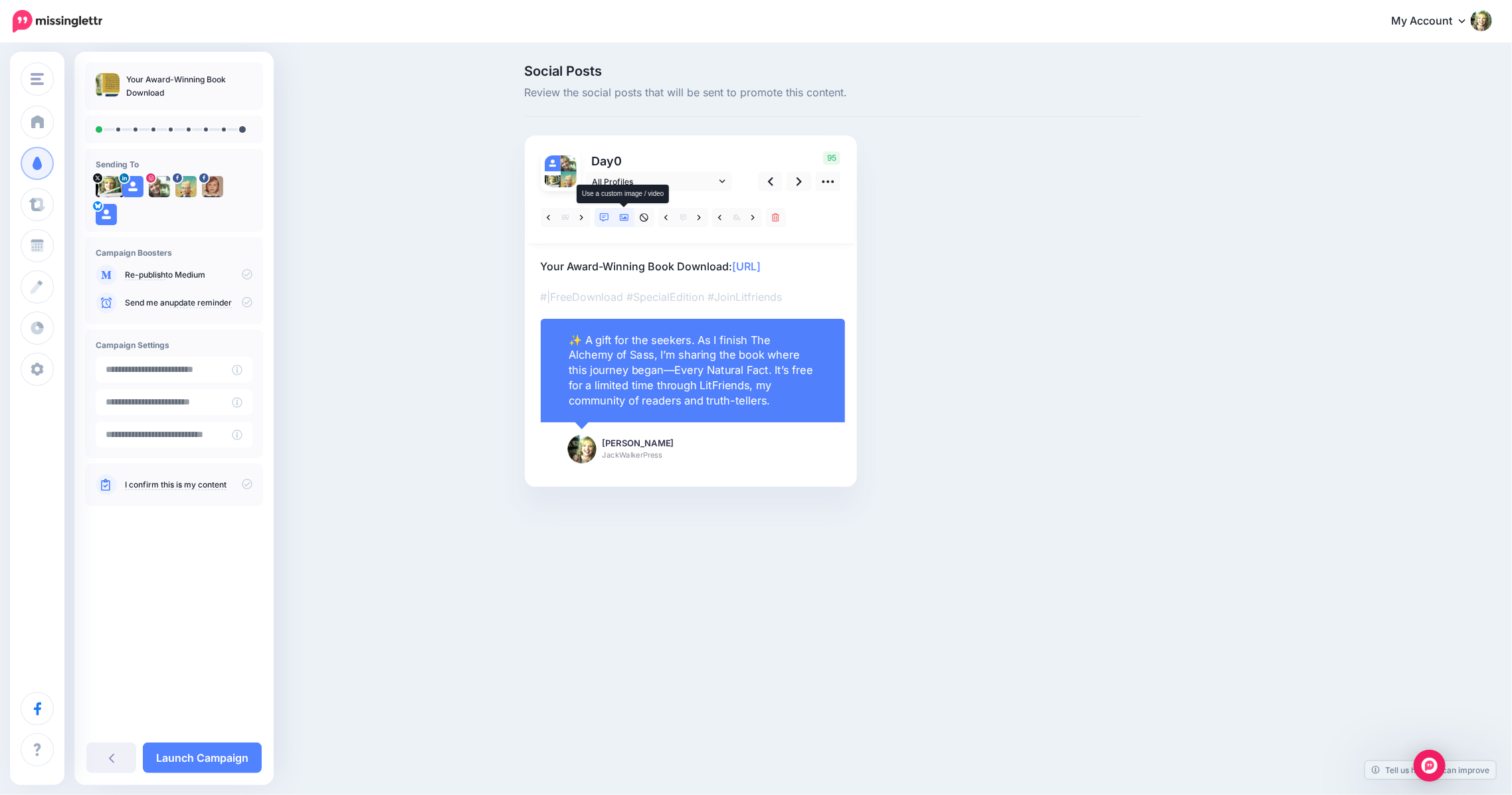
click at [623, 221] on icon at bounding box center [624, 218] width 9 height 7
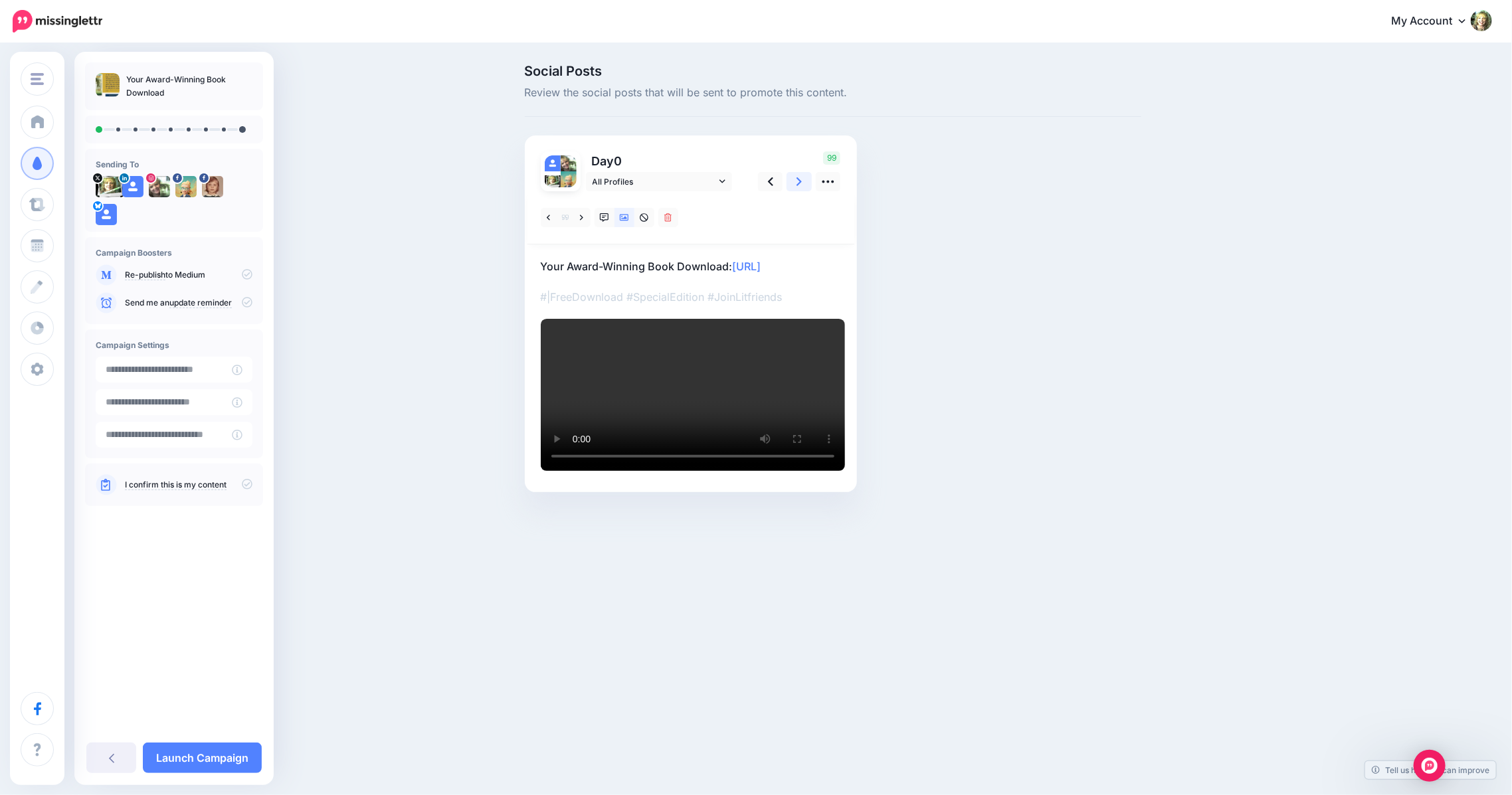
click at [797, 183] on icon at bounding box center [799, 181] width 5 height 14
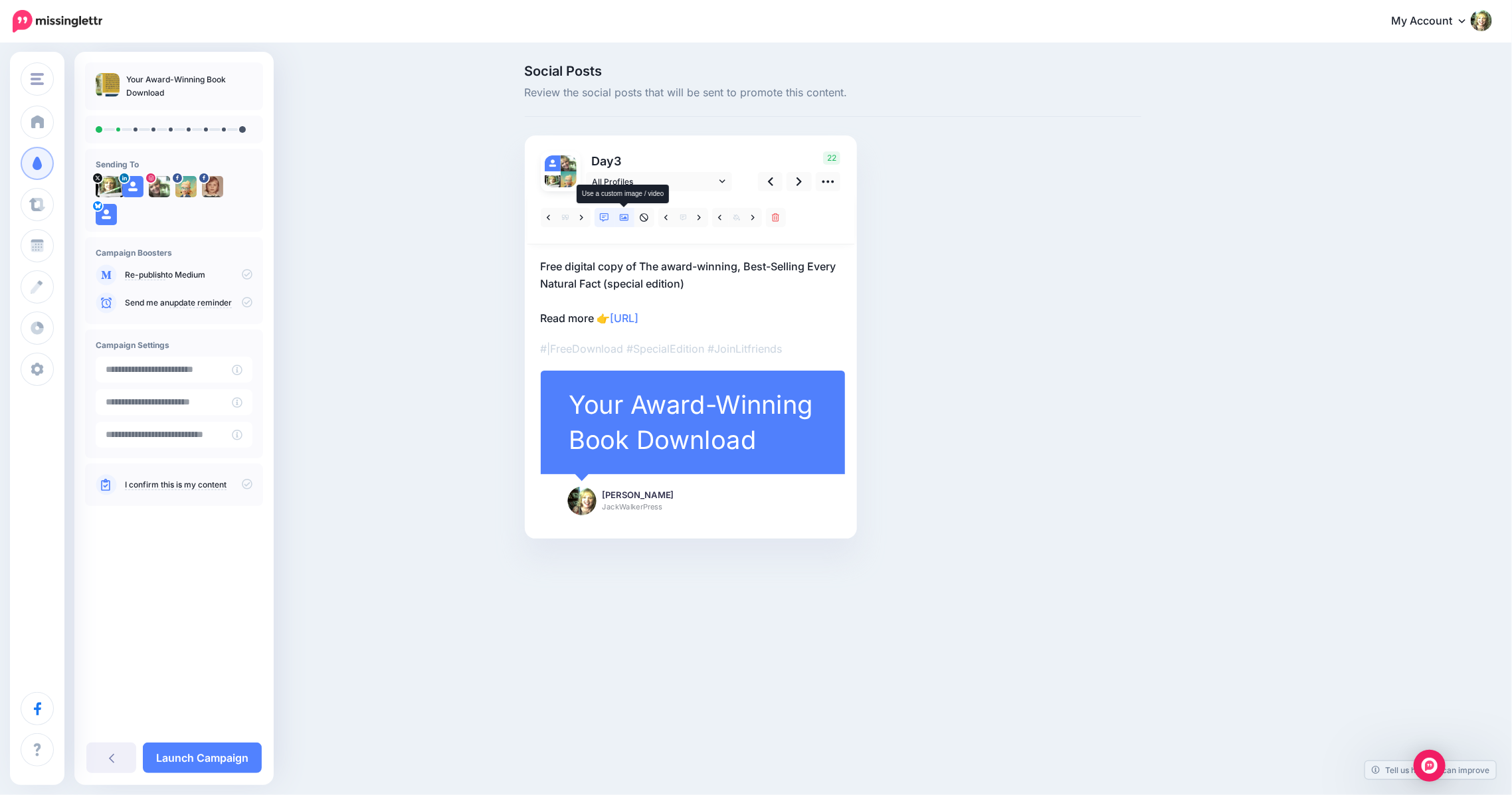
click at [626, 219] on icon at bounding box center [624, 218] width 9 height 7
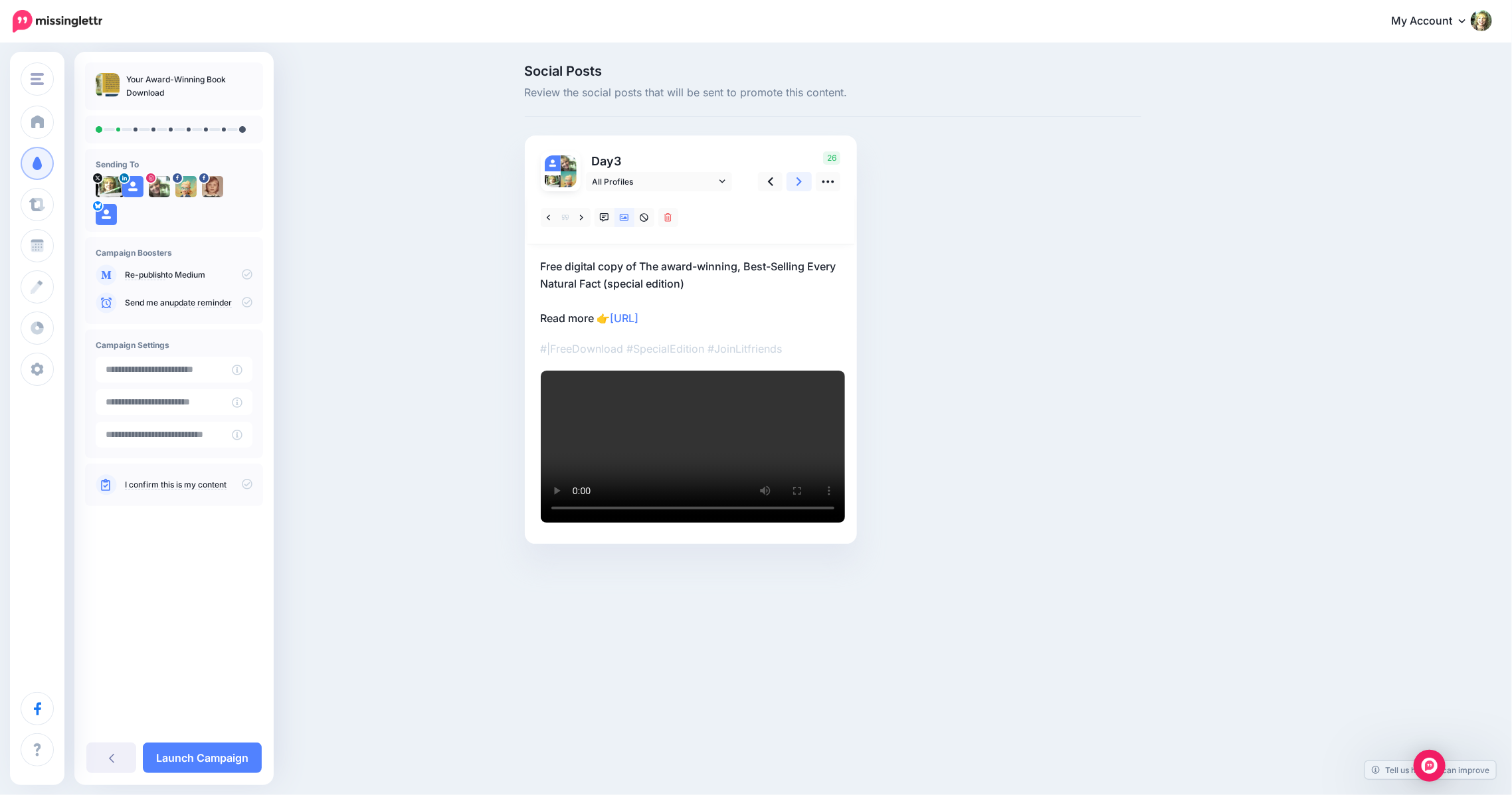
click at [797, 187] on icon at bounding box center [799, 181] width 5 height 14
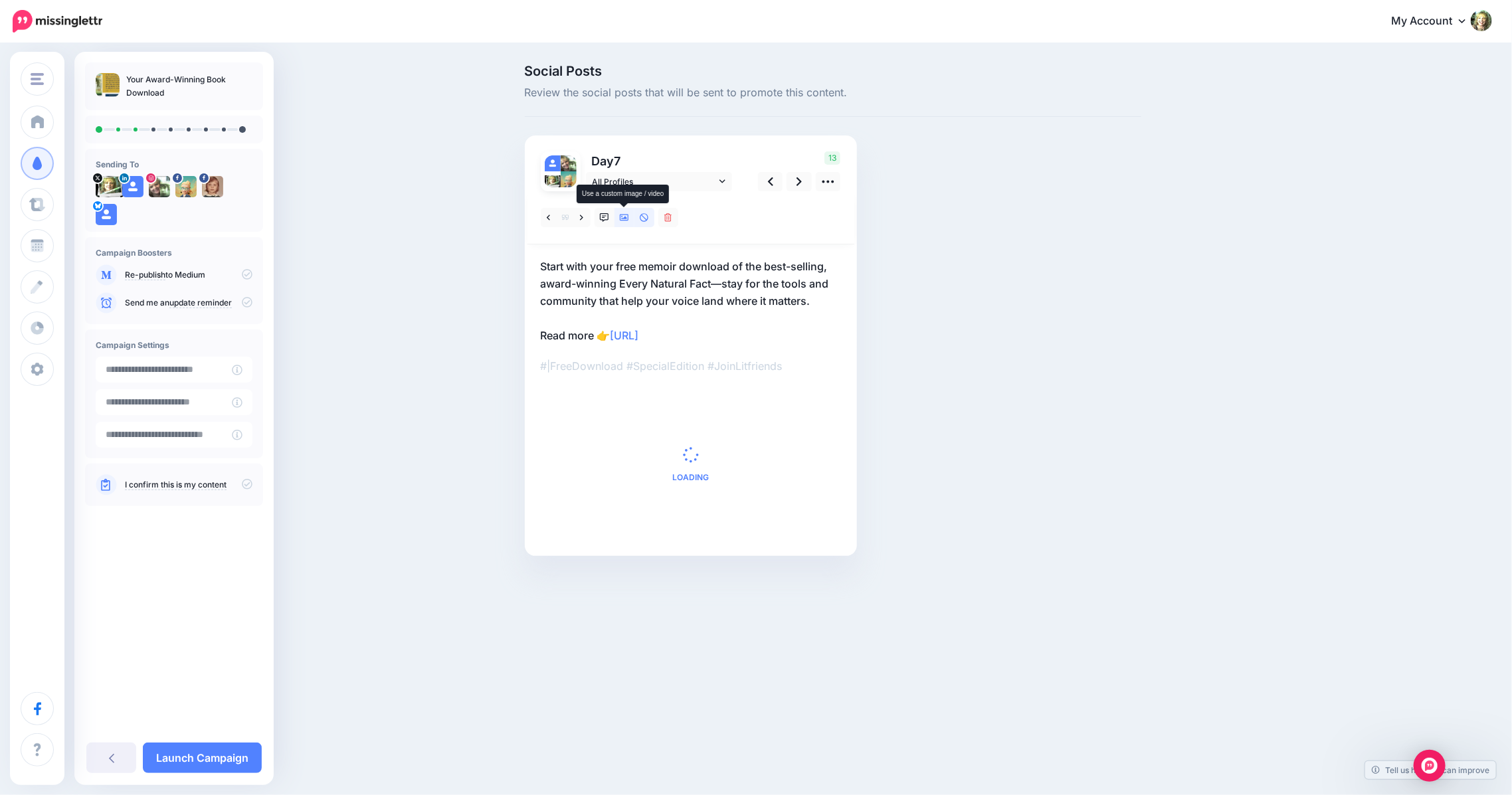
click at [625, 214] on icon at bounding box center [624, 217] width 9 height 9
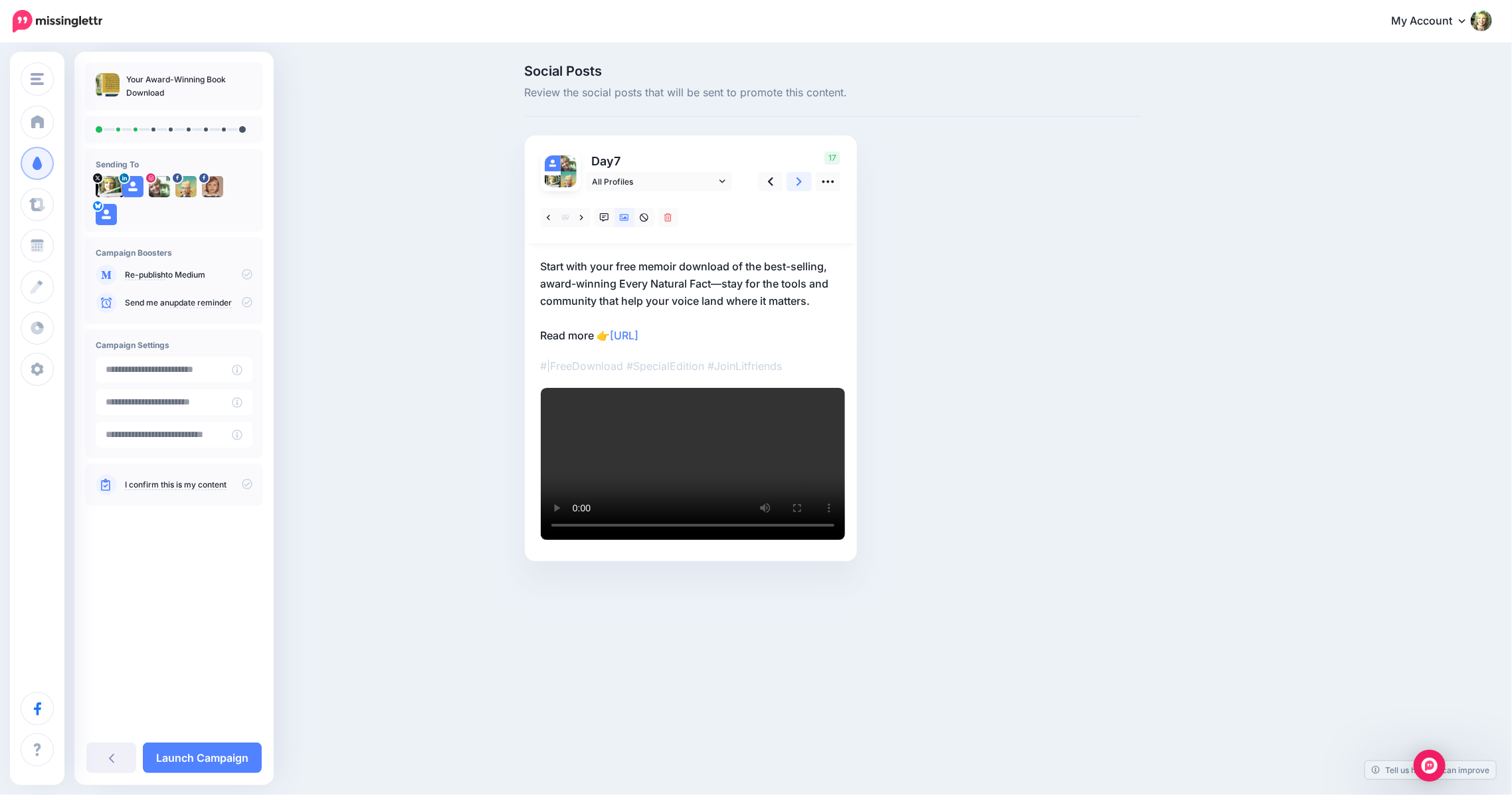
click at [797, 182] on icon at bounding box center [799, 181] width 5 height 14
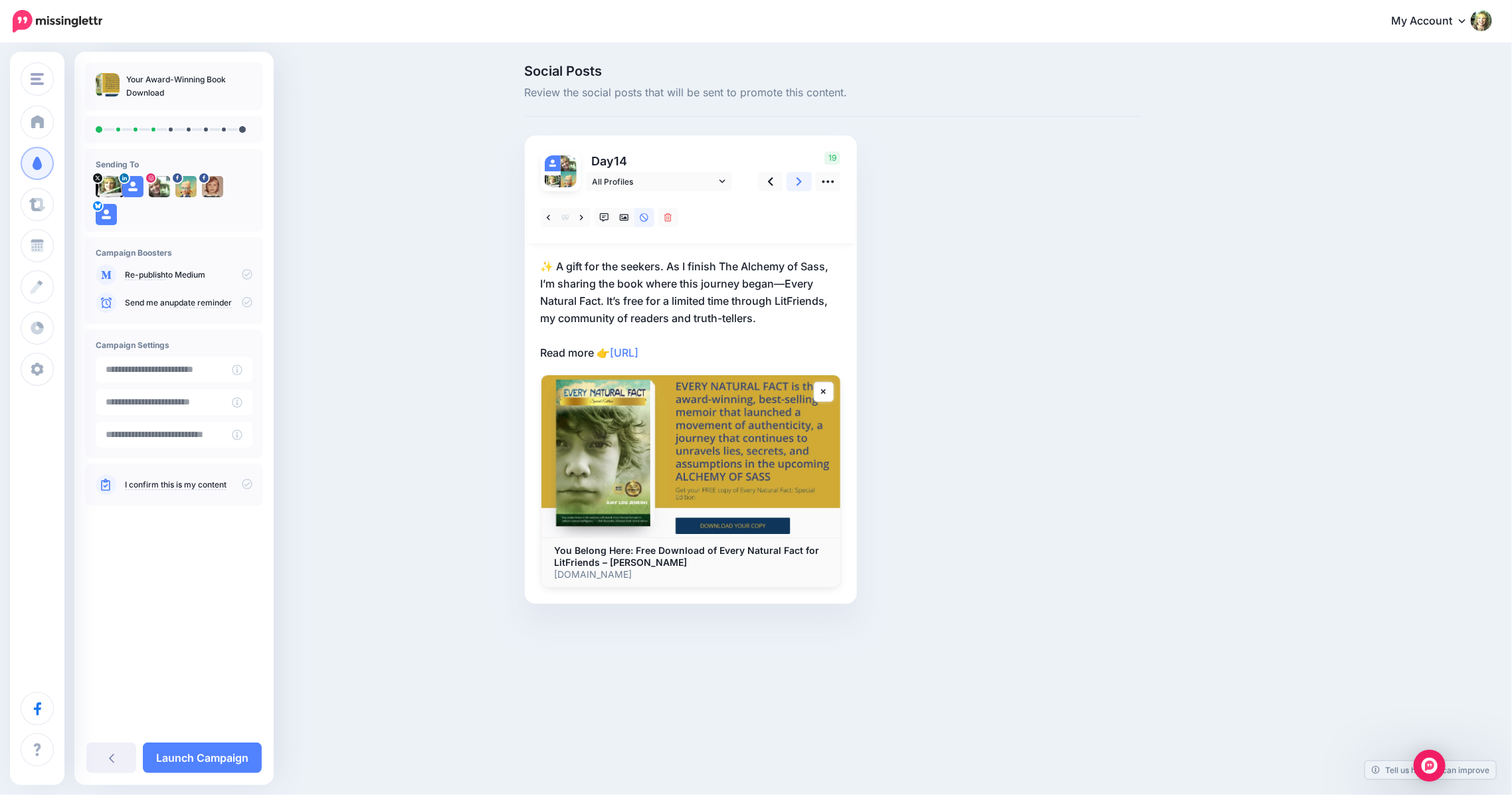
click at [800, 182] on icon at bounding box center [799, 181] width 5 height 9
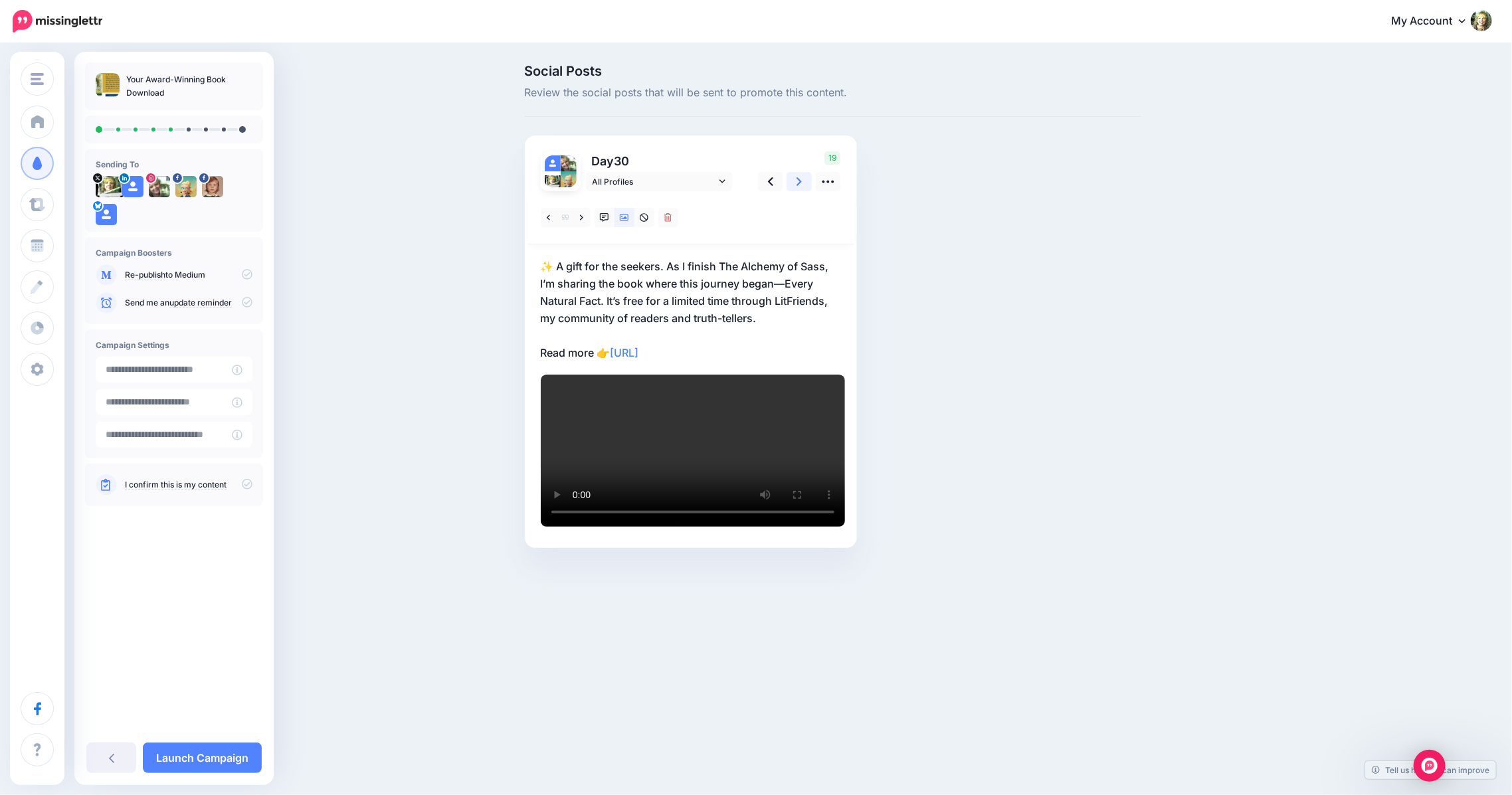
click at [800, 182] on icon at bounding box center [799, 181] width 5 height 9
click at [626, 215] on icon at bounding box center [624, 217] width 9 height 9
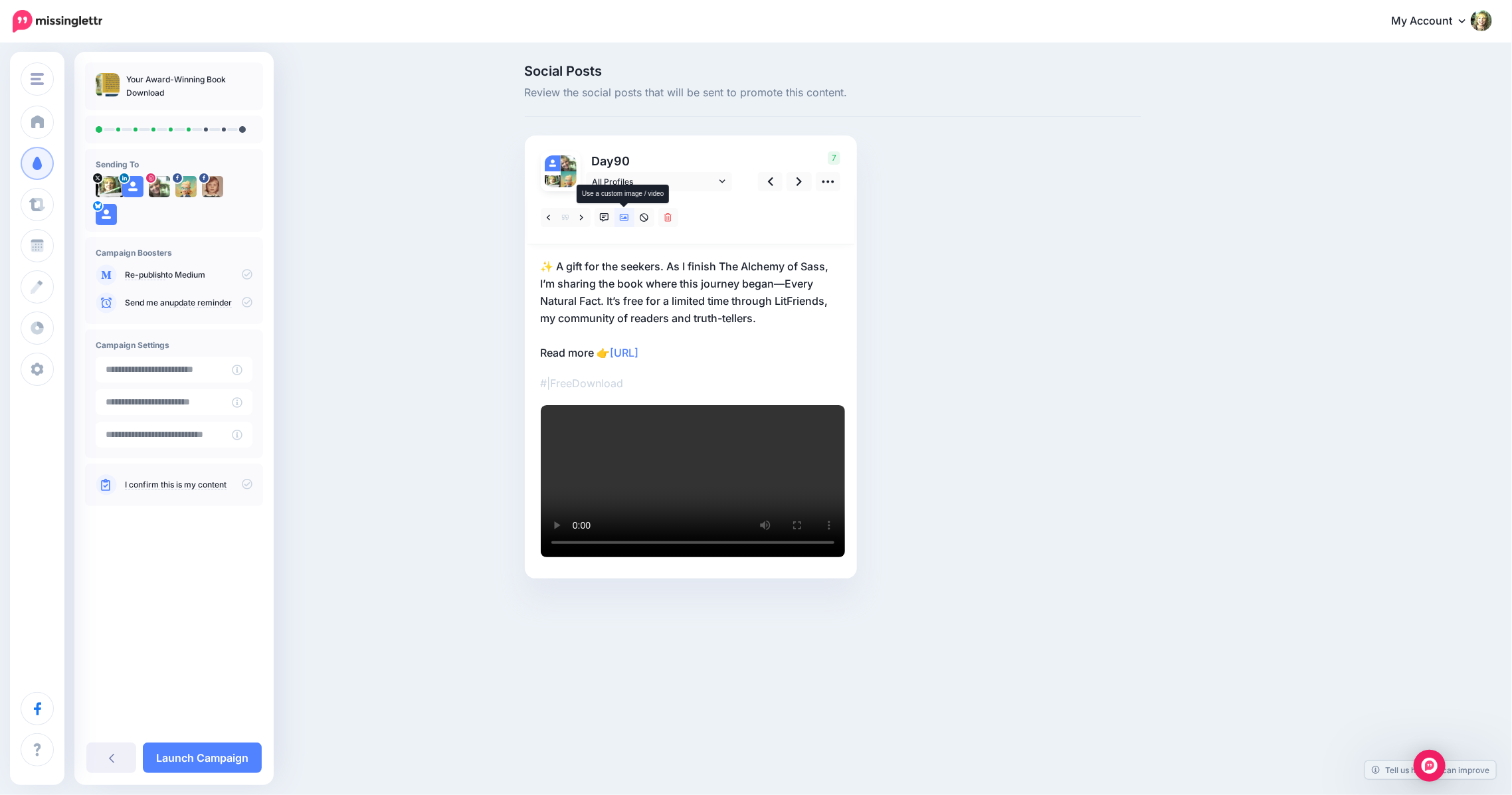
click at [627, 215] on icon at bounding box center [624, 217] width 9 height 9
click at [795, 183] on link at bounding box center [799, 181] width 26 height 20
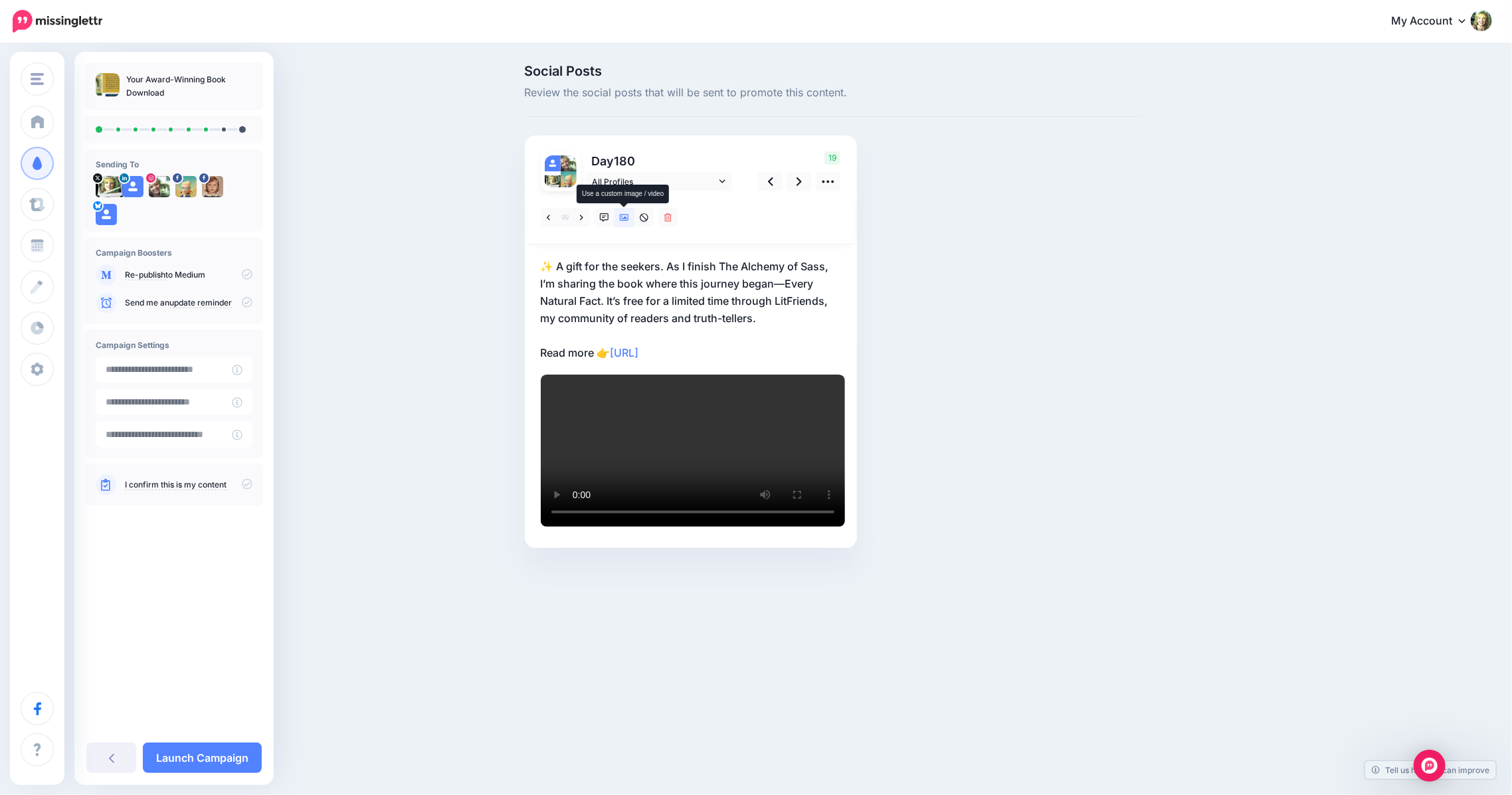
click at [622, 221] on icon at bounding box center [624, 218] width 9 height 7
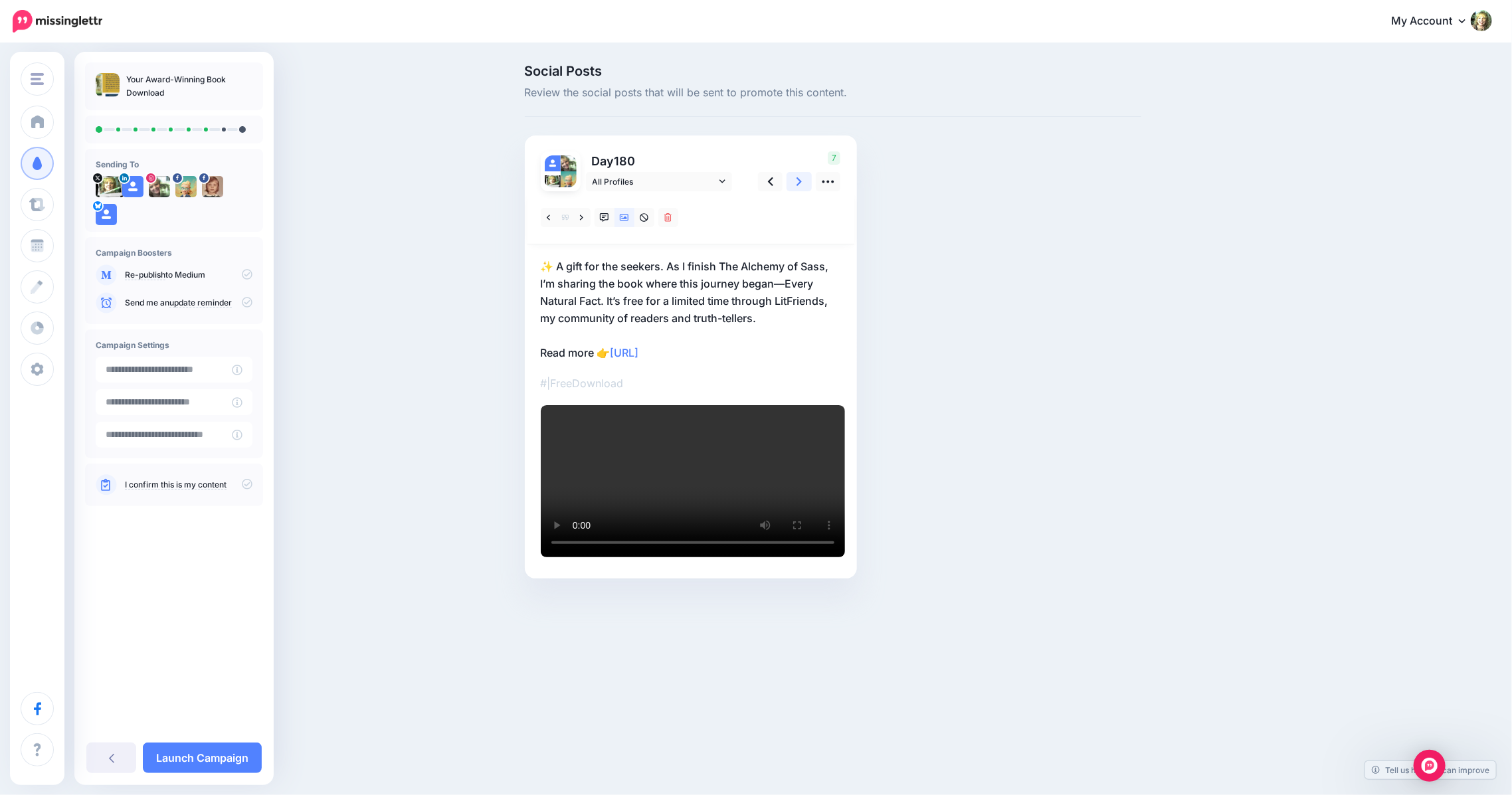
click at [797, 185] on icon at bounding box center [799, 181] width 5 height 9
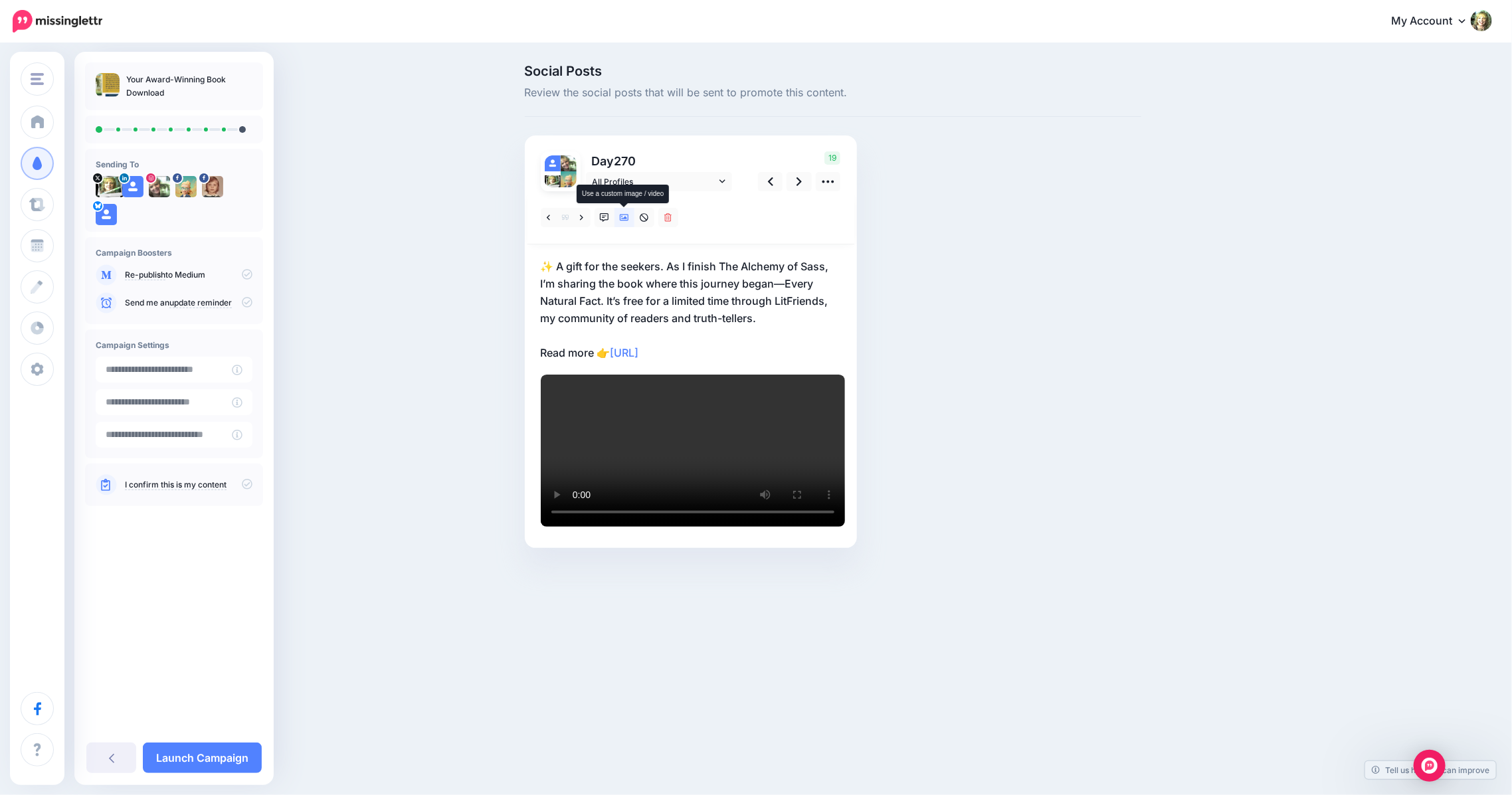
click at [625, 221] on icon at bounding box center [624, 217] width 9 height 9
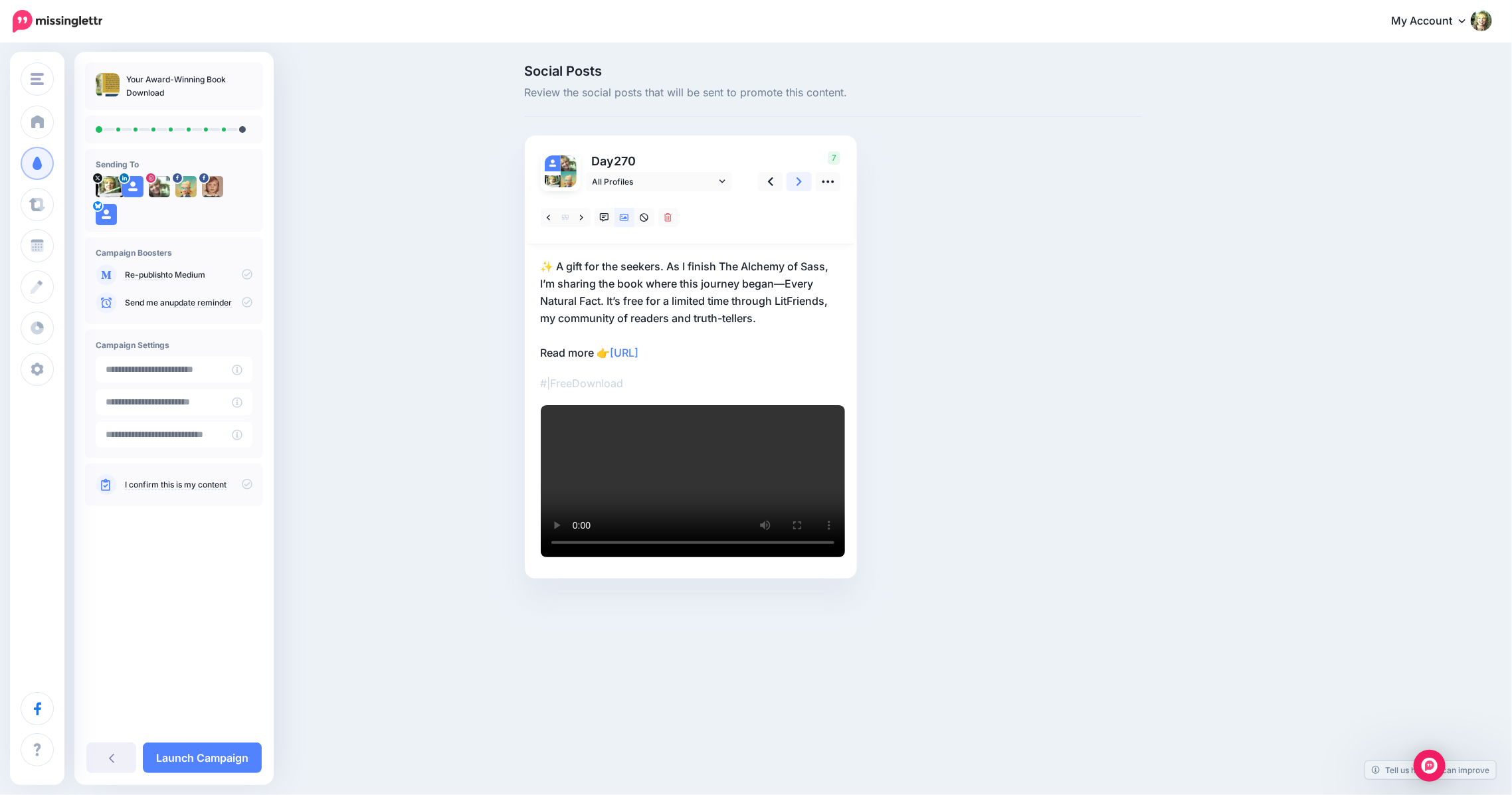
click at [797, 180] on icon at bounding box center [799, 181] width 5 height 14
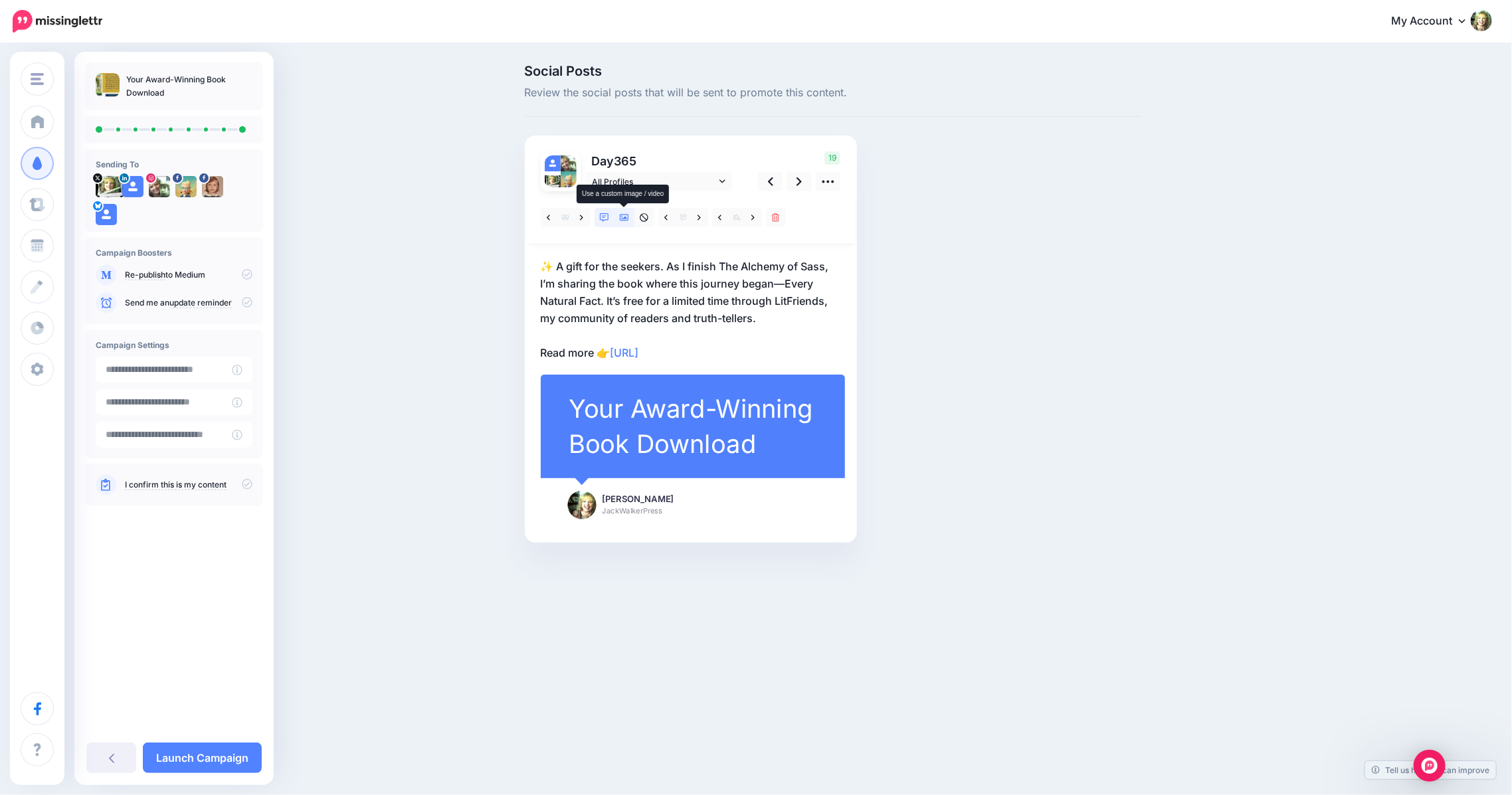
click at [624, 218] on icon at bounding box center [624, 218] width 9 height 7
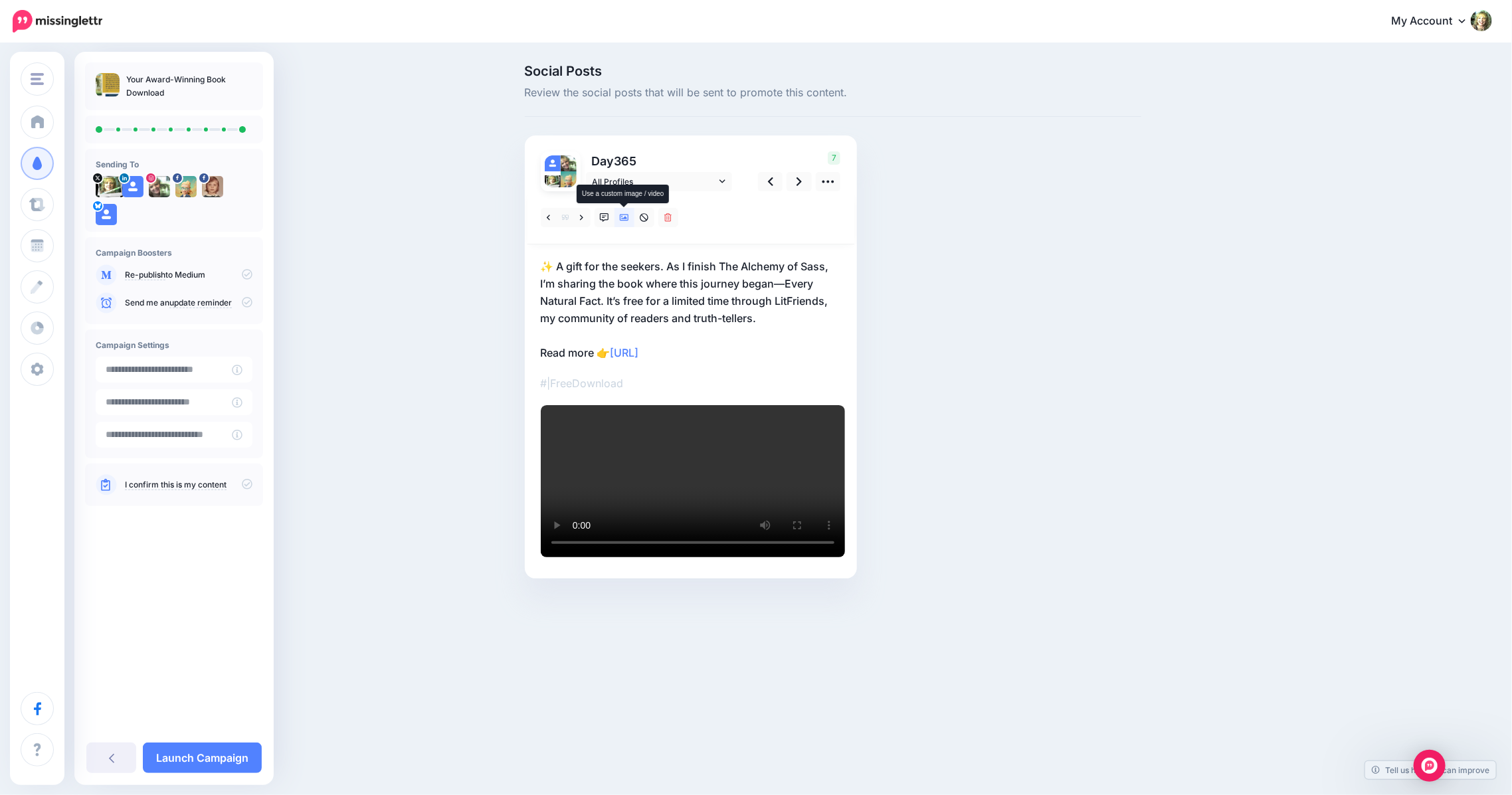
click at [620, 215] on icon at bounding box center [624, 218] width 9 height 7
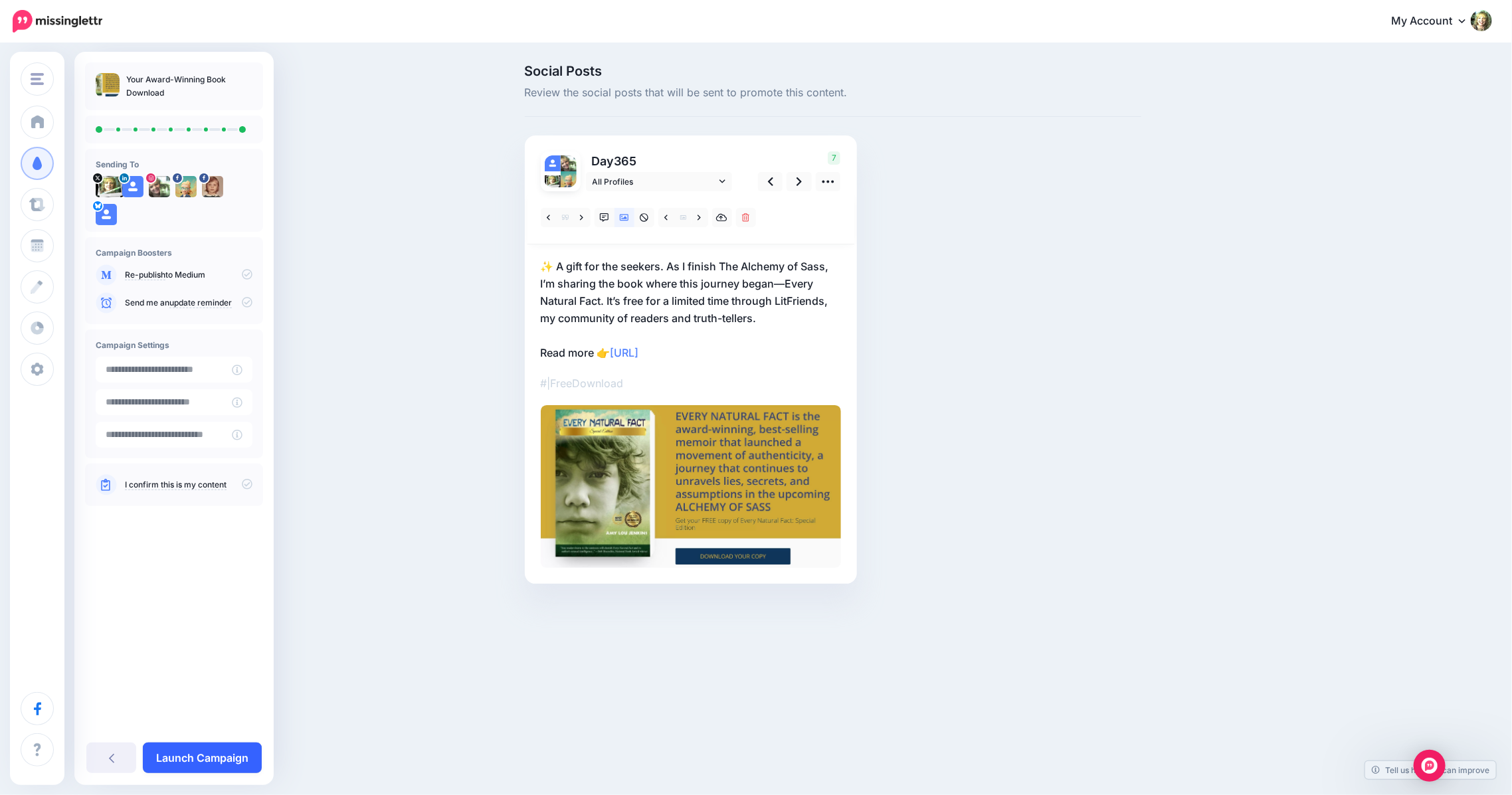
click at [177, 762] on link "Launch Campaign" at bounding box center [202, 758] width 119 height 31
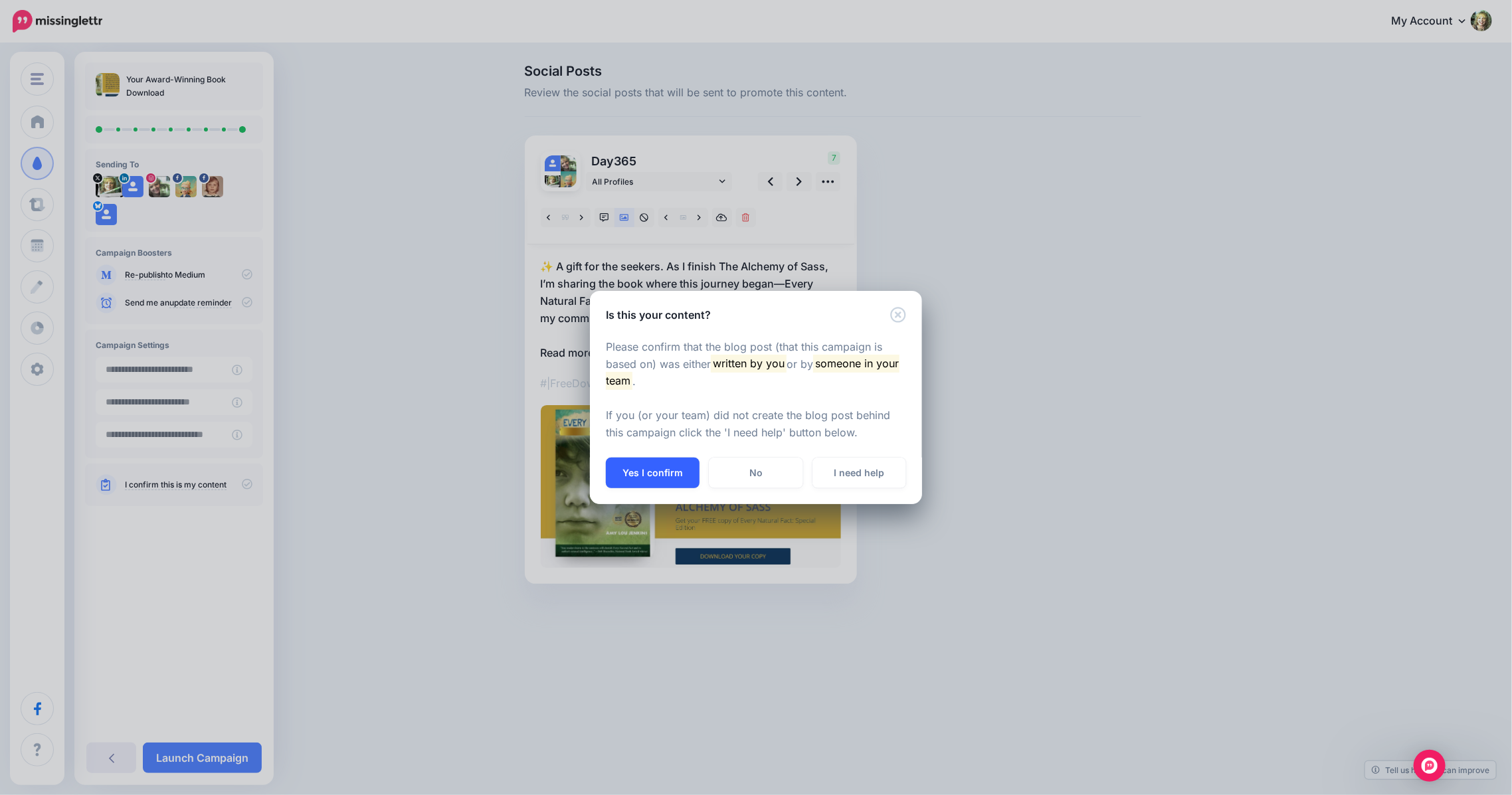
click at [648, 474] on button "Yes I confirm" at bounding box center [653, 473] width 94 height 31
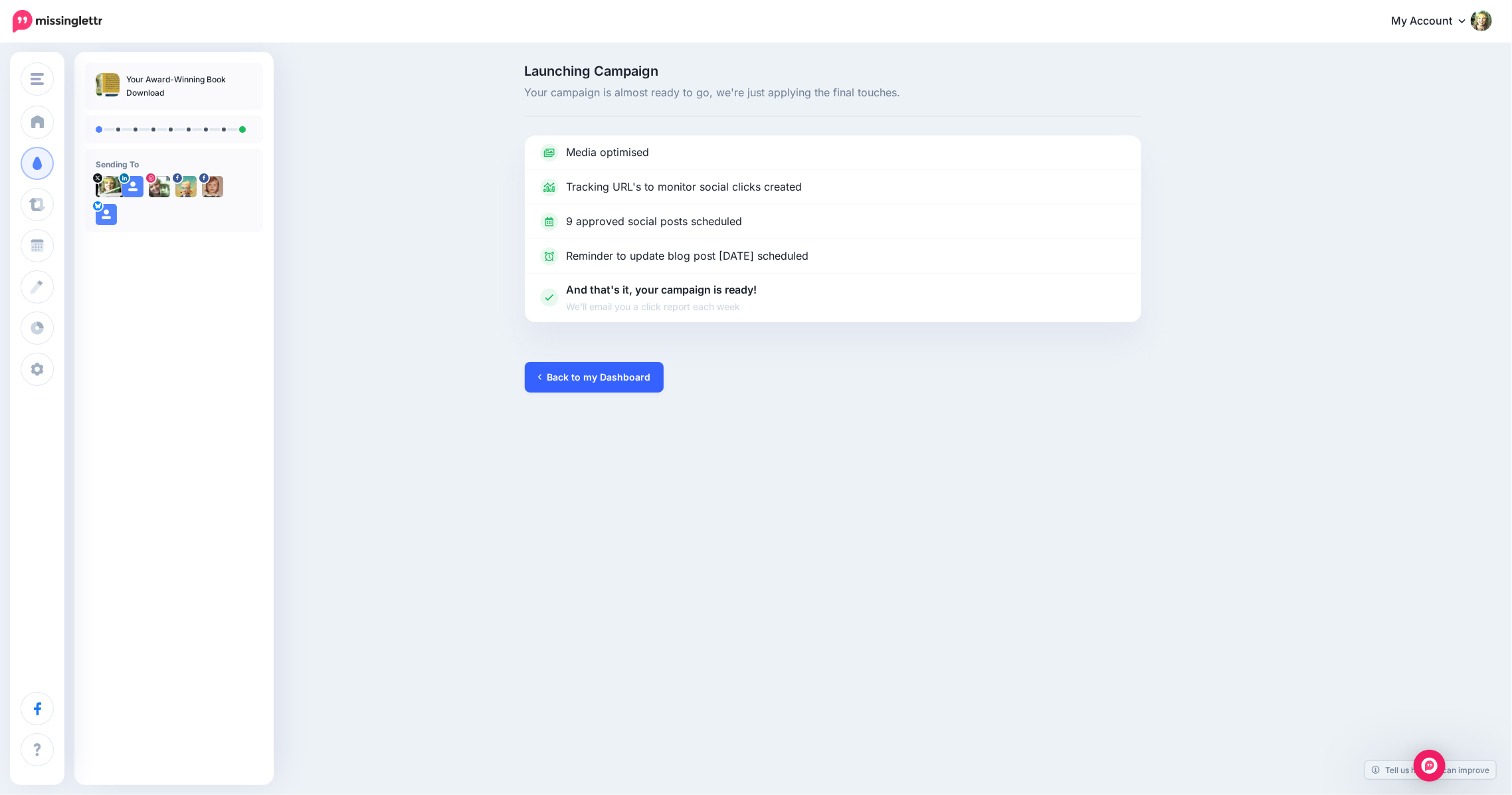
click at [565, 380] on link "Back to my Dashboard" at bounding box center [594, 378] width 138 height 31
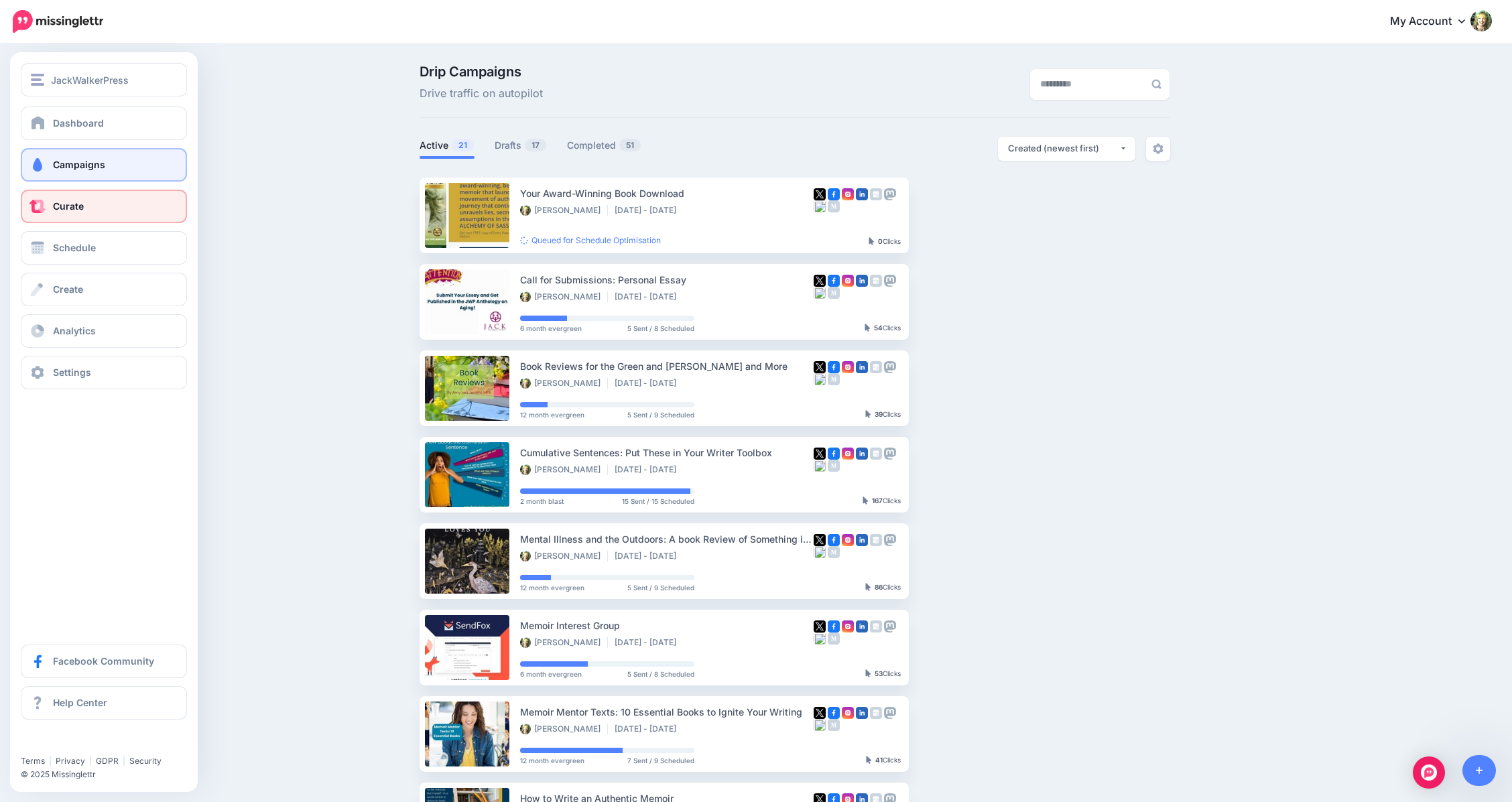
click at [51, 201] on link "Curate" at bounding box center [104, 206] width 166 height 34
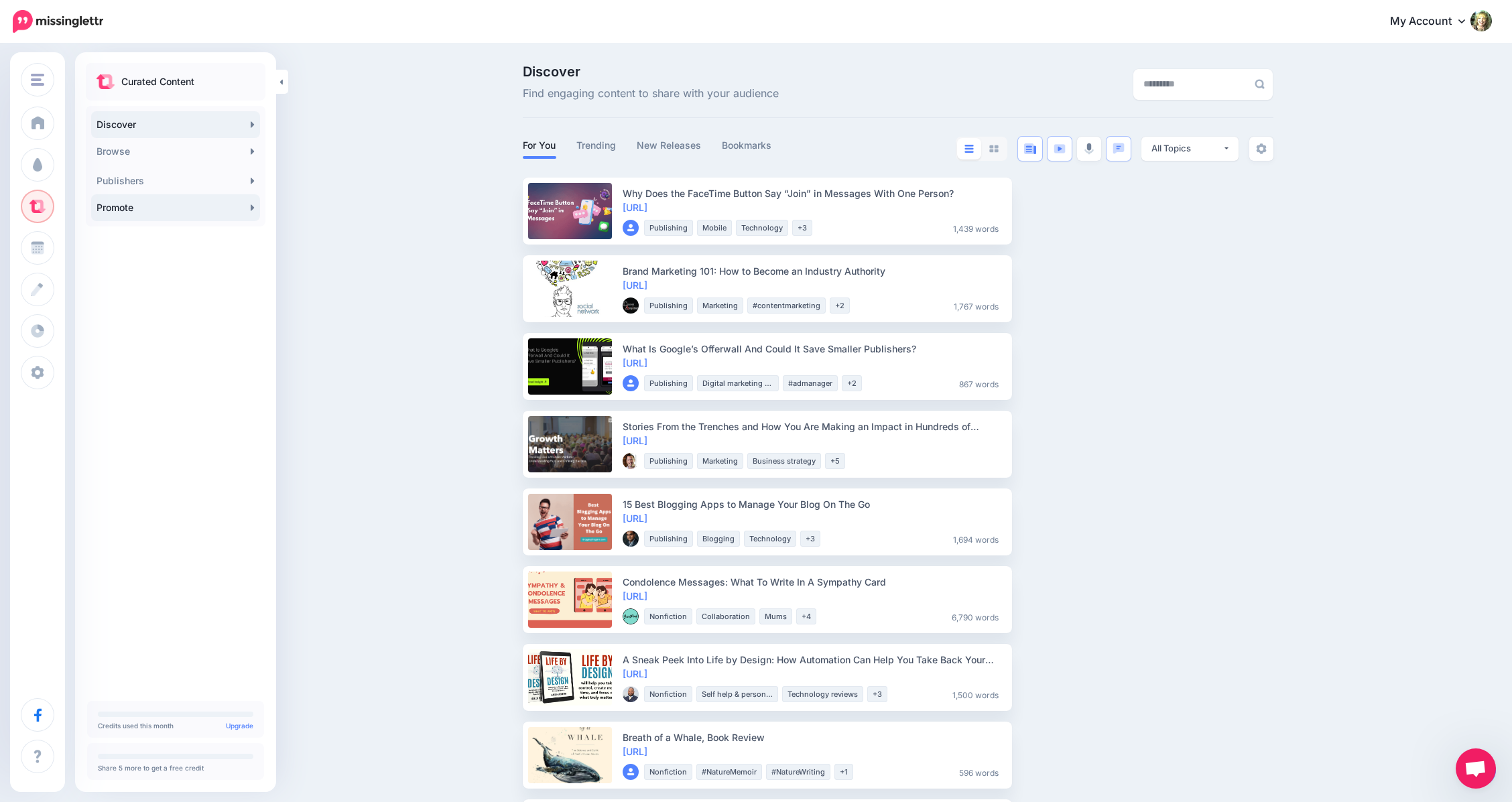
click at [119, 211] on link "Promote" at bounding box center [176, 207] width 169 height 27
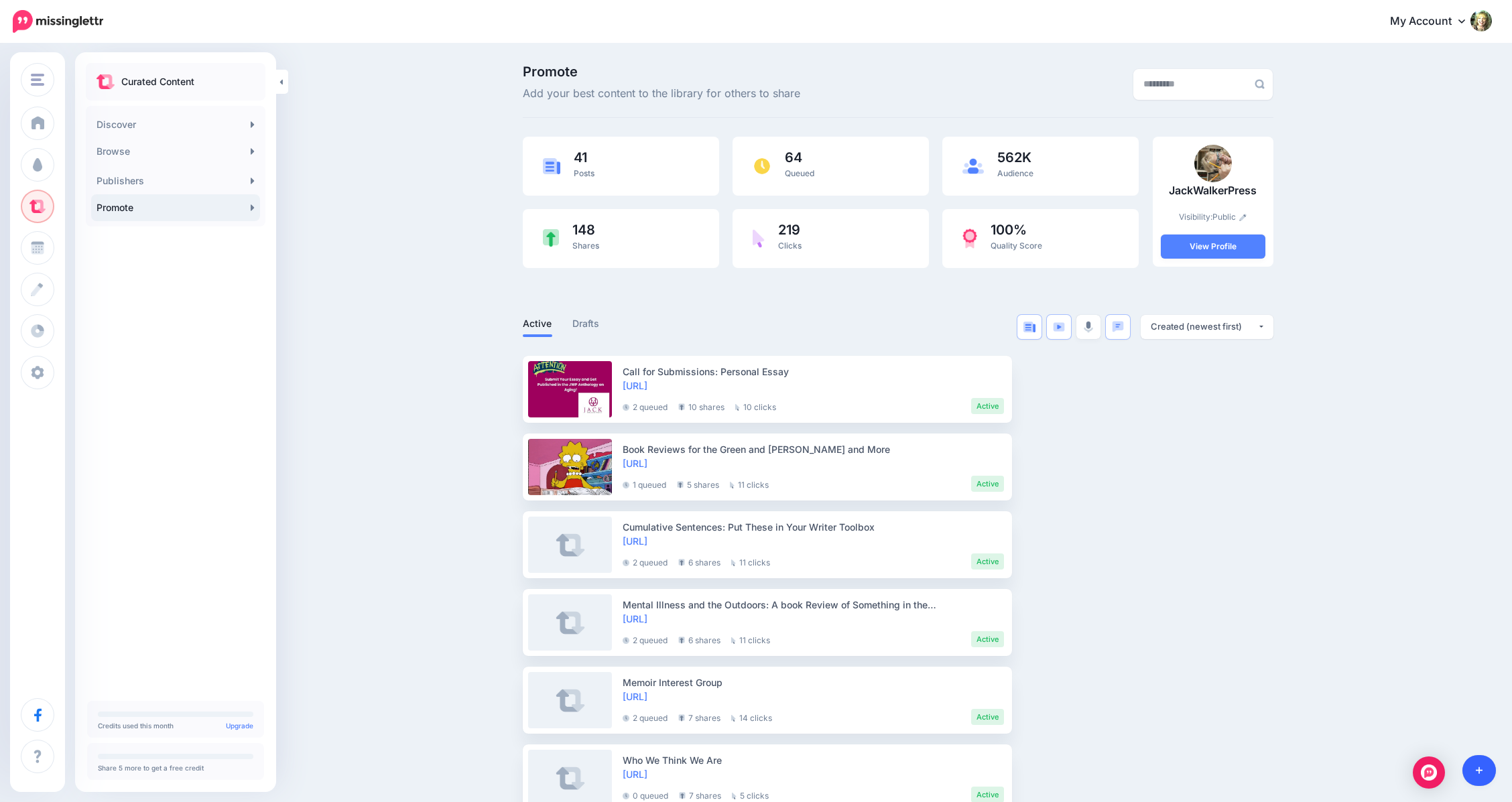
click at [1480, 769] on icon at bounding box center [1479, 770] width 8 height 9
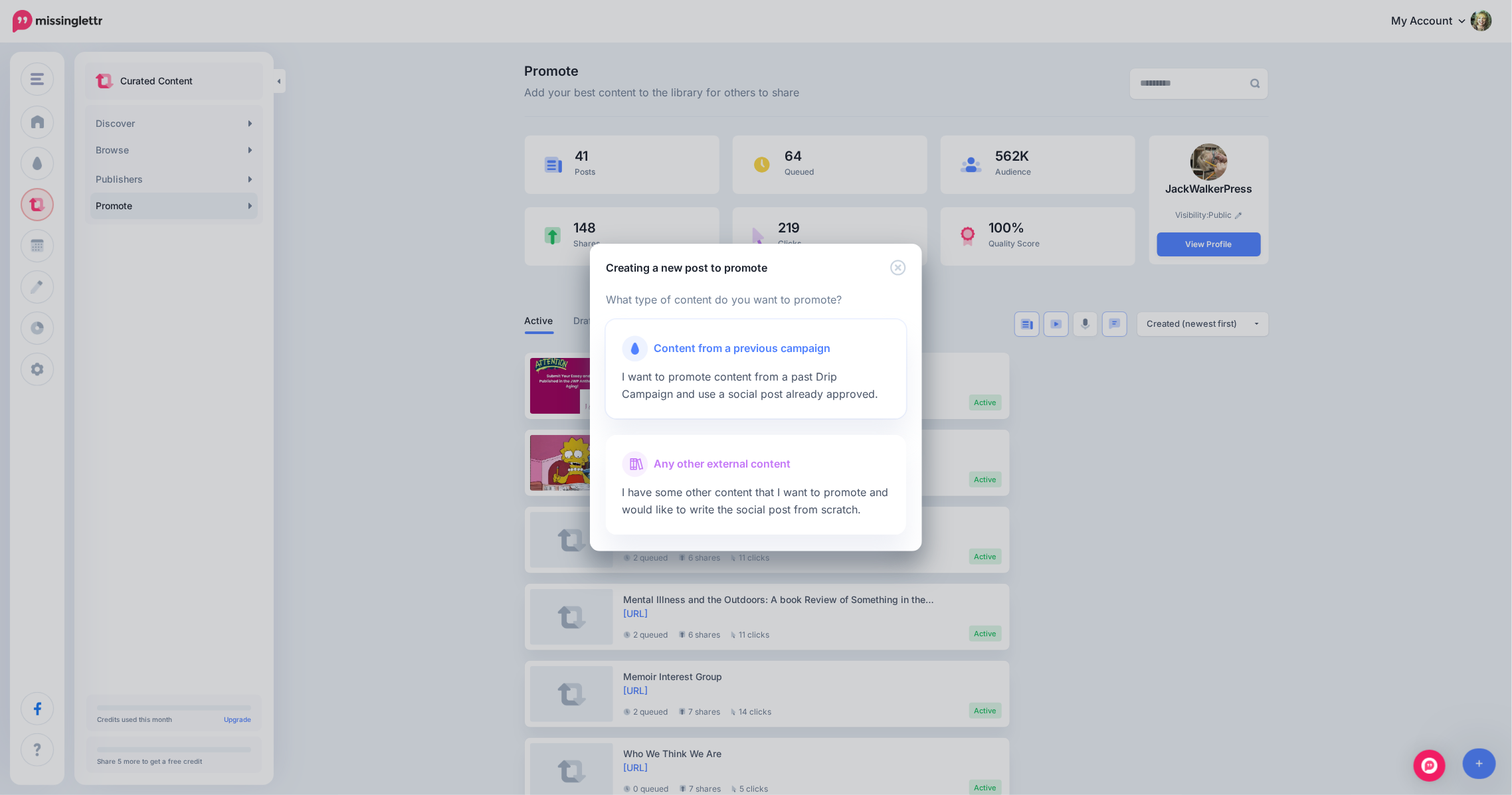
click at [754, 348] on span "Content from a previous campaign" at bounding box center [742, 349] width 177 height 17
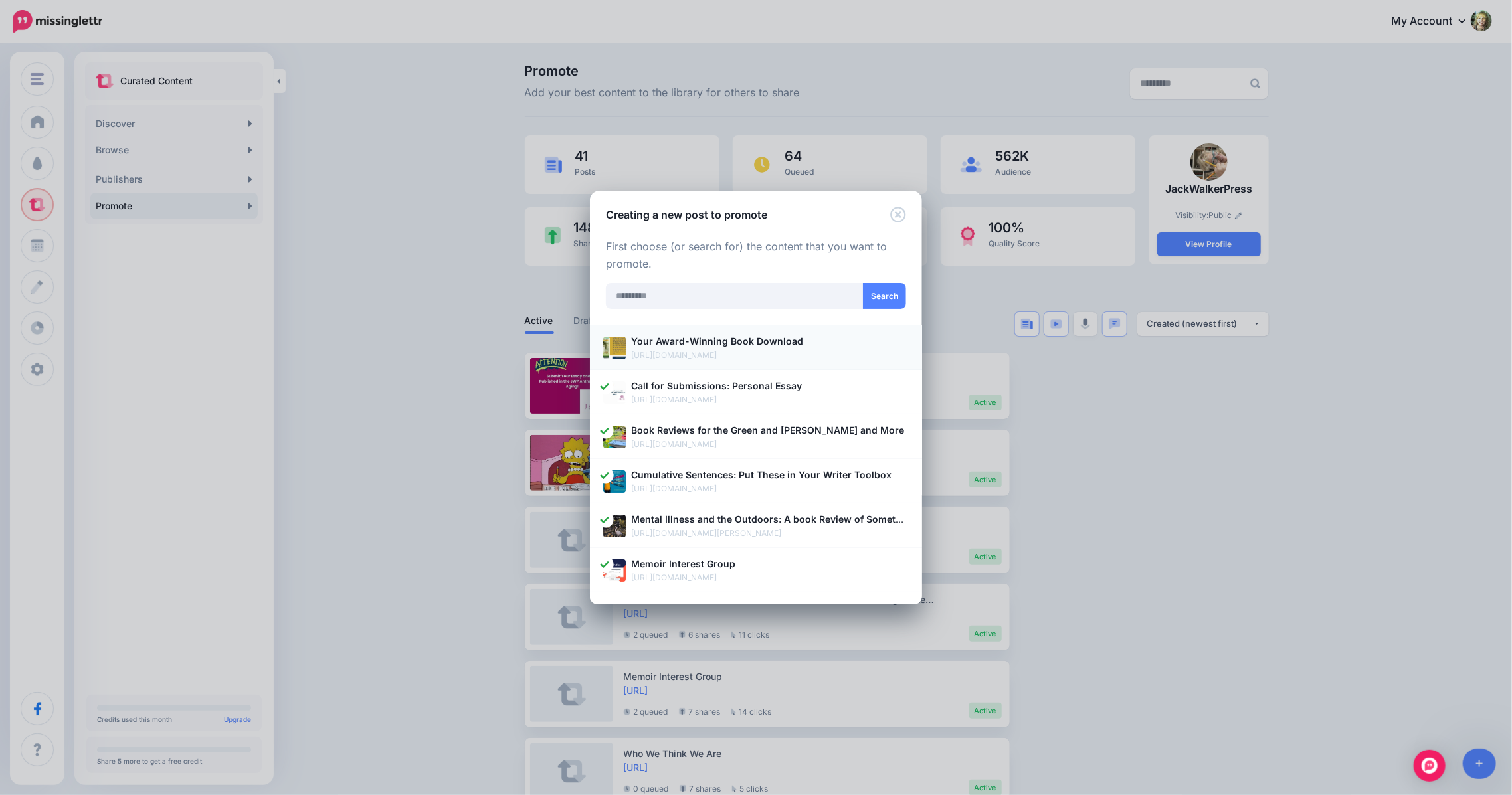
click at [731, 339] on b "Your Award-Winning Book Download" at bounding box center [716, 340] width 172 height 11
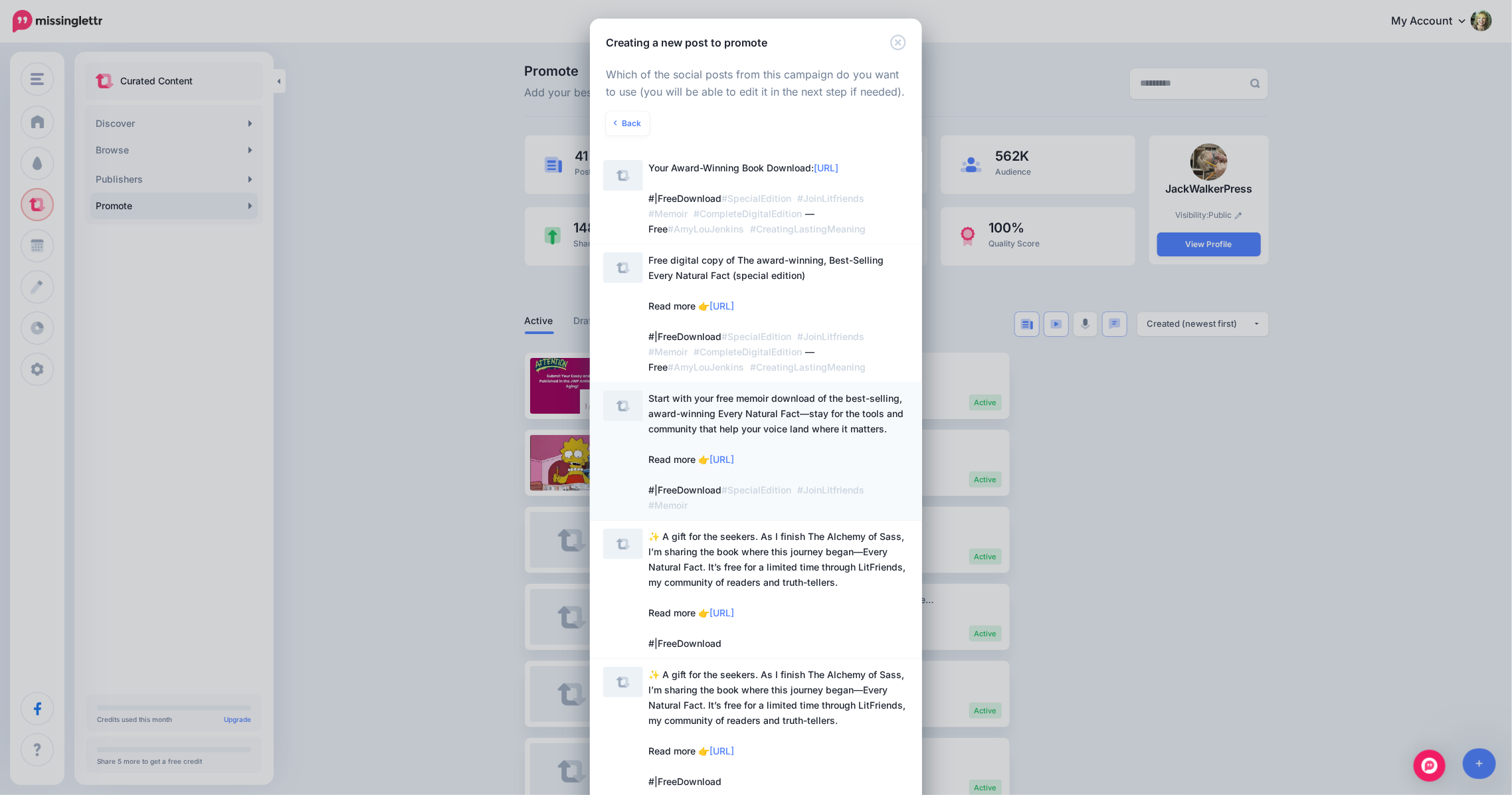
click at [621, 401] on img at bounding box center [623, 406] width 40 height 31
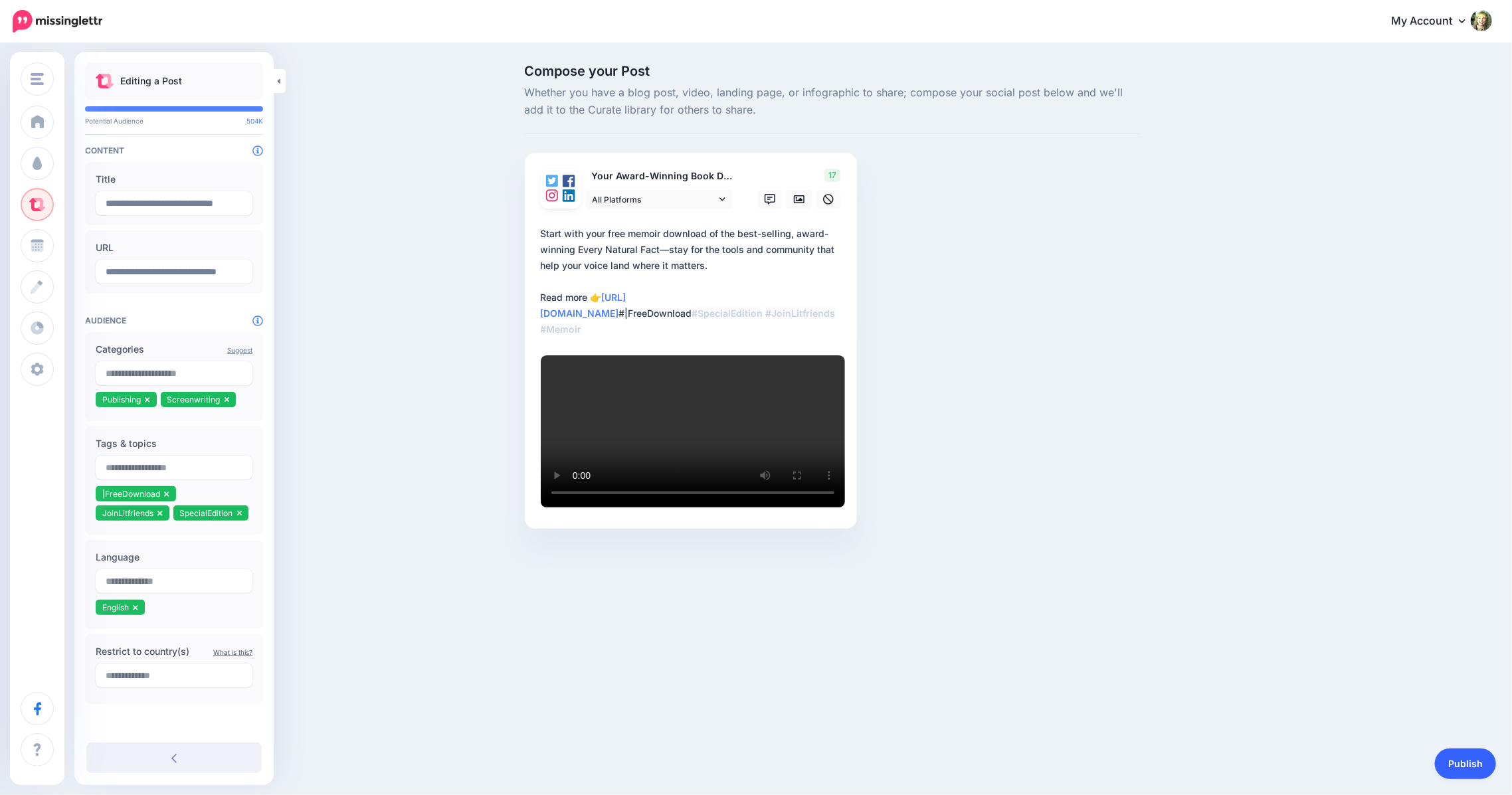
click at [1474, 763] on body "My Account Dashboard My Account Billing Logout" at bounding box center [756, 398] width 1512 height 795
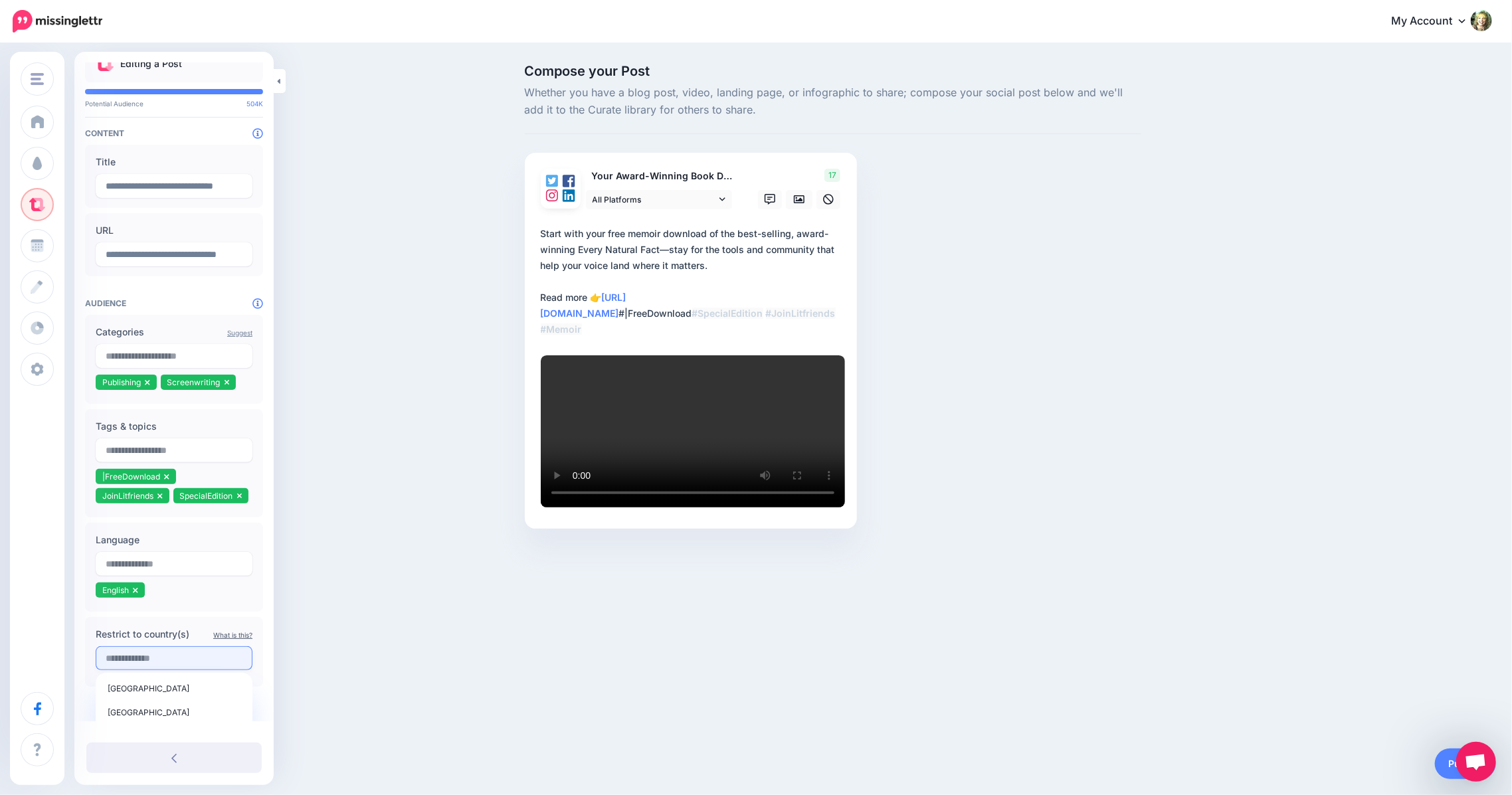
click at [165, 670] on input "text" at bounding box center [174, 658] width 156 height 24
click at [167, 693] on span "[GEOGRAPHIC_DATA]" at bounding box center [149, 689] width 82 height 10
click at [147, 670] on input "text" at bounding box center [174, 658] width 156 height 24
type input "******"
click at [128, 693] on span "[GEOGRAPHIC_DATA]" at bounding box center [149, 689] width 82 height 10
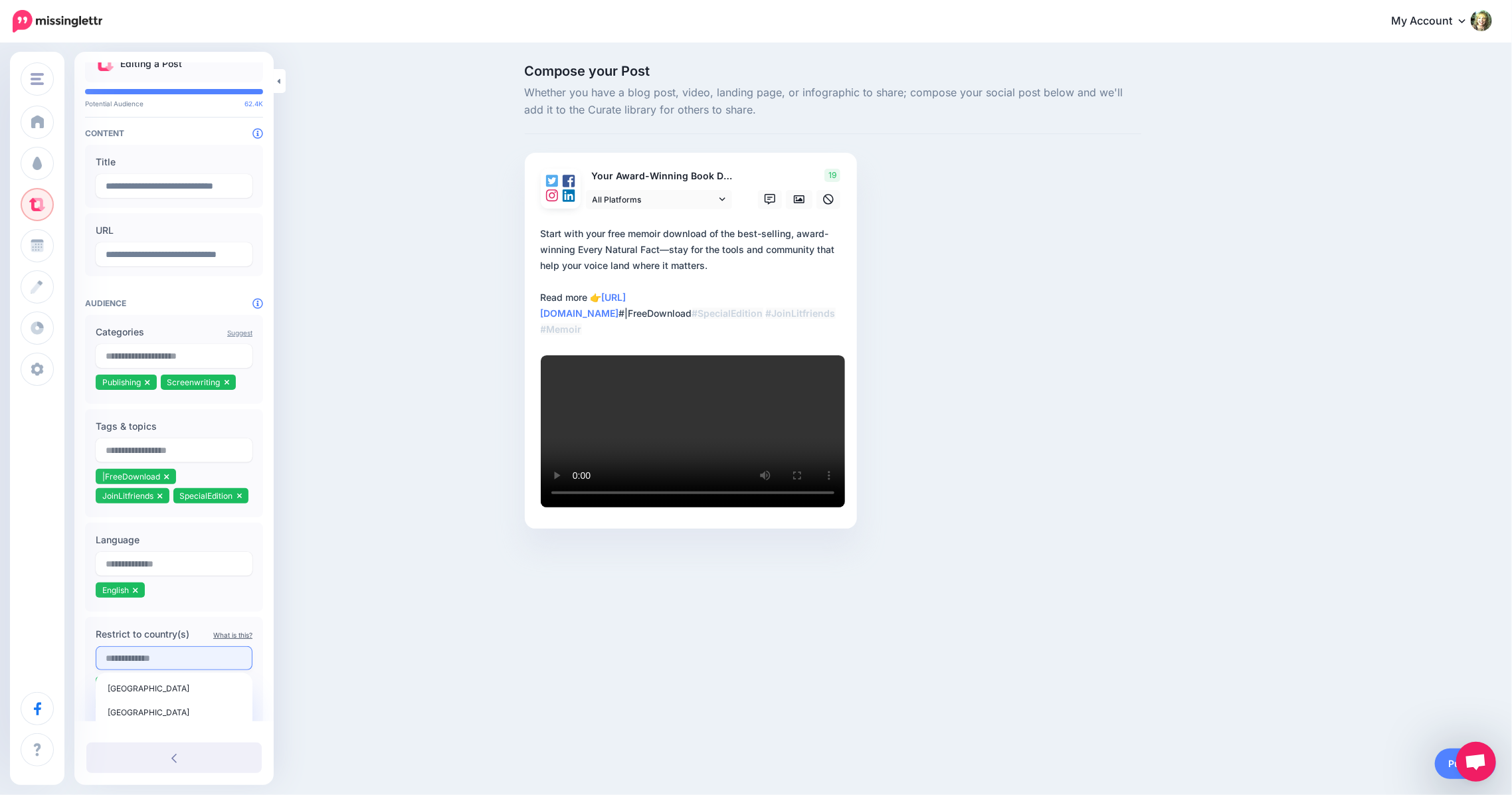
click at [122, 670] on input "text" at bounding box center [174, 658] width 156 height 24
type input "*******"
drag, startPoint x: 157, startPoint y: 683, endPoint x: 101, endPoint y: 670, distance: 57.5
click at [101, 670] on input "*******" at bounding box center [174, 658] width 156 height 24
type input "**********"
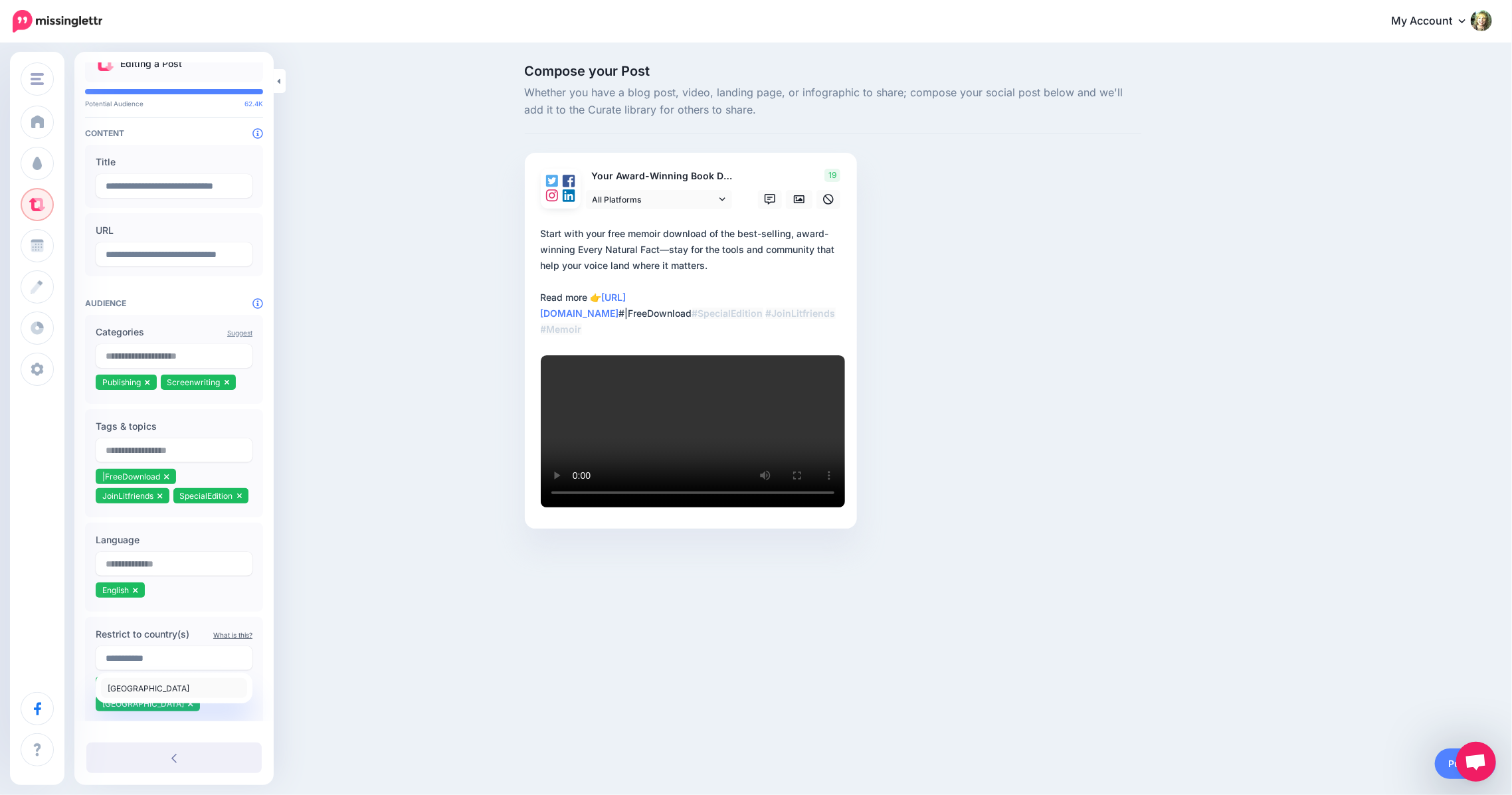
click at [138, 693] on span "[GEOGRAPHIC_DATA]" at bounding box center [149, 689] width 82 height 10
click at [131, 670] on input "text" at bounding box center [174, 658] width 156 height 24
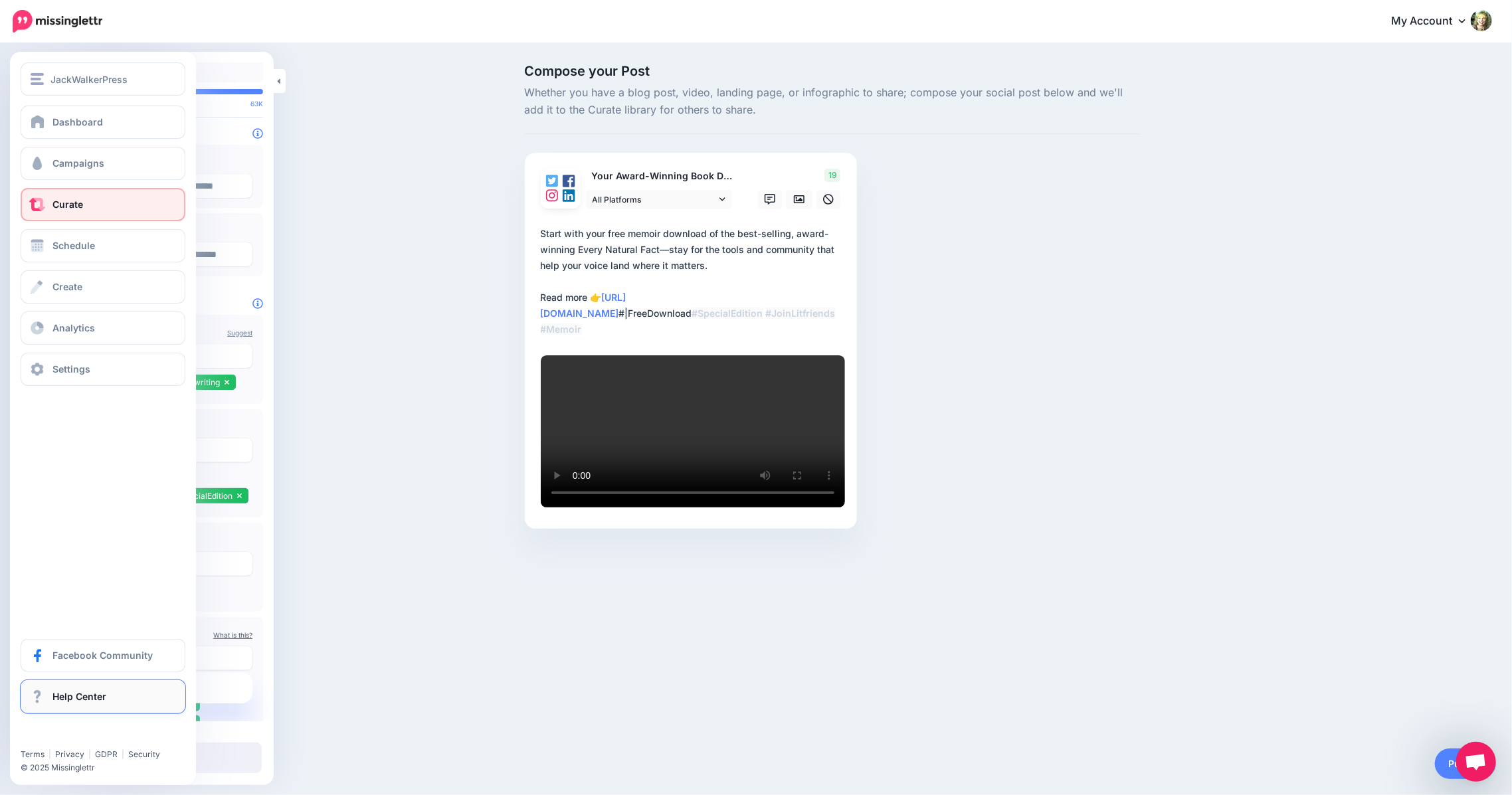
drag, startPoint x: 150, startPoint y: 675, endPoint x: 48, endPoint y: 680, distance: 102.1
click at [48, 589] on div "JackWalkerPress JackWalkerPress [DOMAIN_NAME] Add Workspace Dashboard Campaigns…" at bounding box center [756, 316] width 1512 height 544
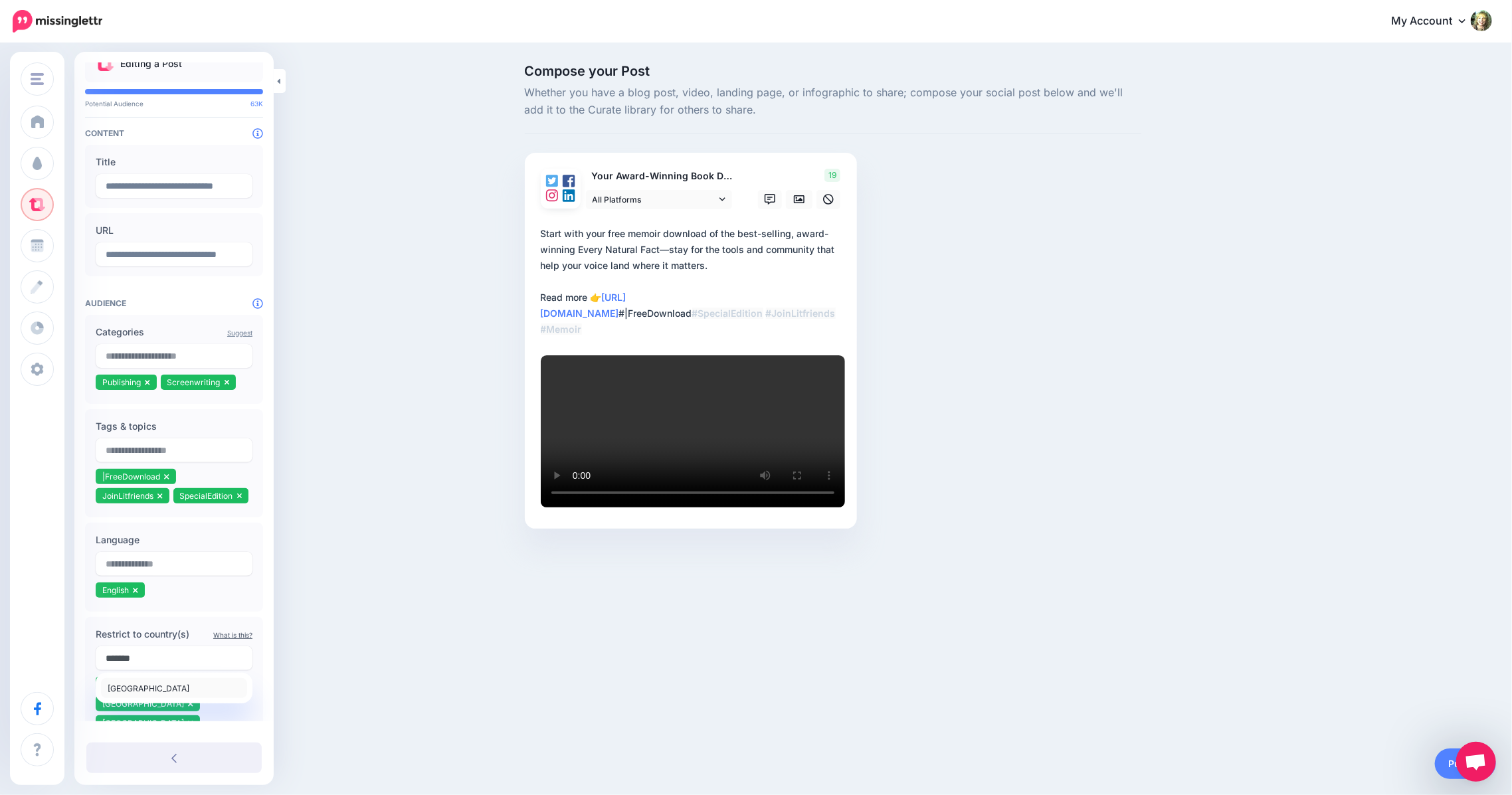
type input "*******"
click at [123, 693] on span "[GEOGRAPHIC_DATA]" at bounding box center [149, 689] width 82 height 10
click at [160, 670] on input "text" at bounding box center [174, 658] width 156 height 24
